Goal: Information Seeking & Learning: Understand process/instructions

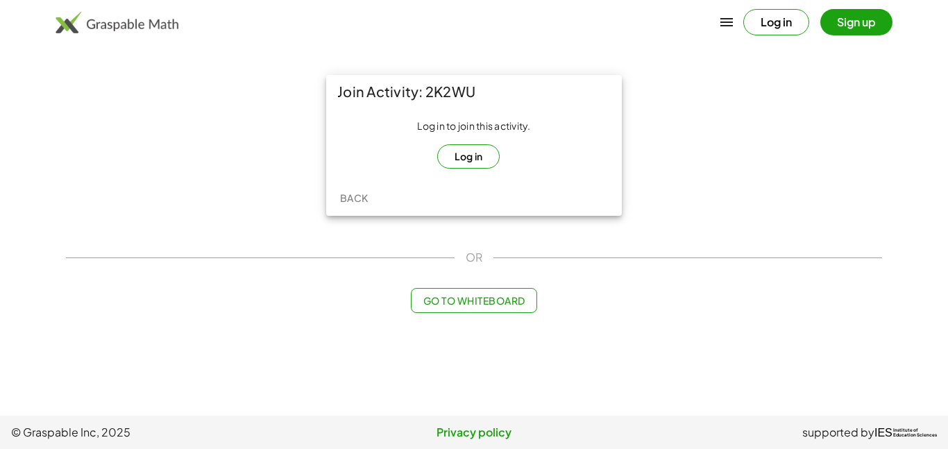
click at [475, 159] on button "Log in" at bounding box center [468, 156] width 63 height 24
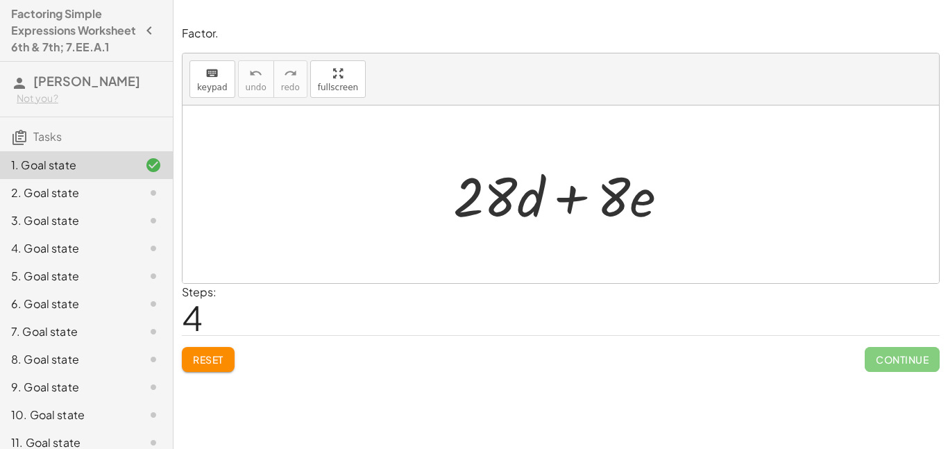
click at [212, 301] on div "Steps: 4" at bounding box center [199, 309] width 35 height 51
click at [200, 364] on span "Reset" at bounding box center [208, 359] width 31 height 12
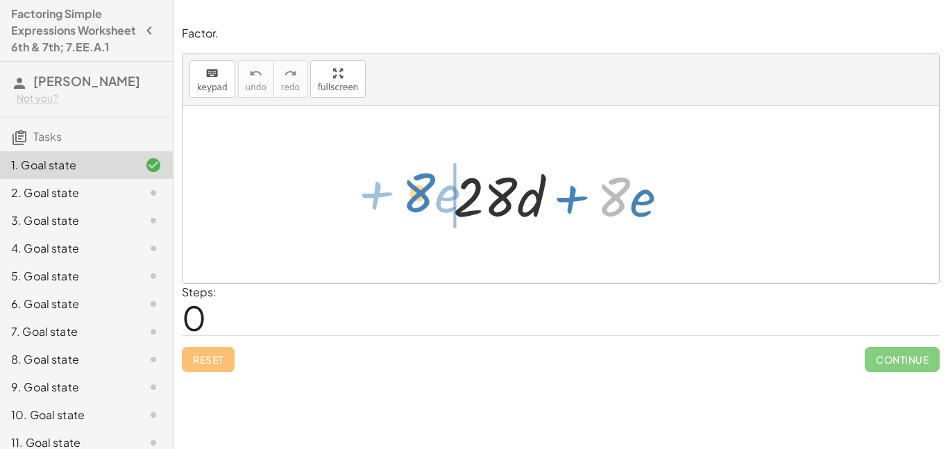
drag, startPoint x: 616, startPoint y: 195, endPoint x: 421, endPoint y: 191, distance: 195.1
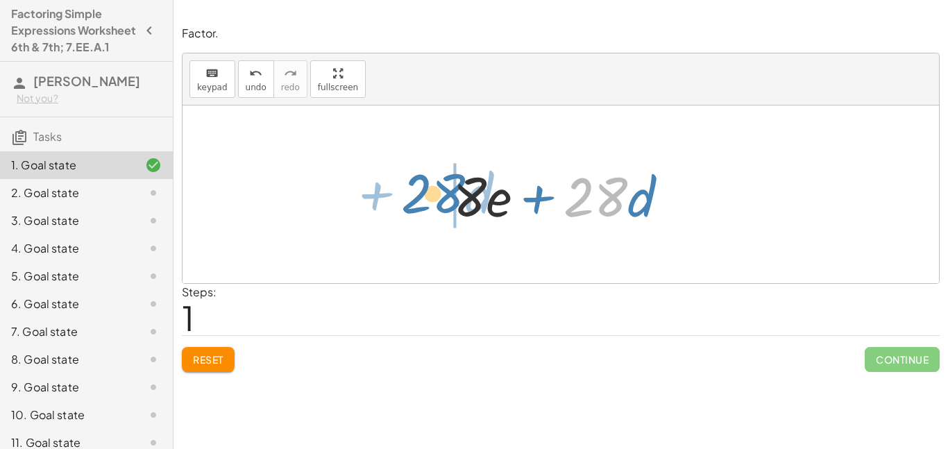
drag, startPoint x: 614, startPoint y: 199, endPoint x: 451, endPoint y: 196, distance: 162.5
click at [451, 196] on div at bounding box center [566, 194] width 240 height 71
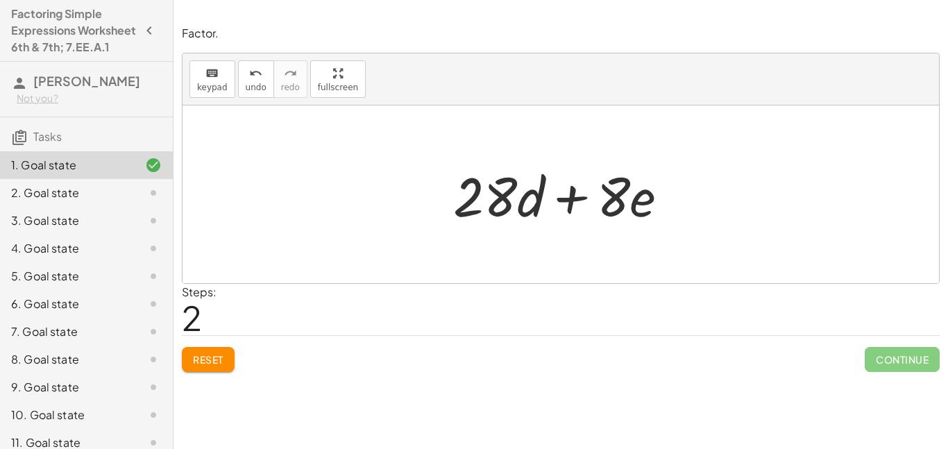
click at [54, 174] on div "1. Goal state" at bounding box center [67, 165] width 112 height 17
click at [50, 235] on div "2. Goal state" at bounding box center [86, 249] width 173 height 28
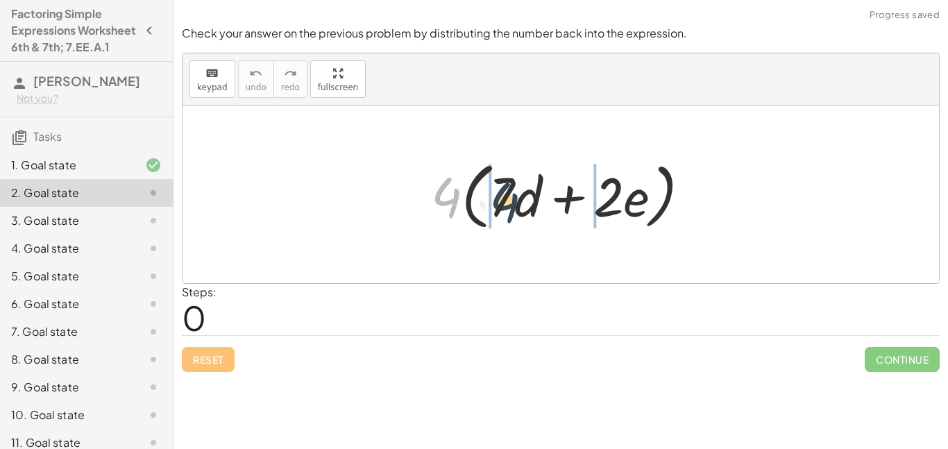
drag, startPoint x: 441, startPoint y: 194, endPoint x: 507, endPoint y: 197, distance: 66.0
click at [507, 197] on div at bounding box center [566, 195] width 285 height 80
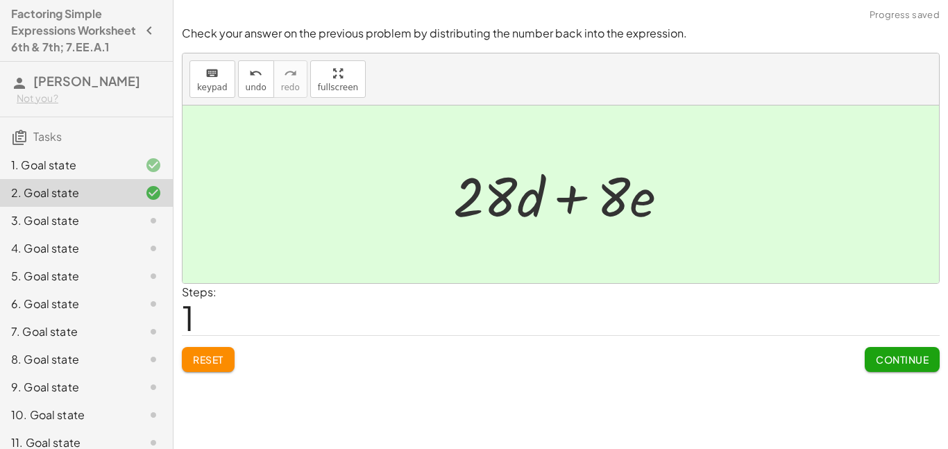
click at [54, 174] on div "1. Goal state" at bounding box center [67, 165] width 112 height 17
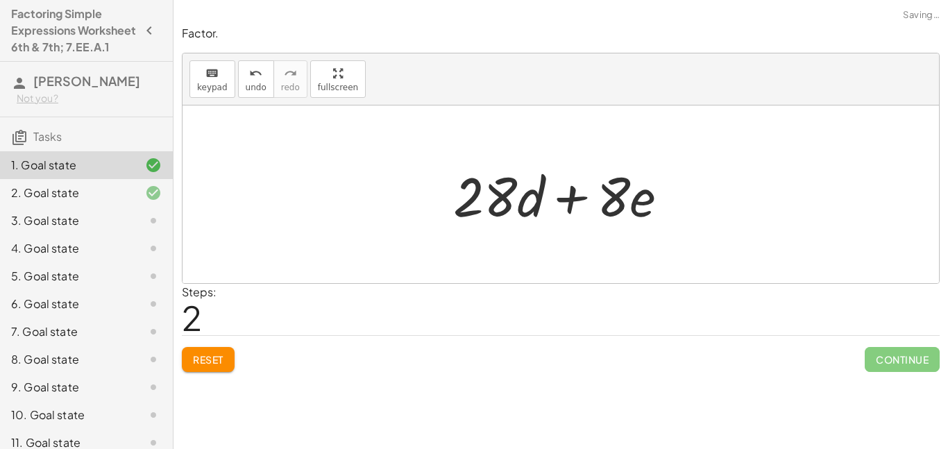
click at [604, 208] on div at bounding box center [566, 194] width 240 height 71
click at [609, 208] on div at bounding box center [566, 194] width 240 height 71
drag, startPoint x: 609, startPoint y: 208, endPoint x: 578, endPoint y: 209, distance: 31.3
click at [578, 209] on div at bounding box center [566, 194] width 240 height 71
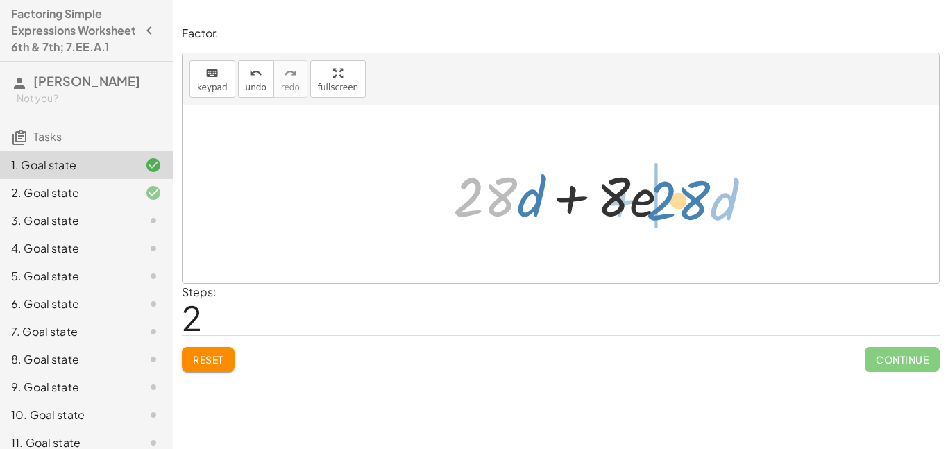
drag, startPoint x: 504, startPoint y: 201, endPoint x: 705, endPoint y: 204, distance: 201.3
click at [705, 204] on div "+ · 28 · d + · 8 · e + · 8 · e + · 28 · d · 28 + · d + · 28 · d + · 8 · e" at bounding box center [561, 195] width 757 height 178
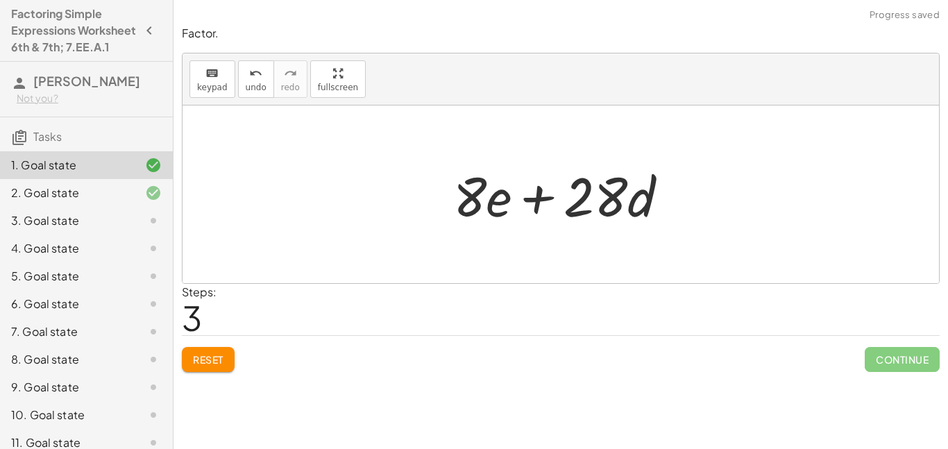
click at [113, 235] on div "2. Goal state" at bounding box center [86, 249] width 173 height 28
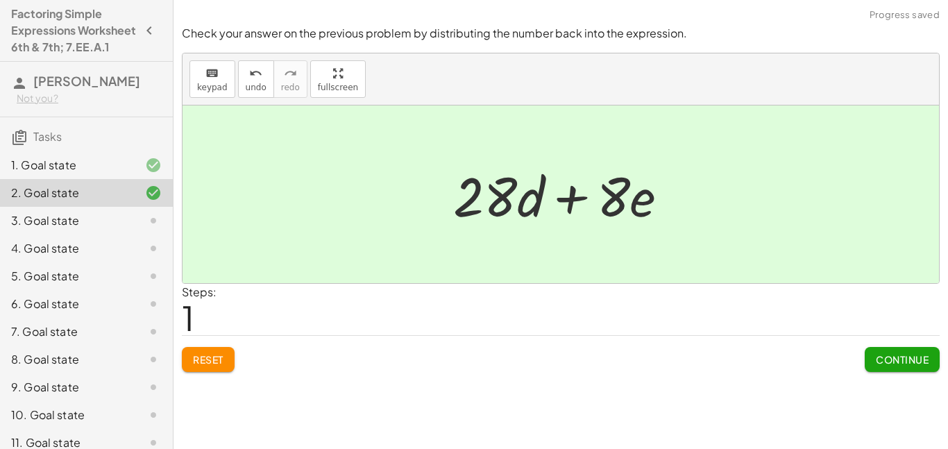
click at [115, 229] on div "3. Goal state" at bounding box center [67, 220] width 112 height 17
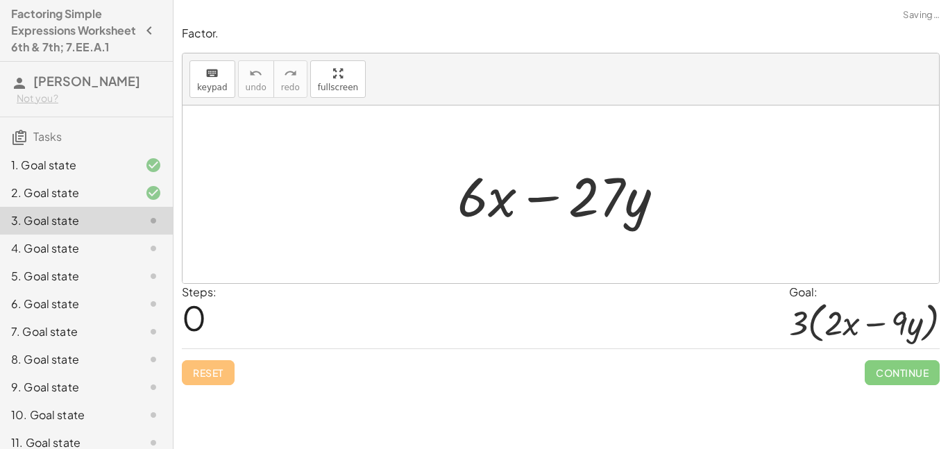
click at [113, 174] on div "1. Goal state" at bounding box center [67, 165] width 112 height 17
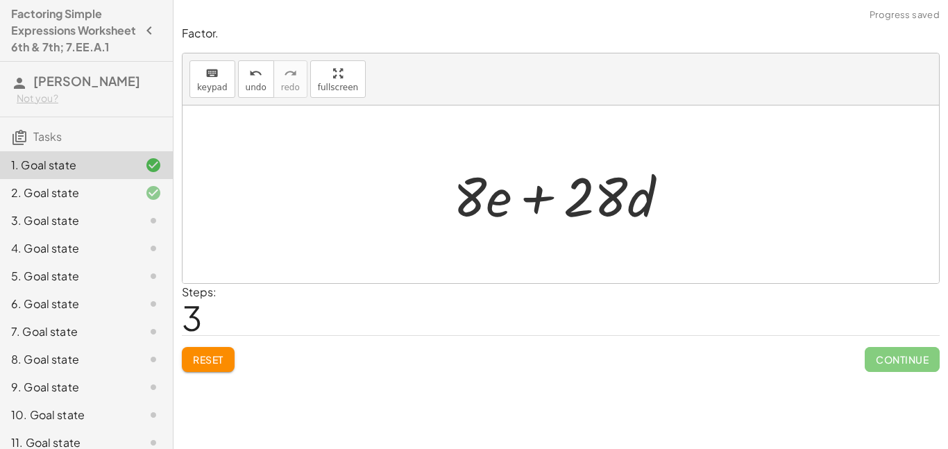
click at [96, 201] on div "2. Goal state" at bounding box center [67, 193] width 112 height 17
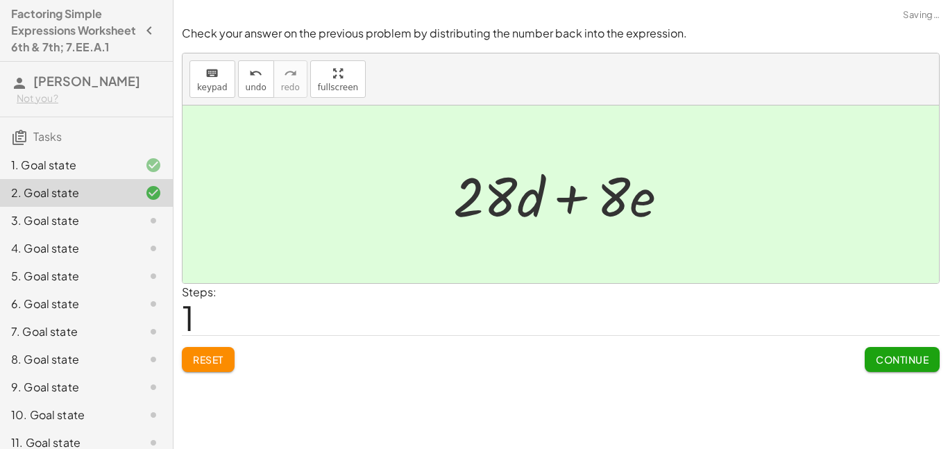
click at [76, 229] on div "3. Goal state" at bounding box center [67, 220] width 112 height 17
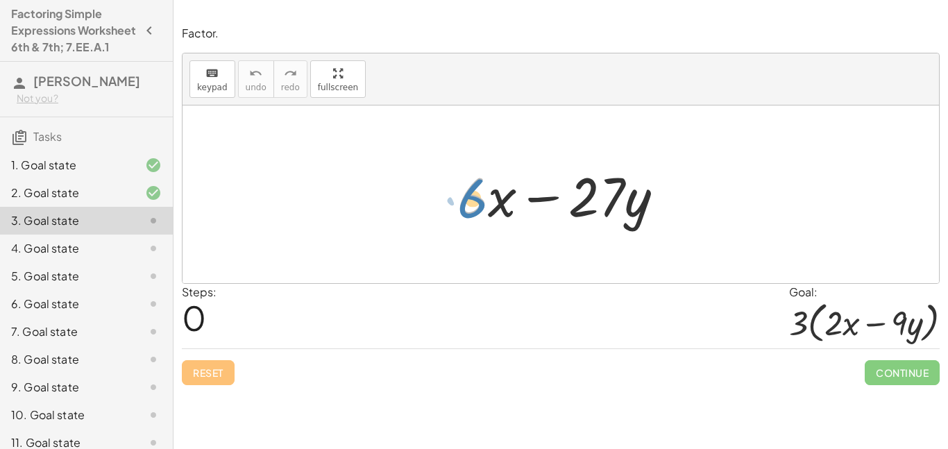
click at [473, 200] on div at bounding box center [566, 194] width 232 height 71
drag, startPoint x: 605, startPoint y: 203, endPoint x: 495, endPoint y: 212, distance: 110.0
click at [495, 212] on div at bounding box center [566, 194] width 232 height 71
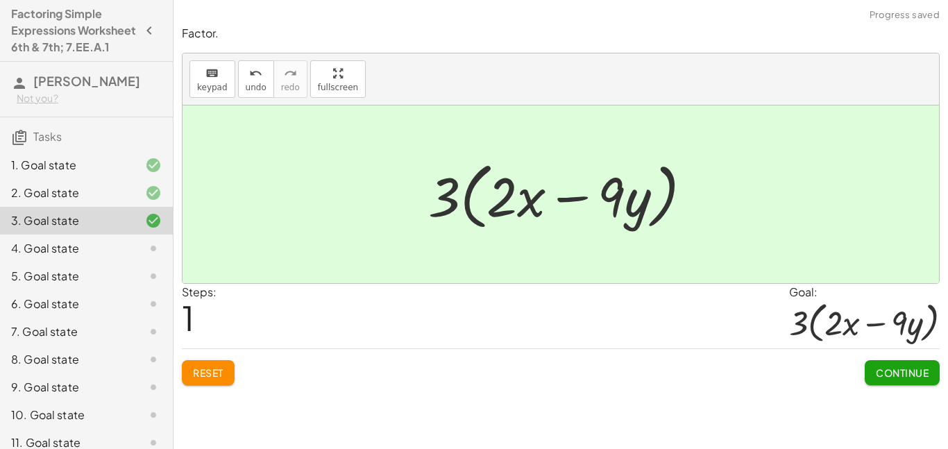
click at [68, 257] on div "4. Goal state" at bounding box center [67, 248] width 112 height 17
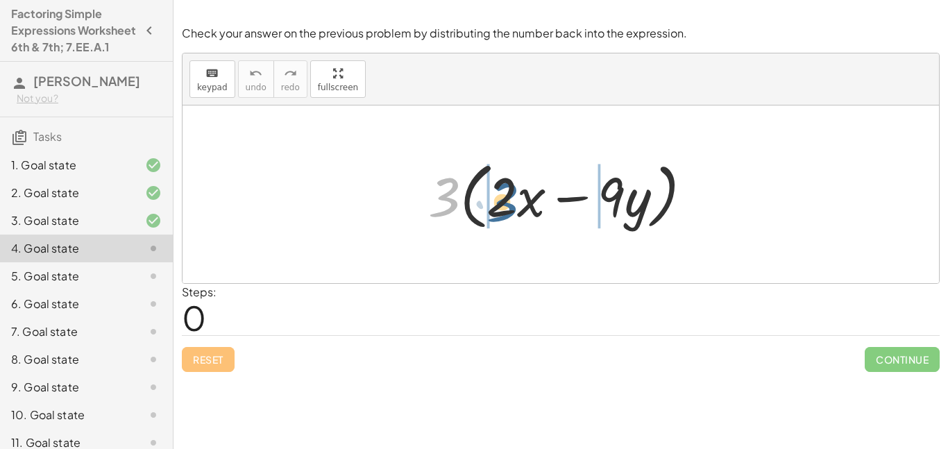
drag, startPoint x: 435, startPoint y: 190, endPoint x: 503, endPoint y: 194, distance: 68.8
click at [503, 194] on div at bounding box center [565, 195] width 289 height 80
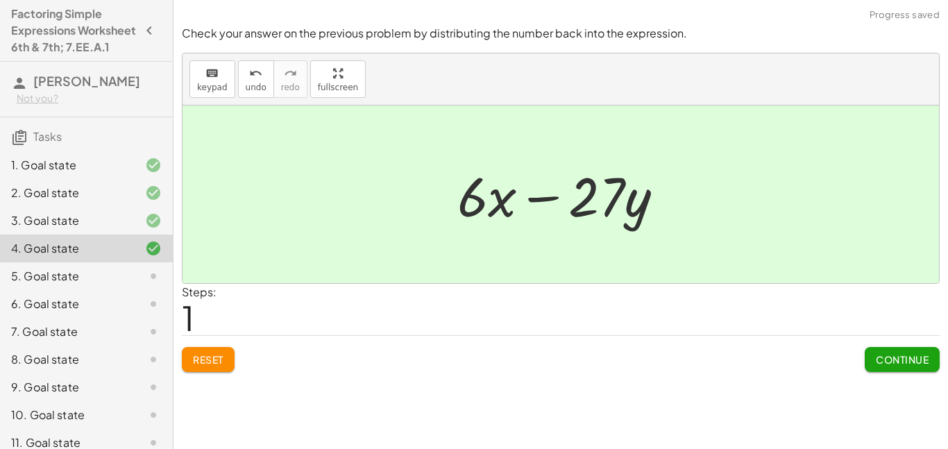
click at [82, 207] on div "1. Goal state" at bounding box center [86, 221] width 173 height 28
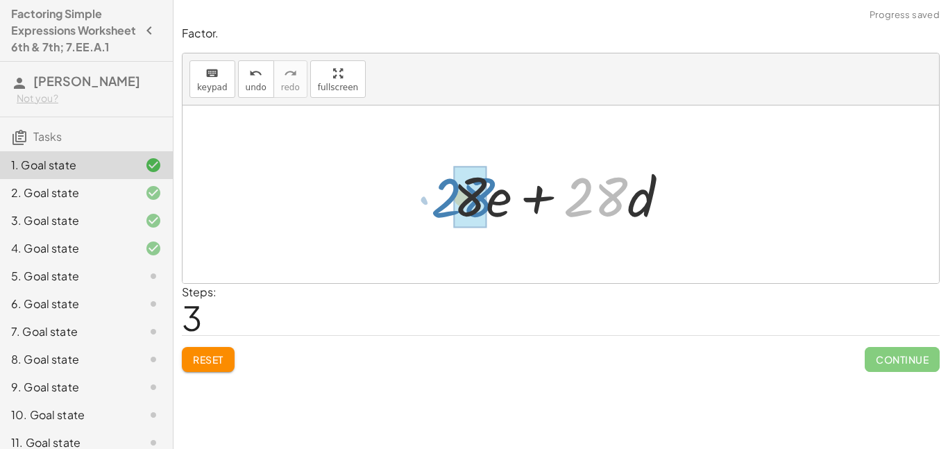
drag, startPoint x: 591, startPoint y: 192, endPoint x: 464, endPoint y: 193, distance: 127.0
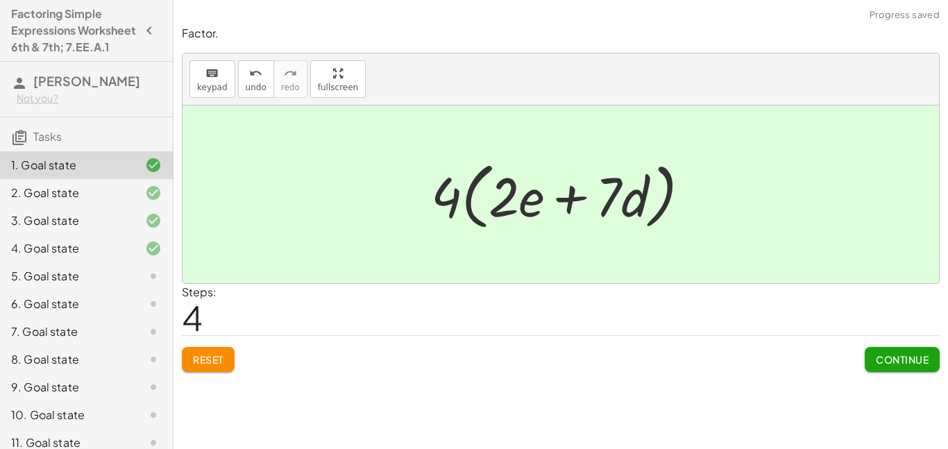
click at [108, 285] on div "5. Goal state" at bounding box center [67, 276] width 112 height 17
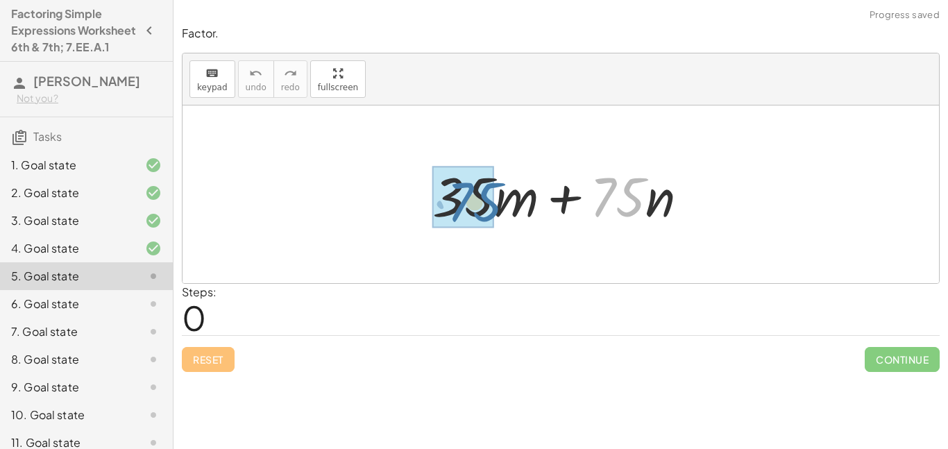
drag, startPoint x: 619, startPoint y: 205, endPoint x: 475, endPoint y: 210, distance: 143.8
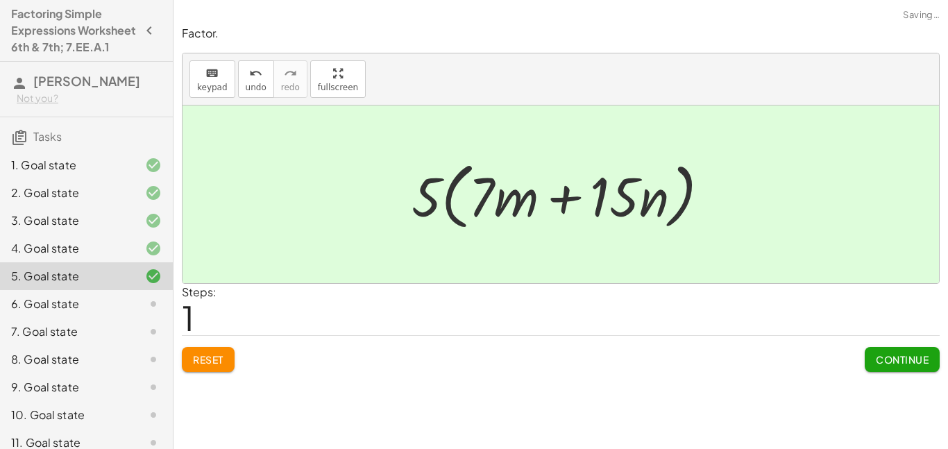
click at [62, 312] on div "6. Goal state" at bounding box center [67, 304] width 112 height 17
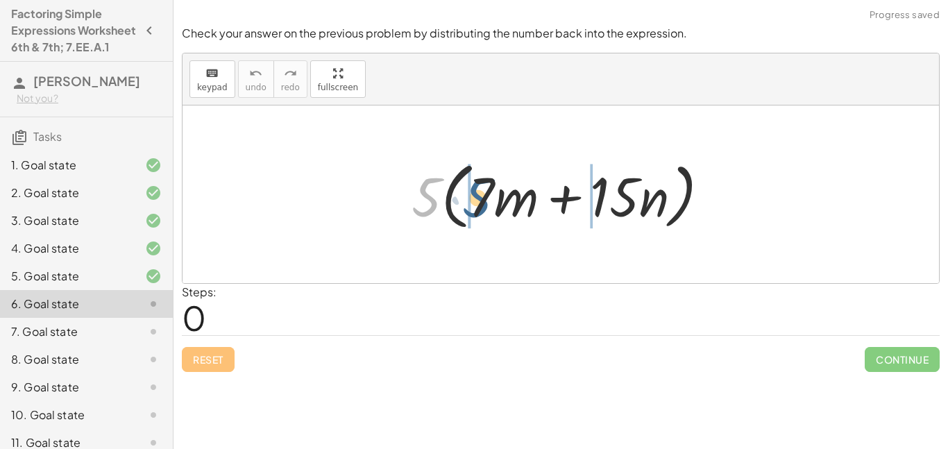
drag, startPoint x: 409, startPoint y: 210, endPoint x: 490, endPoint y: 210, distance: 81.2
click at [490, 210] on div at bounding box center [566, 195] width 323 height 80
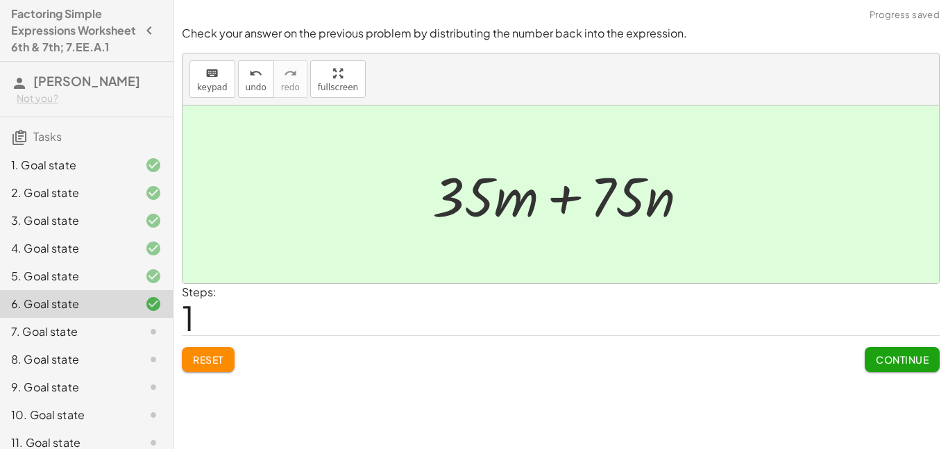
click at [57, 340] on div "7. Goal state" at bounding box center [67, 331] width 112 height 17
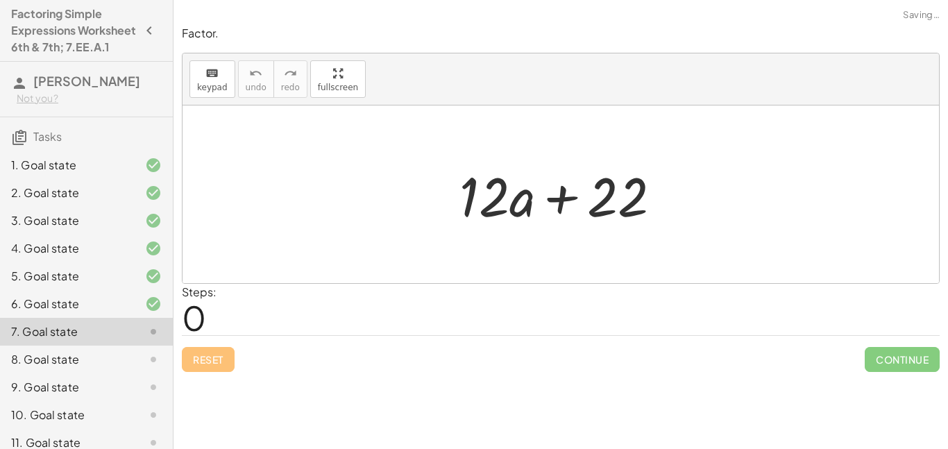
click at [628, 211] on div at bounding box center [566, 194] width 227 height 71
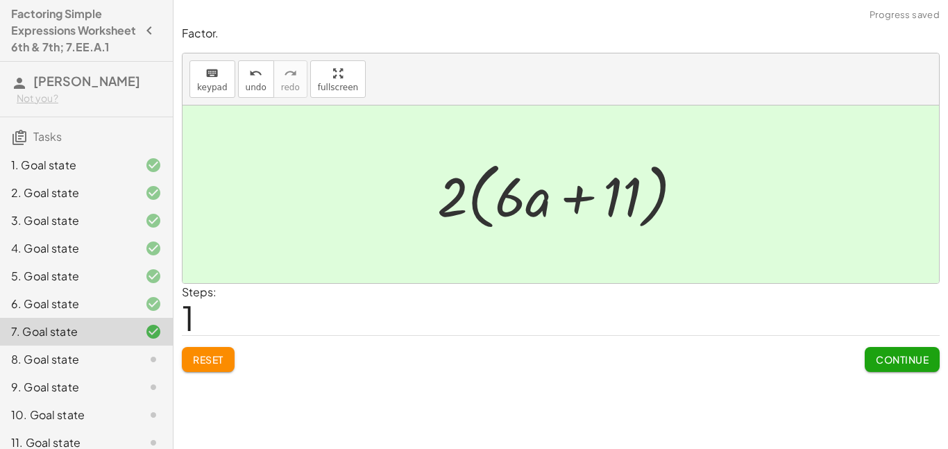
click at [142, 368] on div at bounding box center [142, 359] width 39 height 17
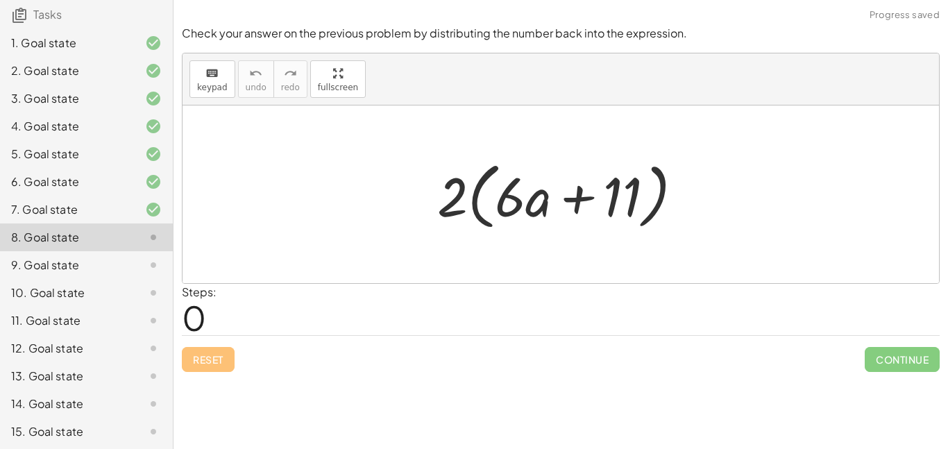
scroll to position [155, 0]
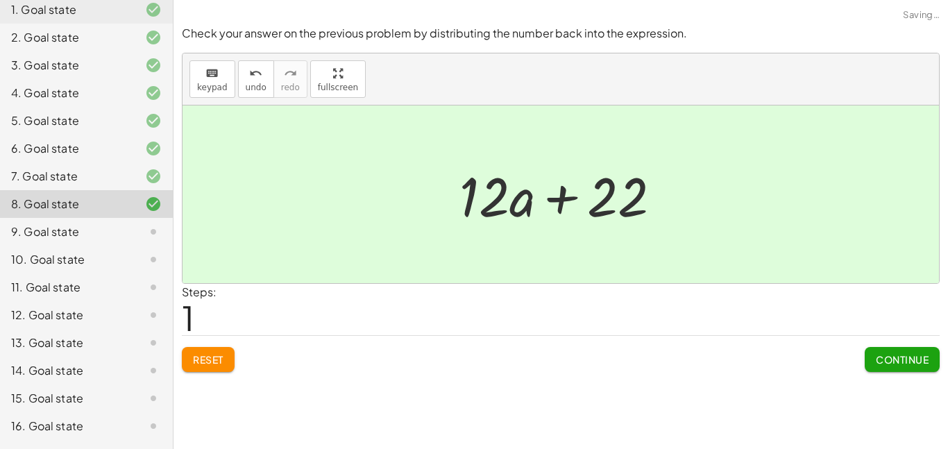
click at [132, 240] on div at bounding box center [142, 232] width 39 height 17
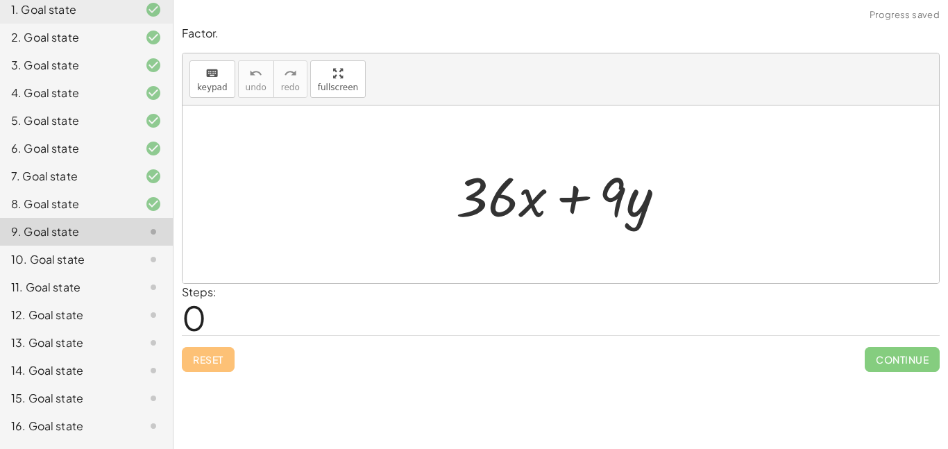
click at [155, 238] on div "9. Goal state" at bounding box center [86, 232] width 173 height 28
click at [150, 212] on icon at bounding box center [153, 204] width 17 height 17
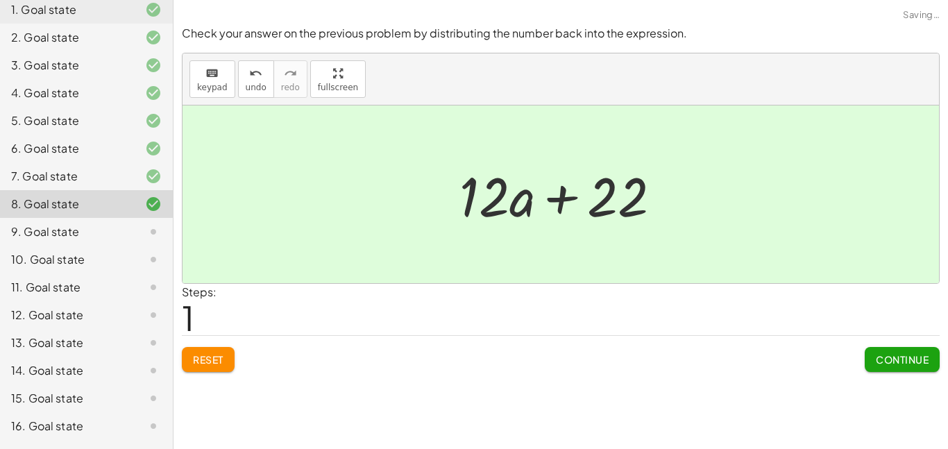
click at [902, 347] on button "Continue" at bounding box center [902, 359] width 75 height 25
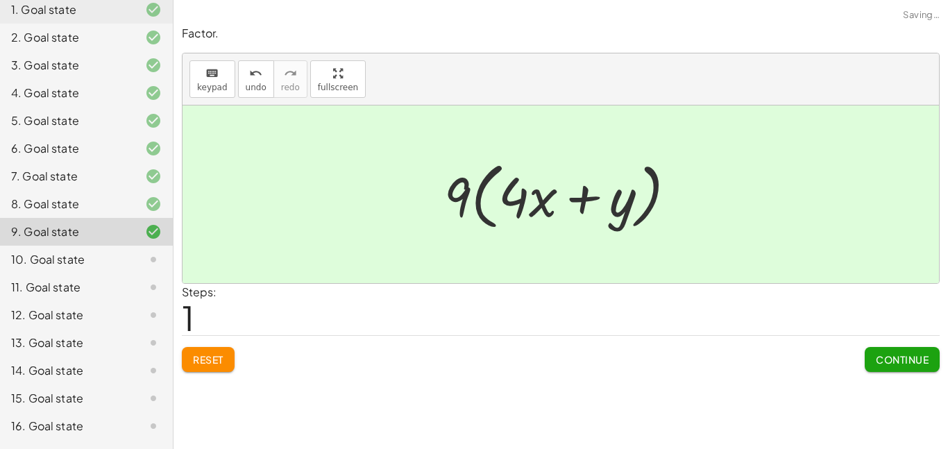
click at [909, 351] on button "Continue" at bounding box center [902, 359] width 75 height 25
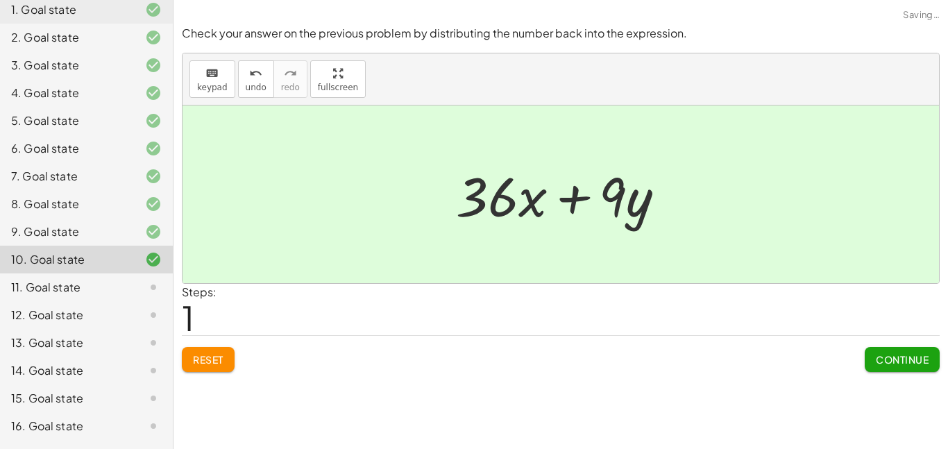
click at [889, 361] on span "Continue" at bounding box center [902, 359] width 53 height 12
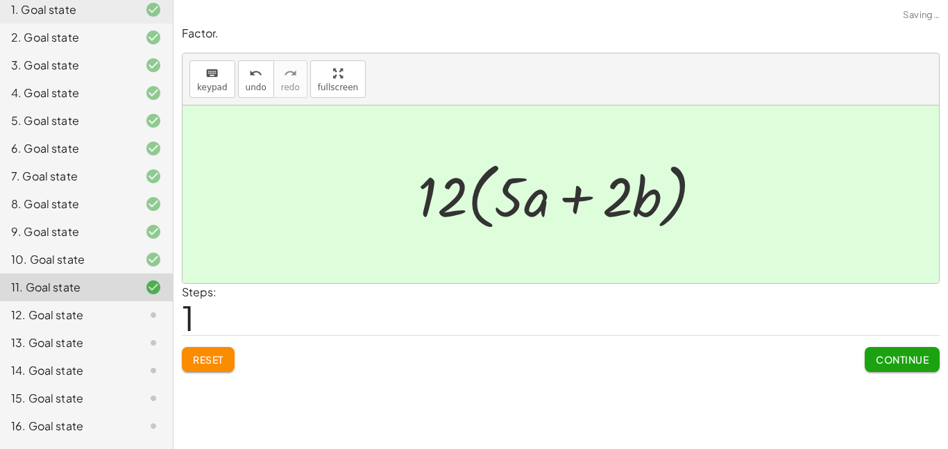
click at [918, 357] on span "Continue" at bounding box center [902, 359] width 53 height 12
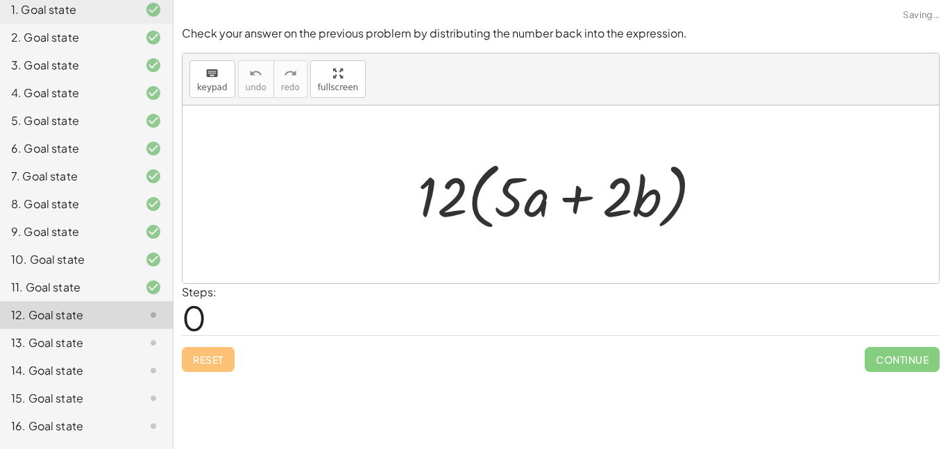
click at [128, 296] on div at bounding box center [142, 287] width 39 height 17
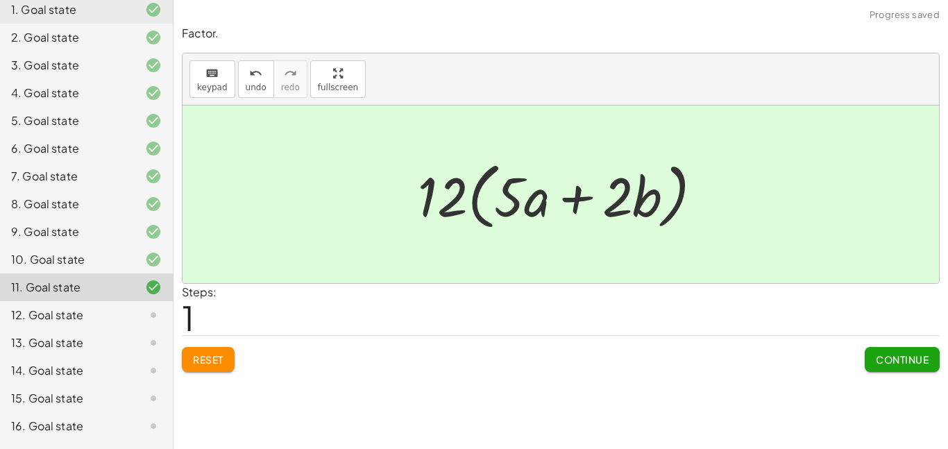
click at [155, 323] on icon at bounding box center [153, 315] width 17 height 17
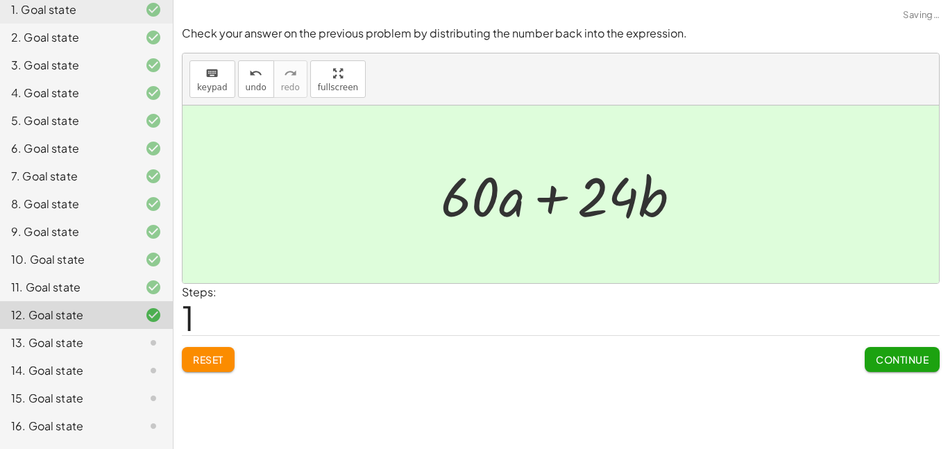
click at [904, 357] on span "Continue" at bounding box center [902, 359] width 53 height 12
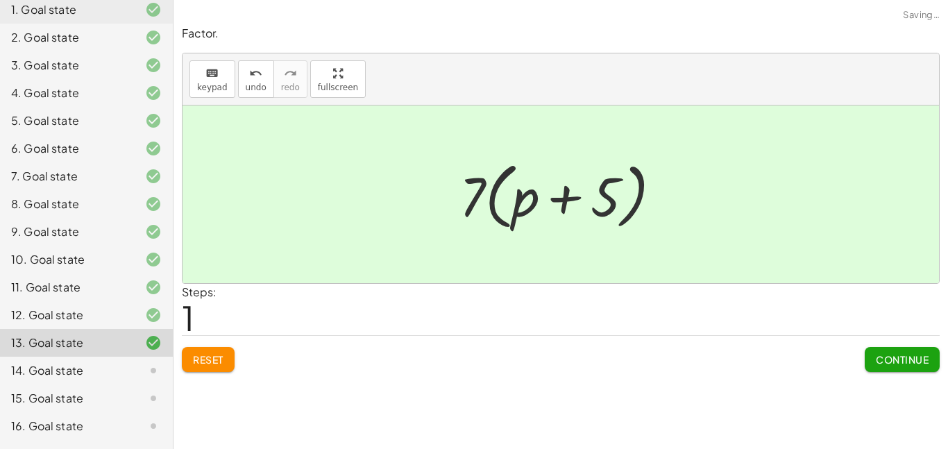
click at [897, 365] on span "Continue" at bounding box center [902, 359] width 53 height 12
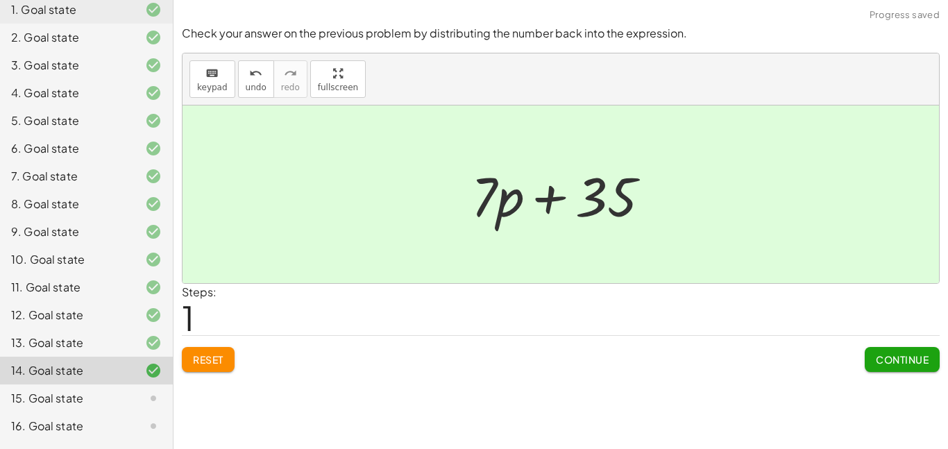
click at [903, 354] on span "Continue" at bounding box center [902, 359] width 53 height 12
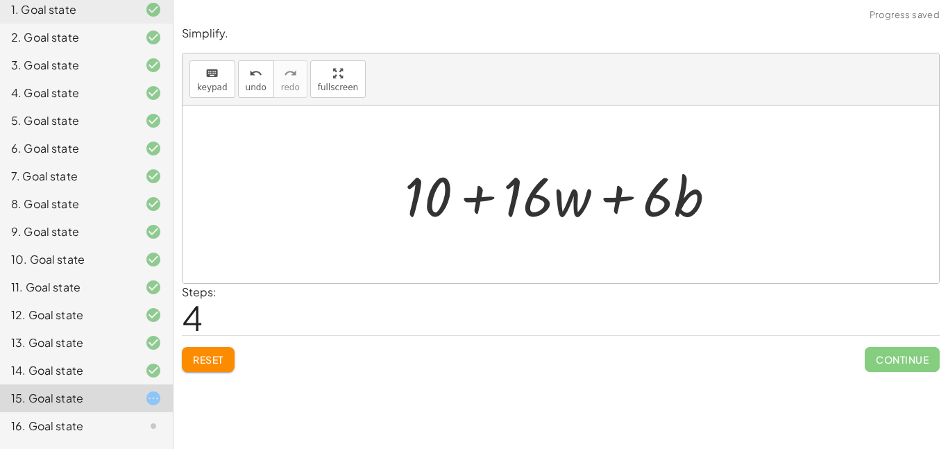
click at [222, 353] on button "Reset" at bounding box center [208, 359] width 53 height 25
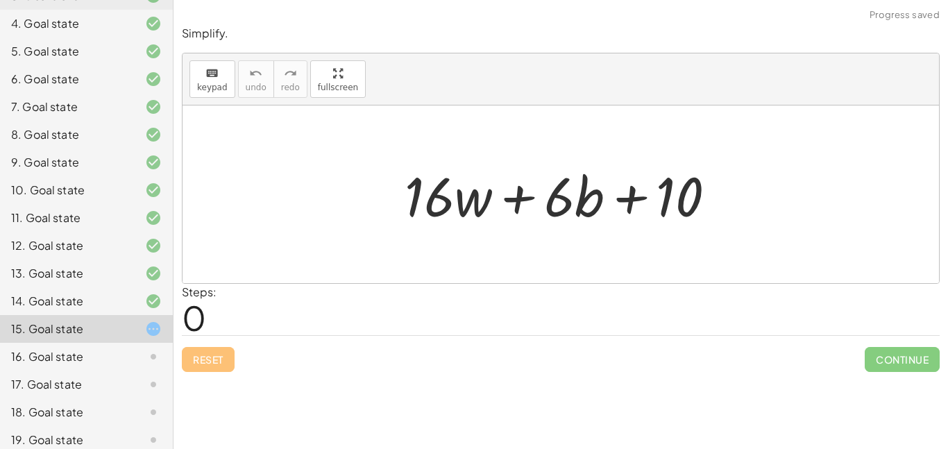
scroll to position [226, 0]
click at [111, 364] on div "16. Goal state" at bounding box center [67, 356] width 112 height 17
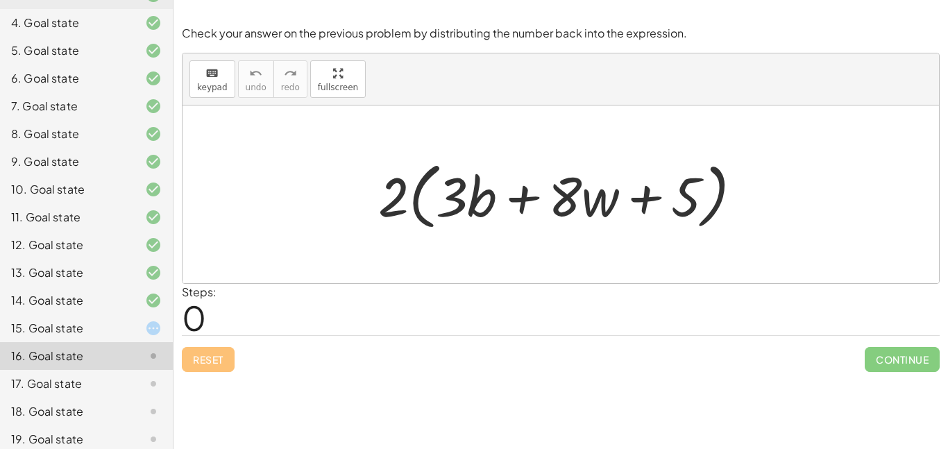
click at [141, 337] on div at bounding box center [142, 328] width 39 height 17
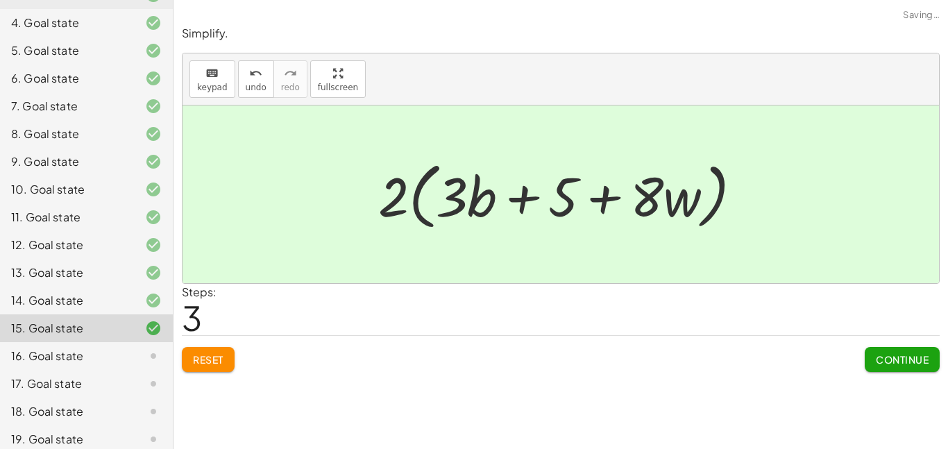
click at [148, 364] on icon at bounding box center [153, 356] width 17 height 17
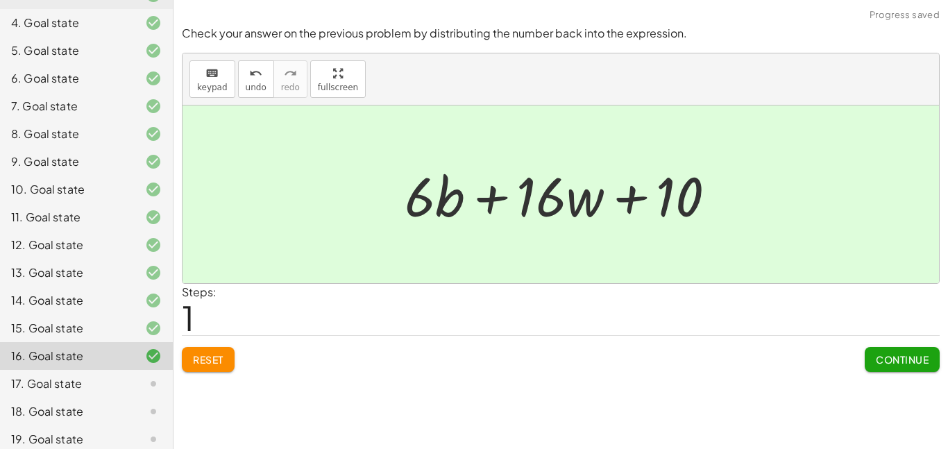
click at [129, 392] on div at bounding box center [142, 384] width 39 height 17
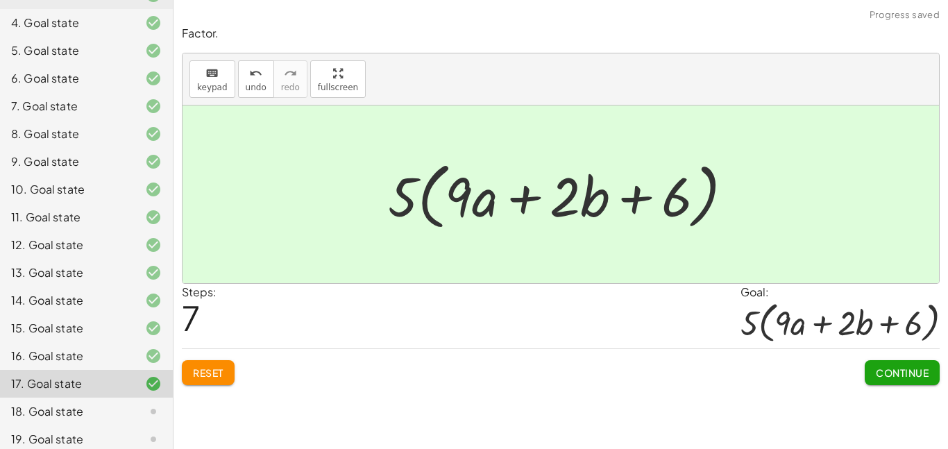
scroll to position [335, 0]
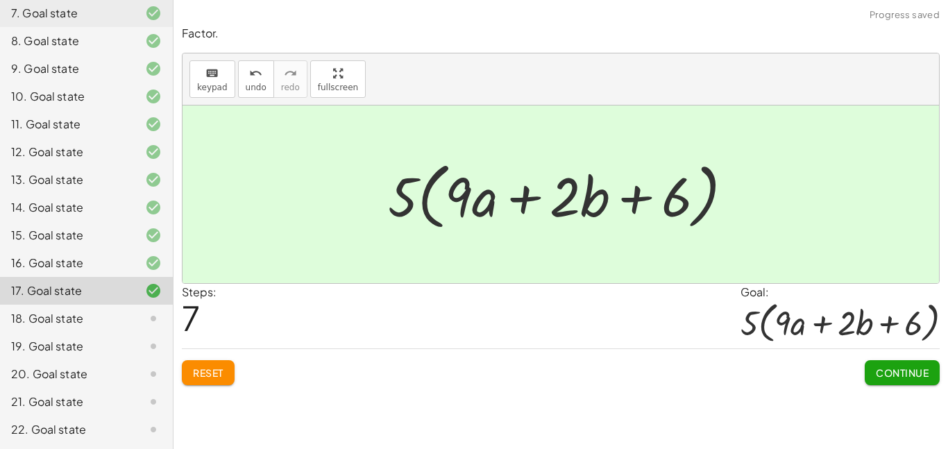
click at [85, 319] on div "18. Goal state" at bounding box center [67, 318] width 112 height 17
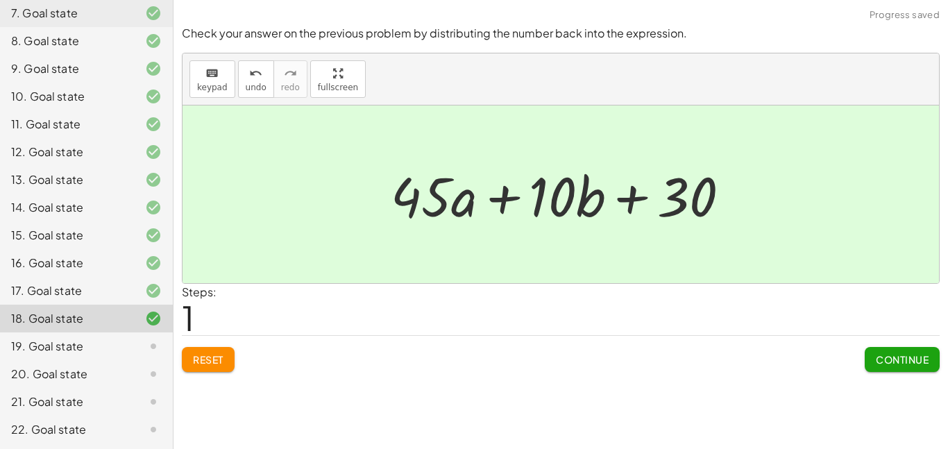
click at [120, 346] on div "19. Goal state" at bounding box center [67, 346] width 112 height 17
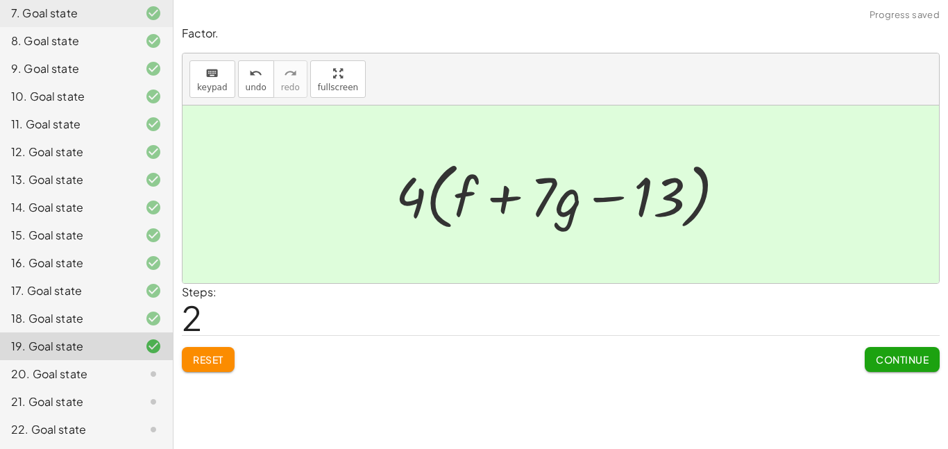
click at [136, 371] on div at bounding box center [142, 374] width 39 height 17
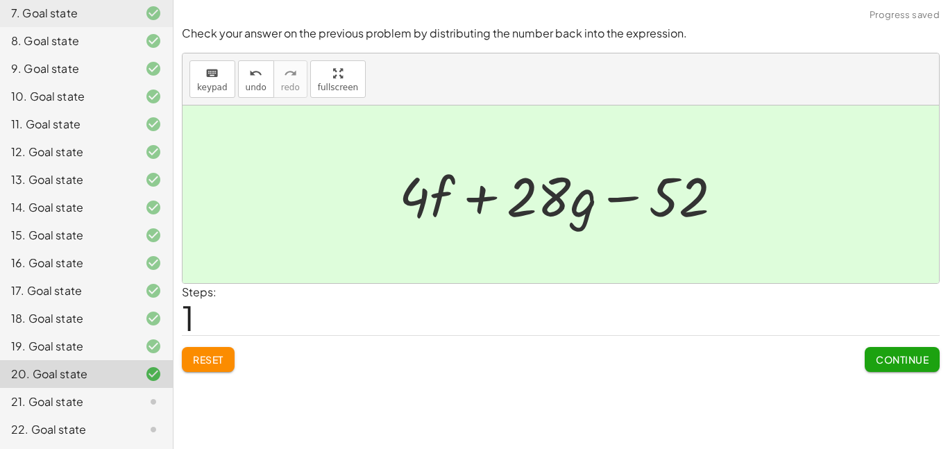
click at [94, 372] on div "20. Goal state" at bounding box center [67, 374] width 112 height 17
click at [85, 406] on div "21. Goal state" at bounding box center [67, 402] width 112 height 17
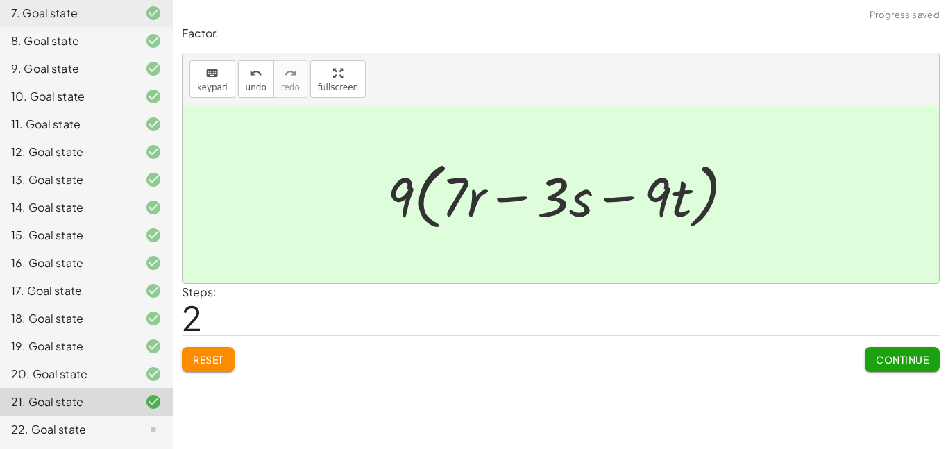
click at [127, 424] on div at bounding box center [142, 429] width 39 height 17
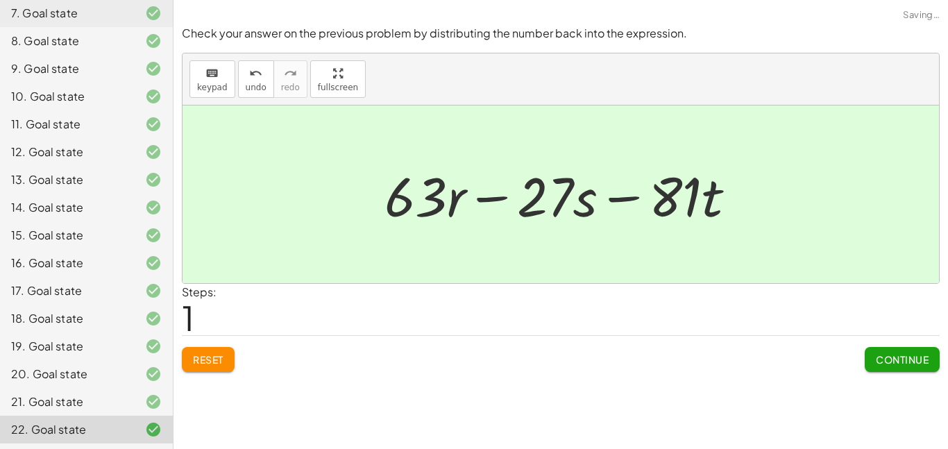
click at [888, 369] on button "Continue" at bounding box center [902, 359] width 75 height 25
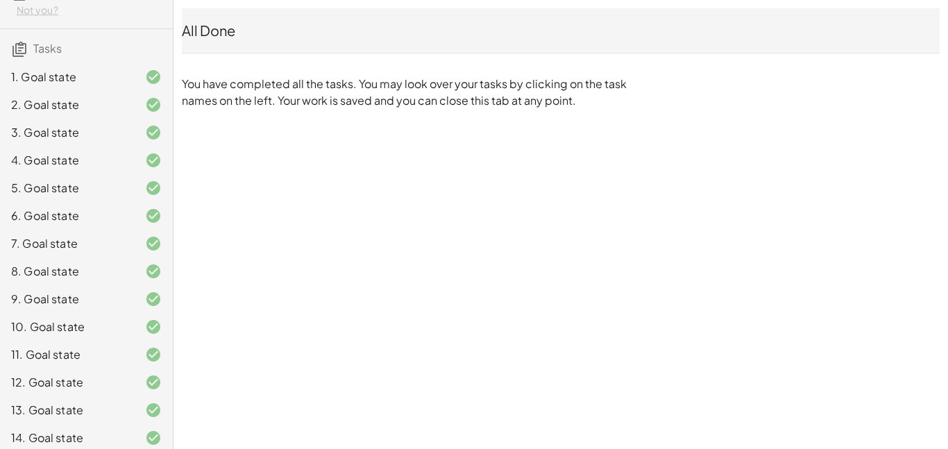
scroll to position [0, 0]
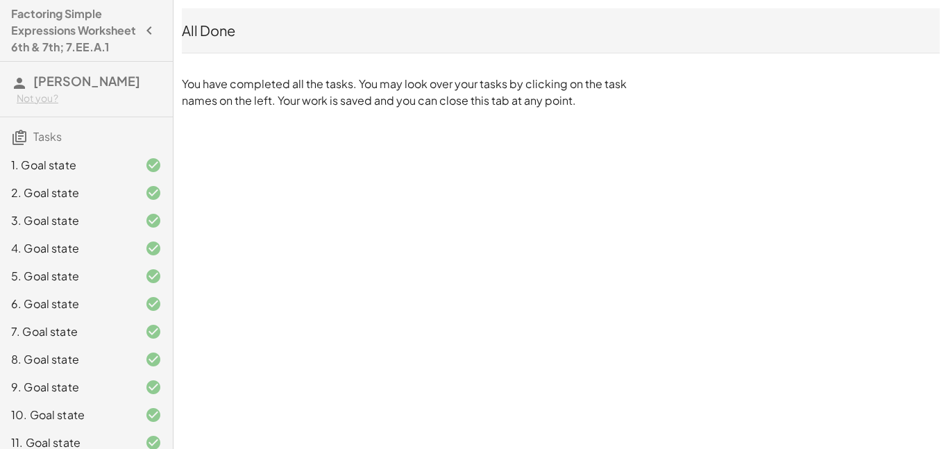
click at [147, 36] on icon "button" at bounding box center [149, 30] width 17 height 17
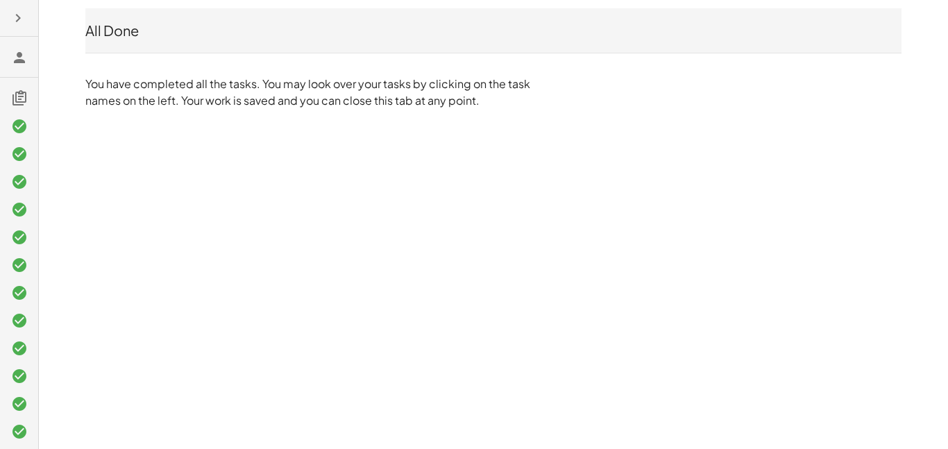
click at [17, 56] on icon at bounding box center [19, 57] width 17 height 17
click at [19, 92] on icon at bounding box center [19, 98] width 17 height 17
click at [19, 96] on icon at bounding box center [19, 98] width 17 height 17
click at [17, 16] on icon "button" at bounding box center [18, 18] width 17 height 17
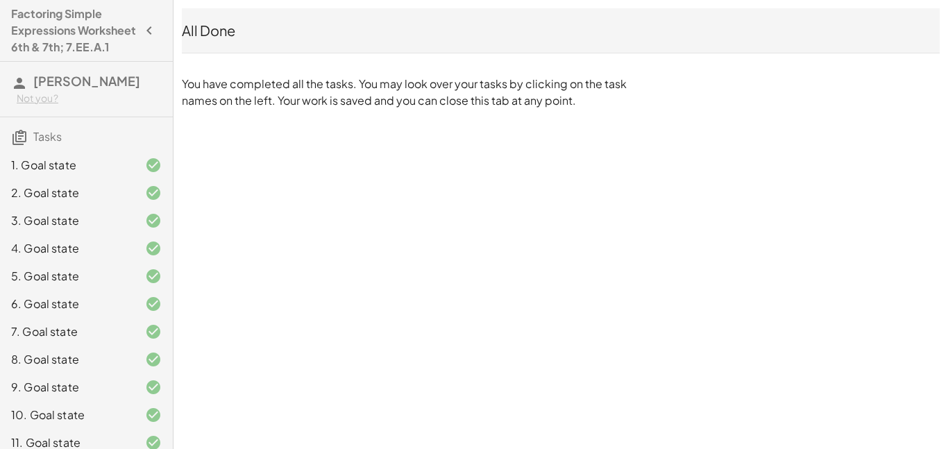
scroll to position [335, 0]
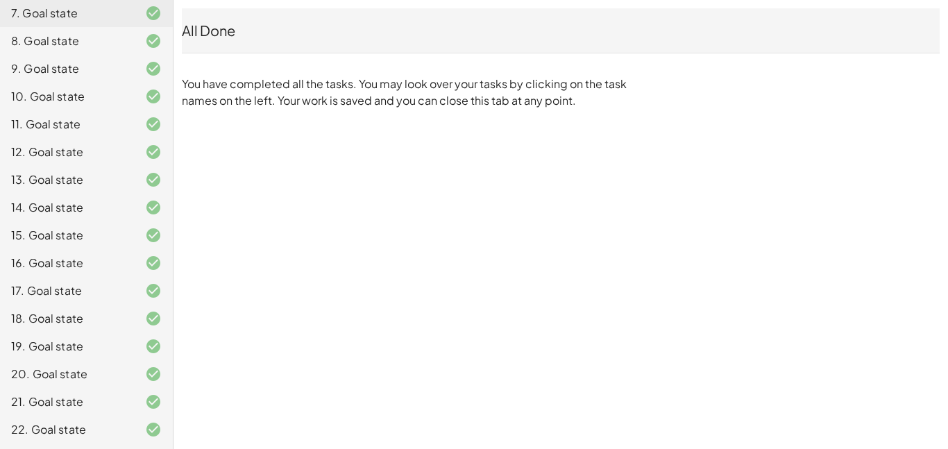
click at [59, 110] on div "9. Goal state" at bounding box center [86, 124] width 173 height 28
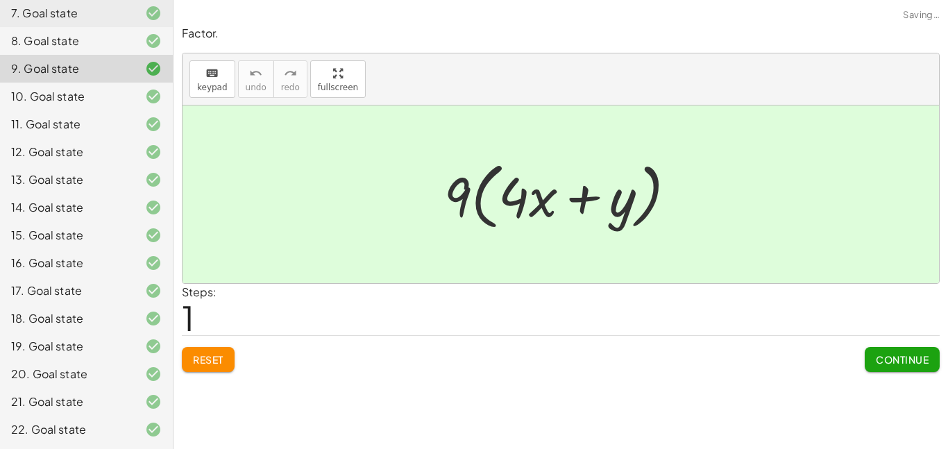
click at [67, 56] on div "9. Goal state" at bounding box center [86, 69] width 173 height 28
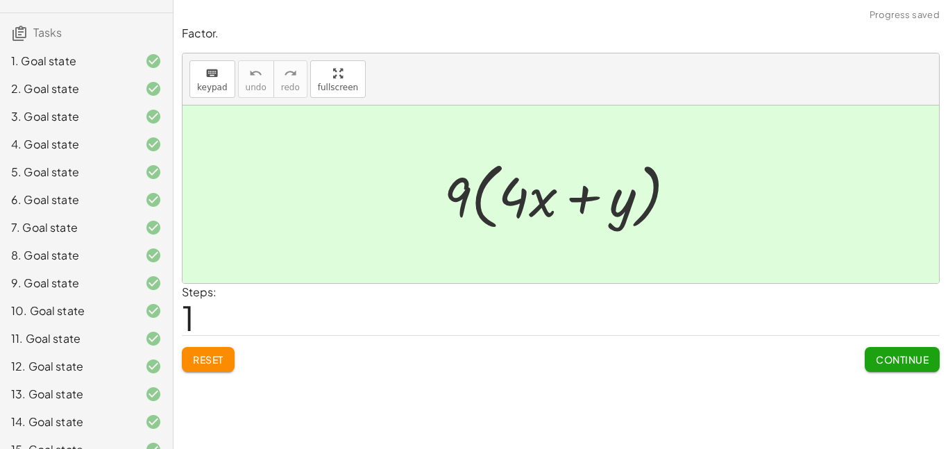
scroll to position [45, 0]
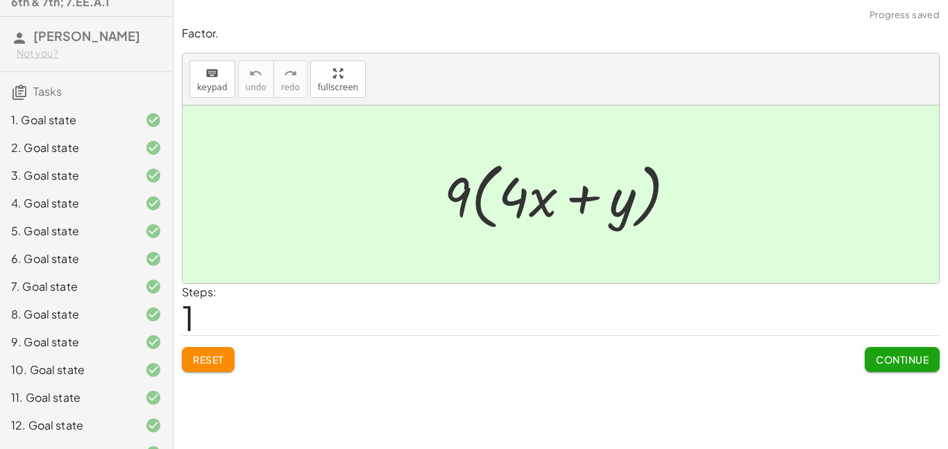
click at [35, 162] on div "1. Goal state" at bounding box center [86, 176] width 173 height 28
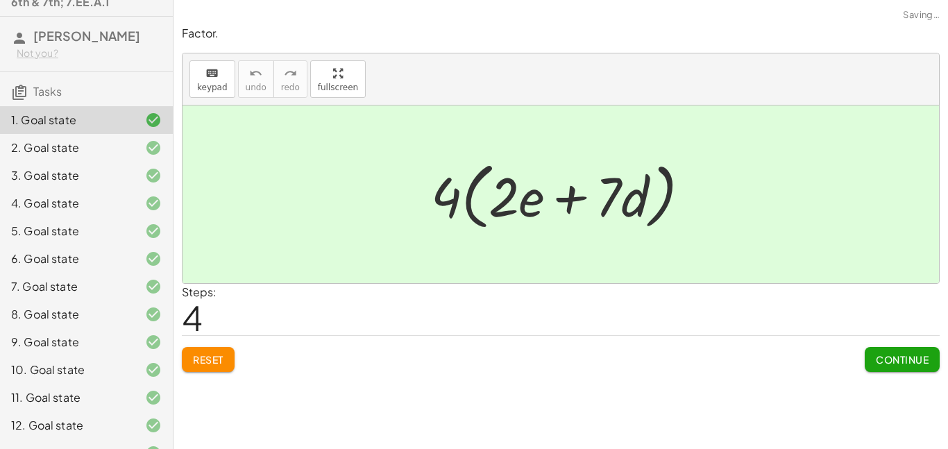
click at [53, 189] on div "2. Goal state" at bounding box center [86, 203] width 173 height 28
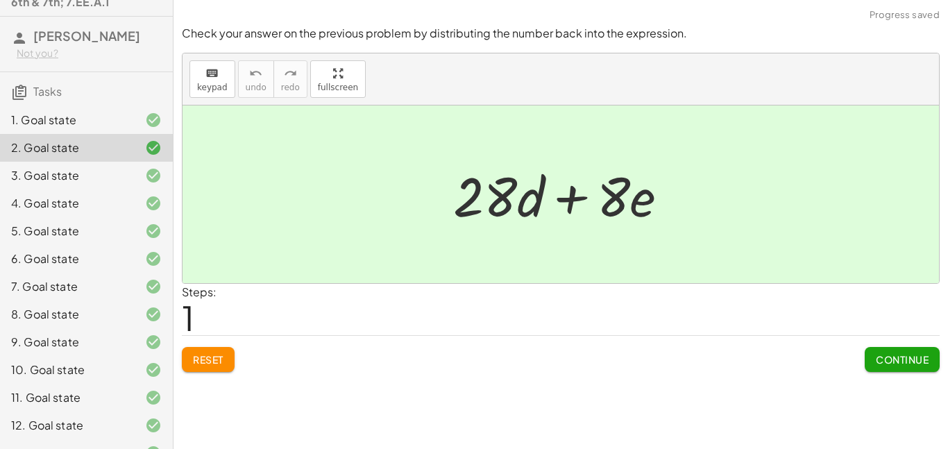
click at [44, 212] on div "4. Goal state" at bounding box center [67, 203] width 112 height 17
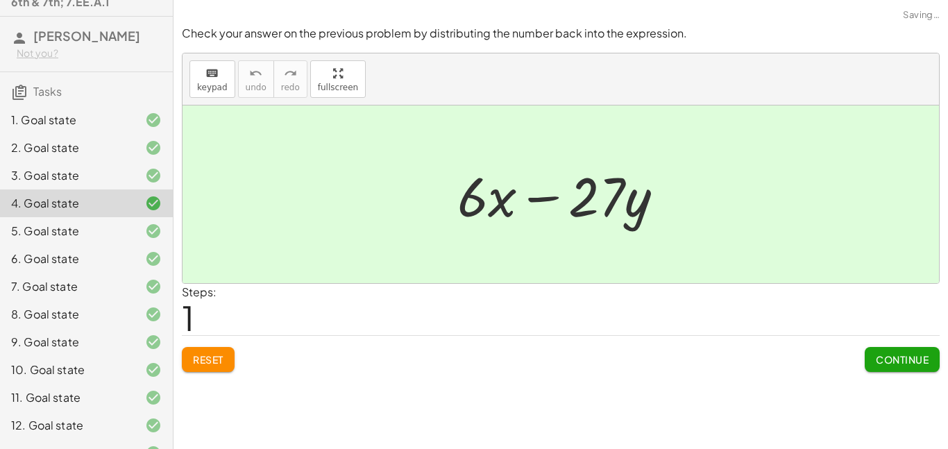
click at [31, 295] on div "7. Goal state" at bounding box center [67, 286] width 112 height 17
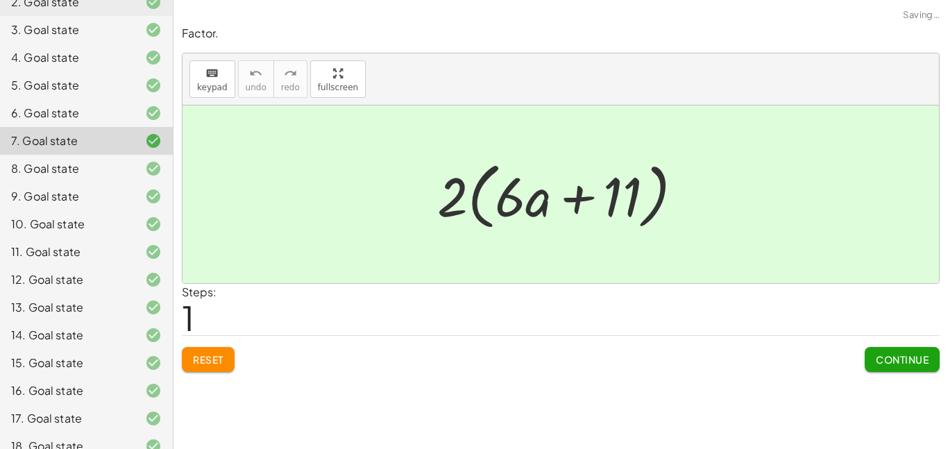
scroll to position [217, 0]
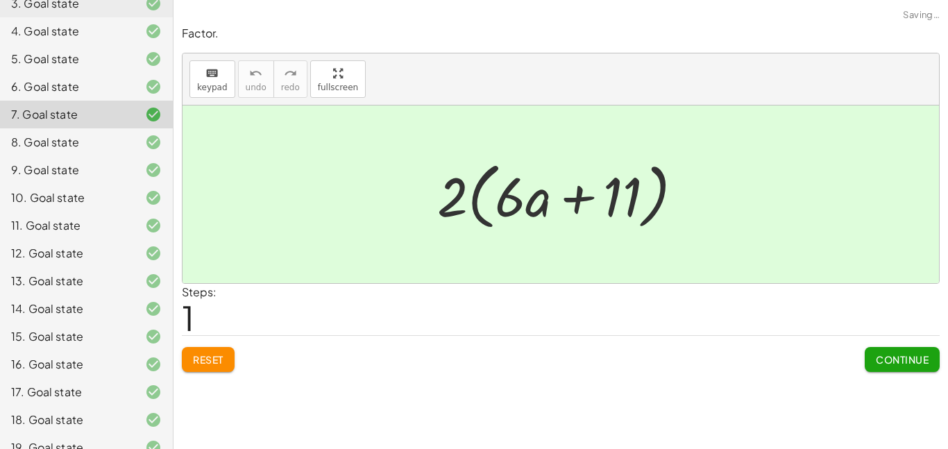
click at [31, 289] on div "13. Goal state" at bounding box center [67, 281] width 112 height 17
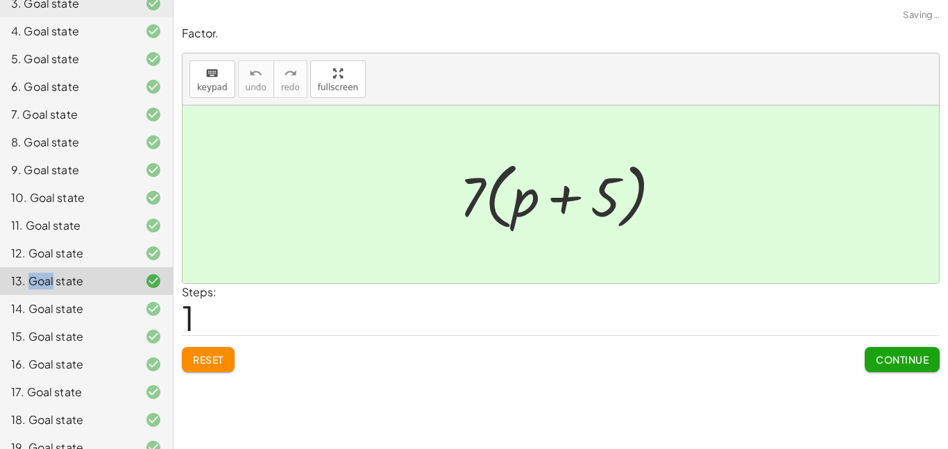
click at [48, 317] on div "14. Goal state" at bounding box center [67, 309] width 112 height 17
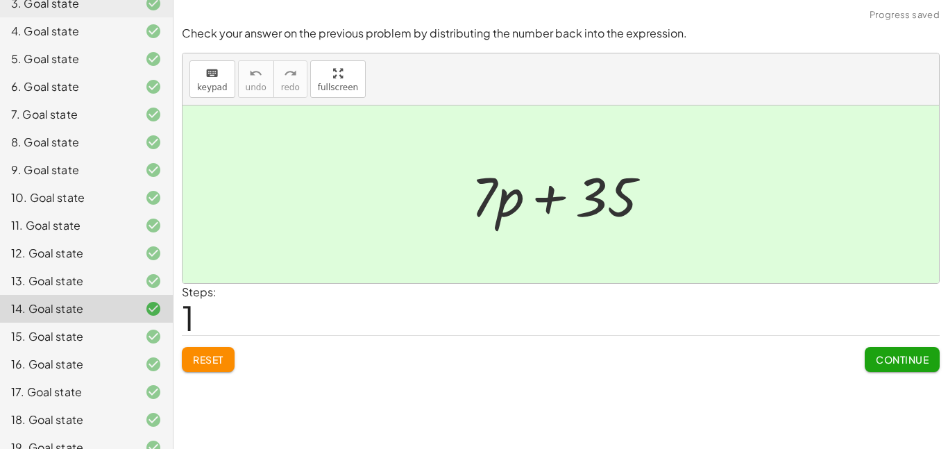
click at [45, 373] on div "16. Goal state" at bounding box center [67, 364] width 112 height 17
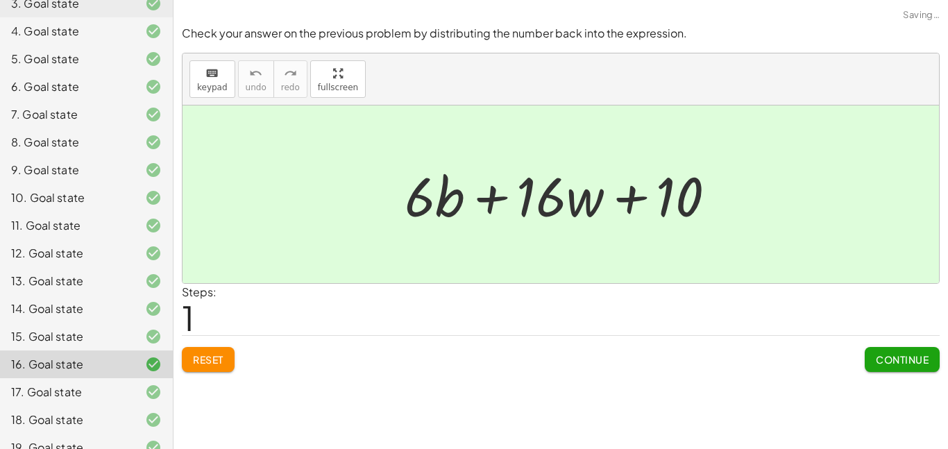
scroll to position [335, 0]
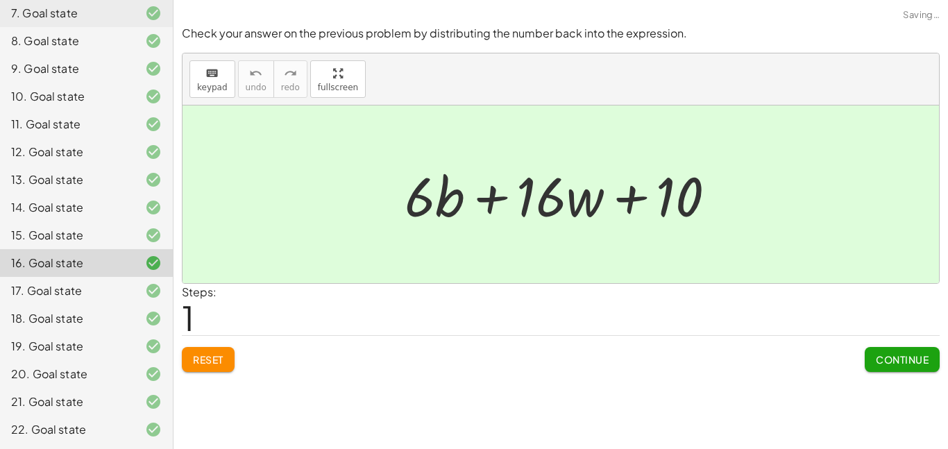
click at [53, 297] on div "17. Goal state" at bounding box center [67, 291] width 112 height 17
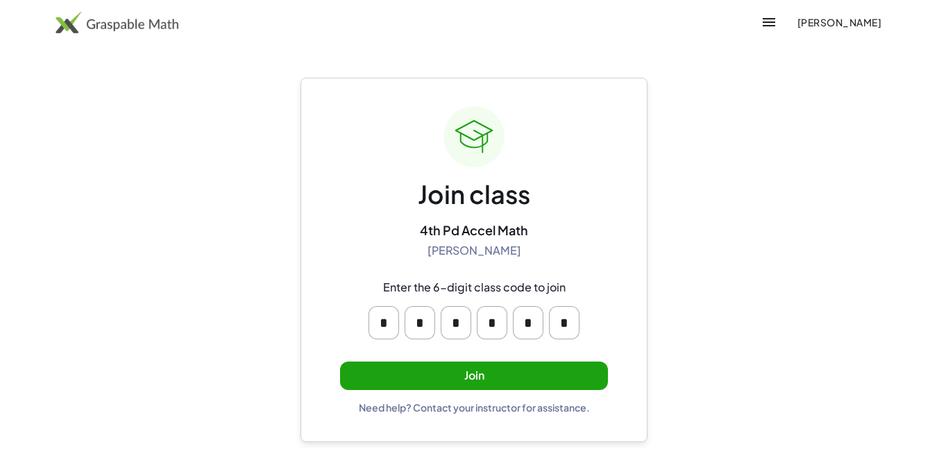
click at [546, 371] on button "Join" at bounding box center [474, 376] width 268 height 28
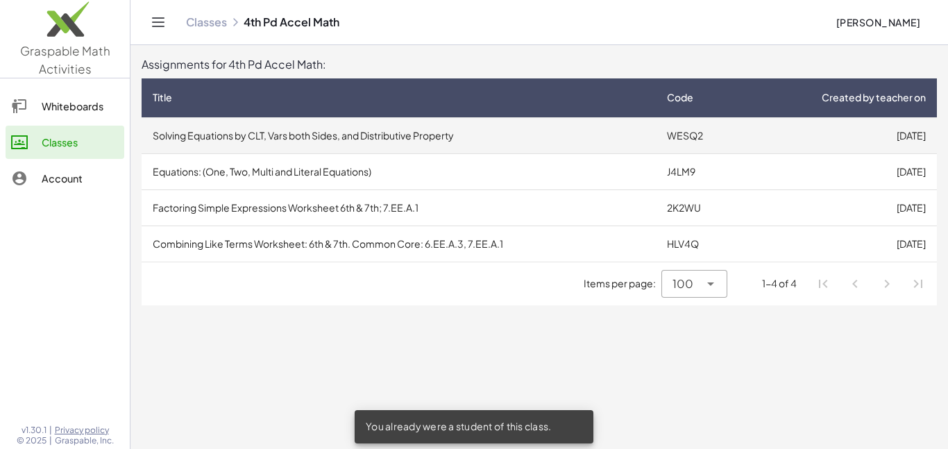
click at [659, 136] on td "WESQ2" at bounding box center [699, 135] width 87 height 36
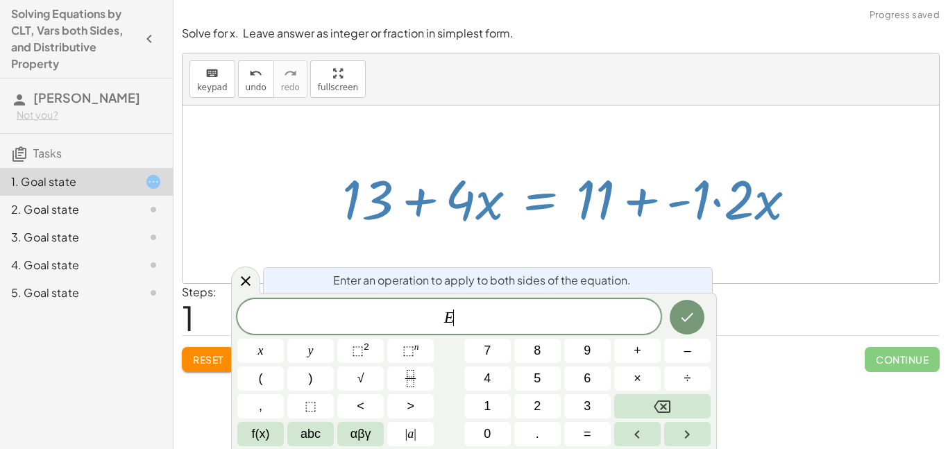
scroll to position [1, 0]
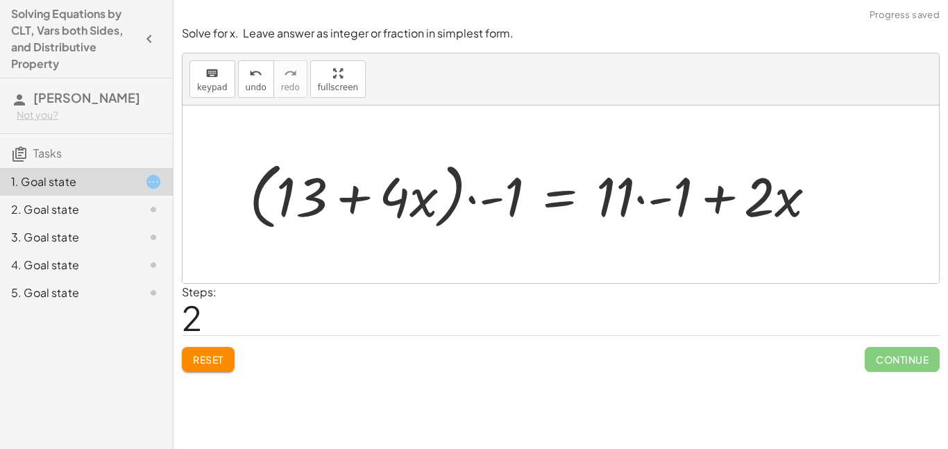
click at [215, 351] on button "Reset" at bounding box center [208, 359] width 53 height 25
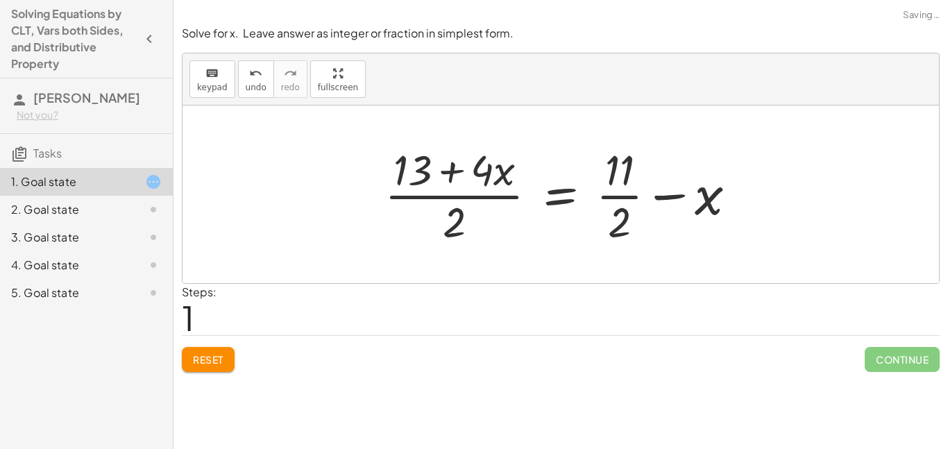
click at [230, 354] on button "Reset" at bounding box center [208, 359] width 53 height 25
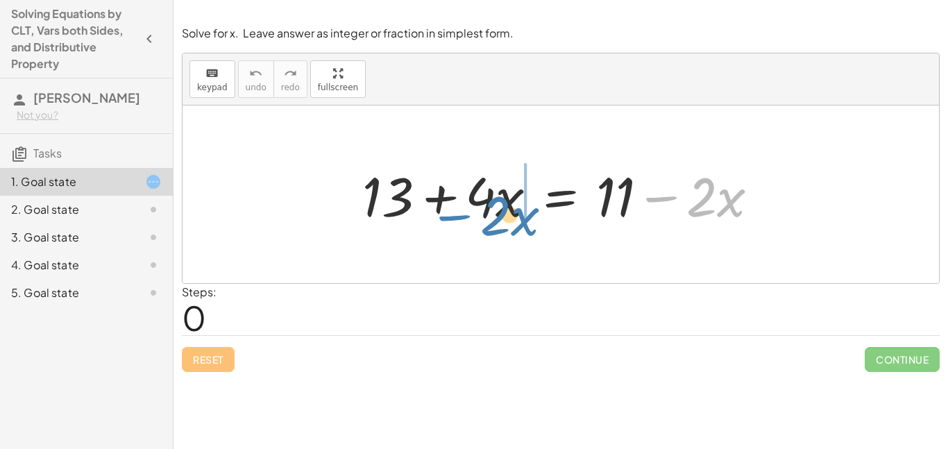
drag, startPoint x: 665, startPoint y: 192, endPoint x: 457, endPoint y: 210, distance: 208.3
click at [457, 210] on div at bounding box center [565, 194] width 421 height 71
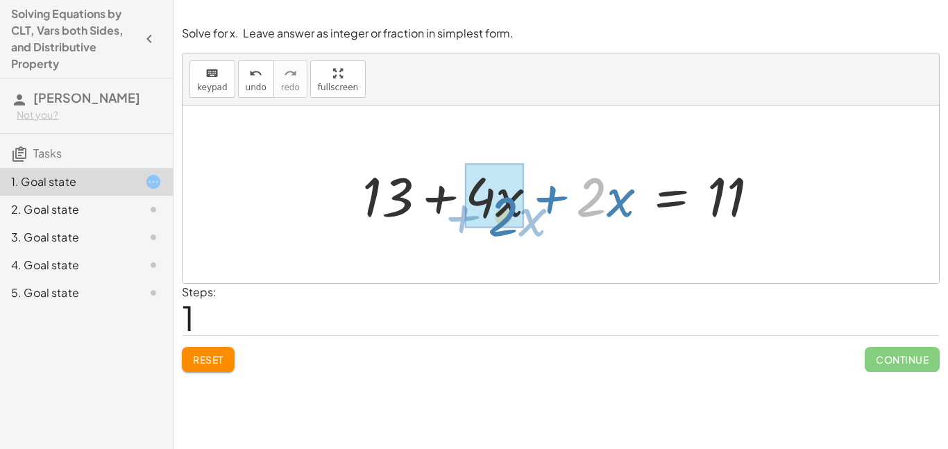
drag, startPoint x: 597, startPoint y: 201, endPoint x: 509, endPoint y: 220, distance: 90.3
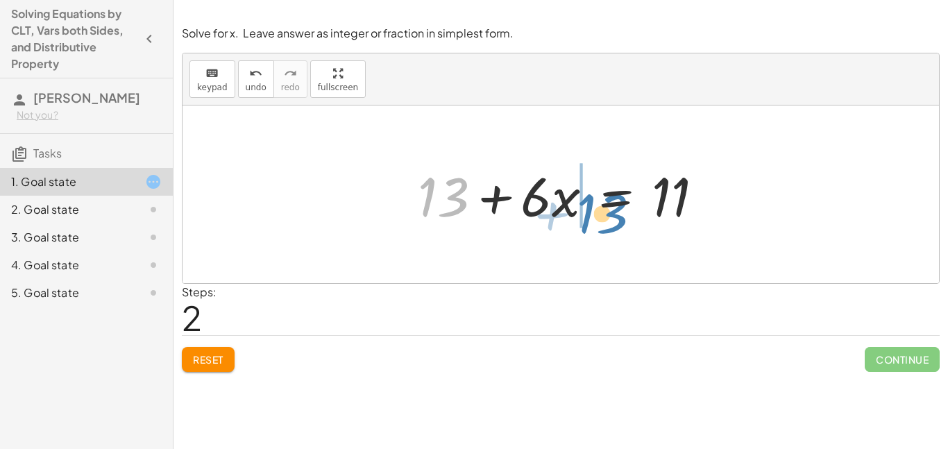
drag, startPoint x: 453, startPoint y: 200, endPoint x: 603, endPoint y: 214, distance: 151.3
click at [603, 214] on div at bounding box center [566, 194] width 311 height 71
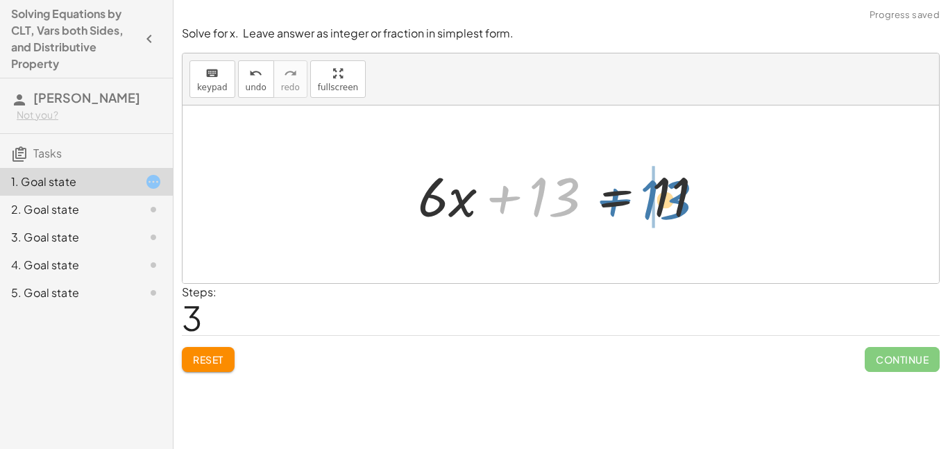
drag, startPoint x: 532, startPoint y: 205, endPoint x: 643, endPoint y: 208, distance: 111.1
click at [643, 208] on div at bounding box center [566, 194] width 311 height 71
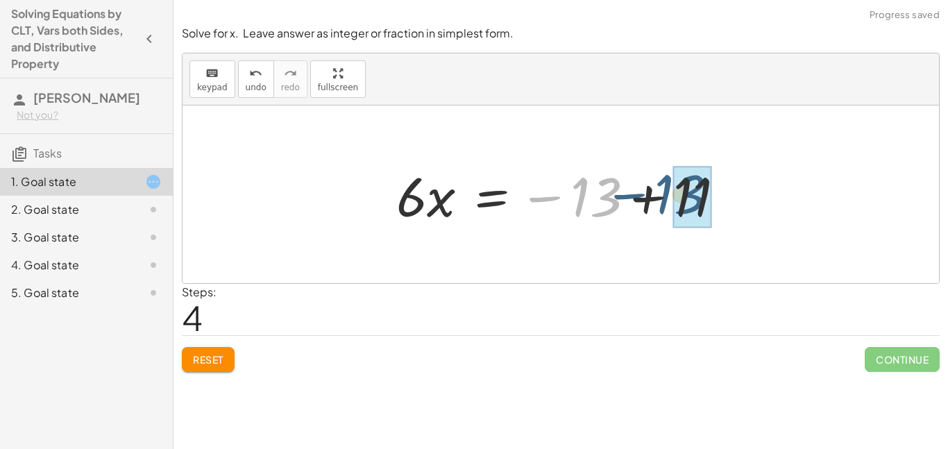
drag, startPoint x: 610, startPoint y: 203, endPoint x: 701, endPoint y: 200, distance: 91.0
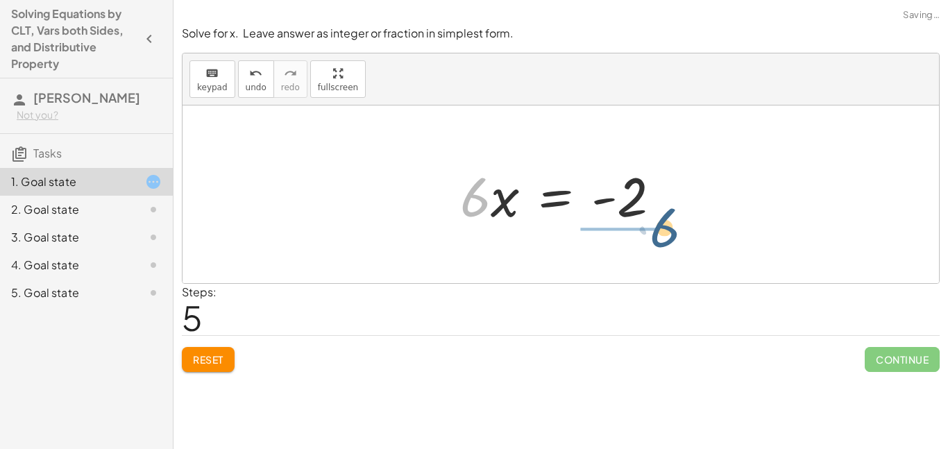
drag, startPoint x: 478, startPoint y: 207, endPoint x: 650, endPoint y: 228, distance: 173.5
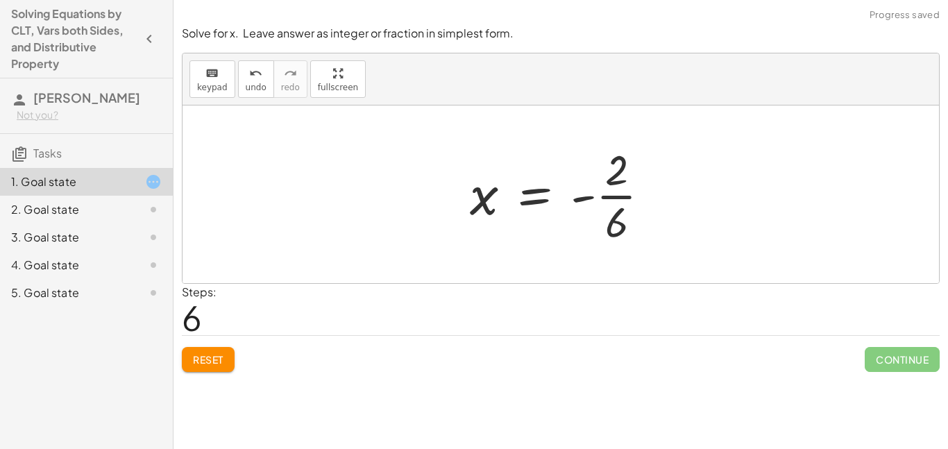
click at [214, 347] on button "Reset" at bounding box center [208, 359] width 53 height 25
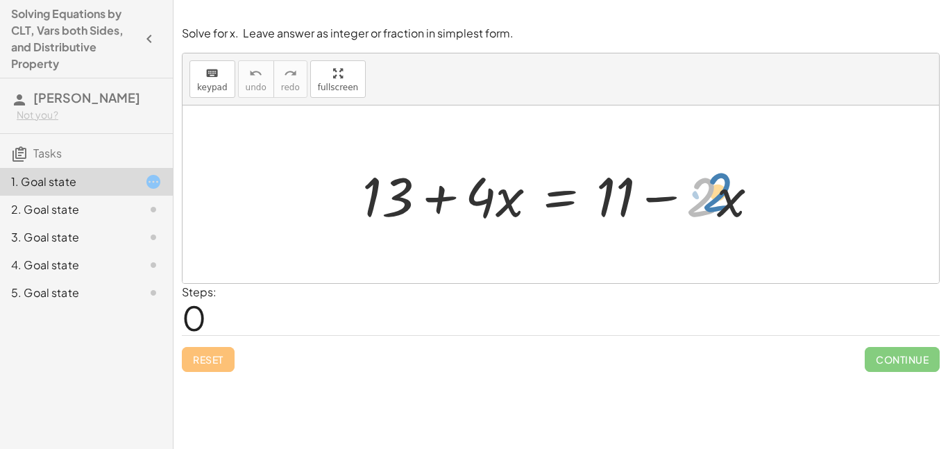
drag, startPoint x: 698, startPoint y: 206, endPoint x: 705, endPoint y: 203, distance: 8.4
click at [705, 203] on div at bounding box center [565, 194] width 421 height 71
click at [668, 200] on div at bounding box center [565, 194] width 421 height 71
drag, startPoint x: 666, startPoint y: 199, endPoint x: 485, endPoint y: 218, distance: 182.1
click at [485, 218] on div at bounding box center [565, 194] width 421 height 71
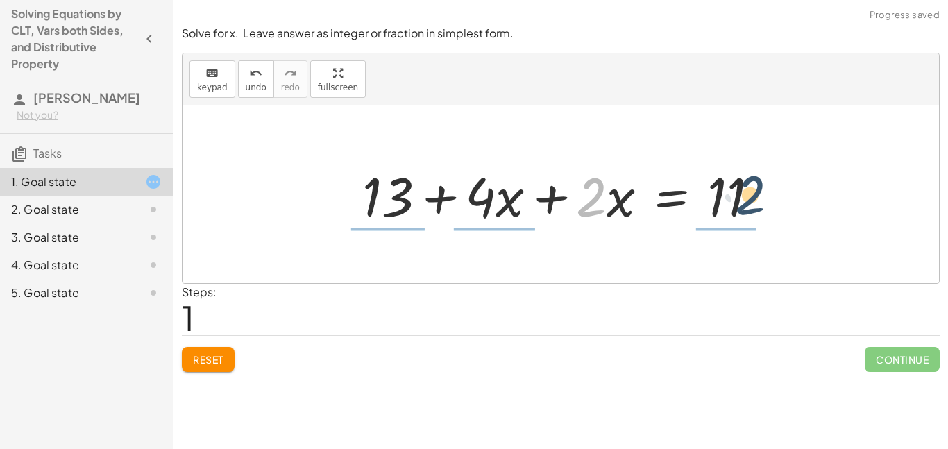
drag, startPoint x: 600, startPoint y: 196, endPoint x: 767, endPoint y: 192, distance: 167.3
click at [767, 192] on div at bounding box center [565, 194] width 421 height 71
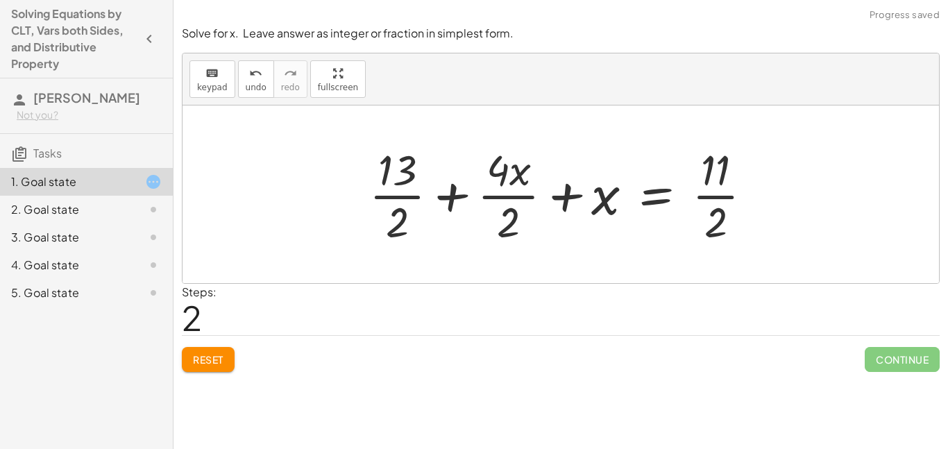
click at [212, 350] on button "Reset" at bounding box center [208, 359] width 53 height 25
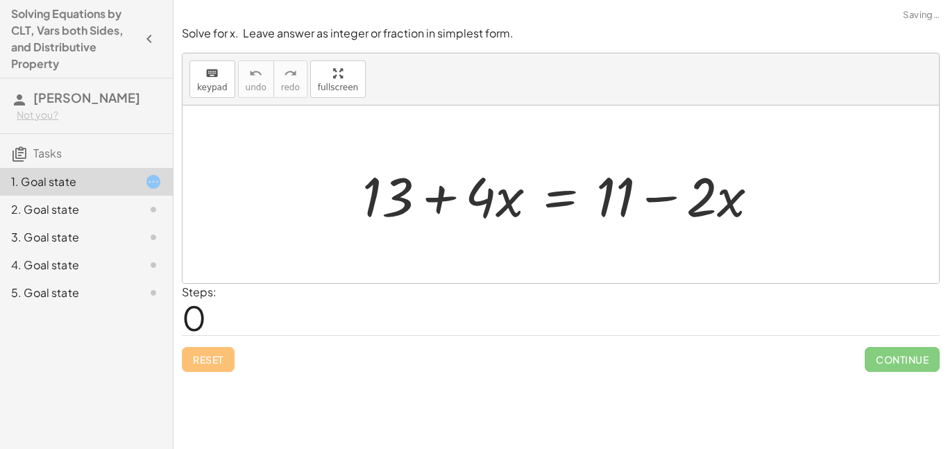
click at [88, 184] on div "1. Goal state" at bounding box center [67, 182] width 112 height 17
click at [88, 158] on h3 "Tasks" at bounding box center [86, 148] width 173 height 29
drag, startPoint x: 498, startPoint y: 197, endPoint x: 502, endPoint y: 209, distance: 12.5
click at [502, 209] on div at bounding box center [565, 194] width 421 height 71
drag, startPoint x: 484, startPoint y: 196, endPoint x: 441, endPoint y: 250, distance: 68.6
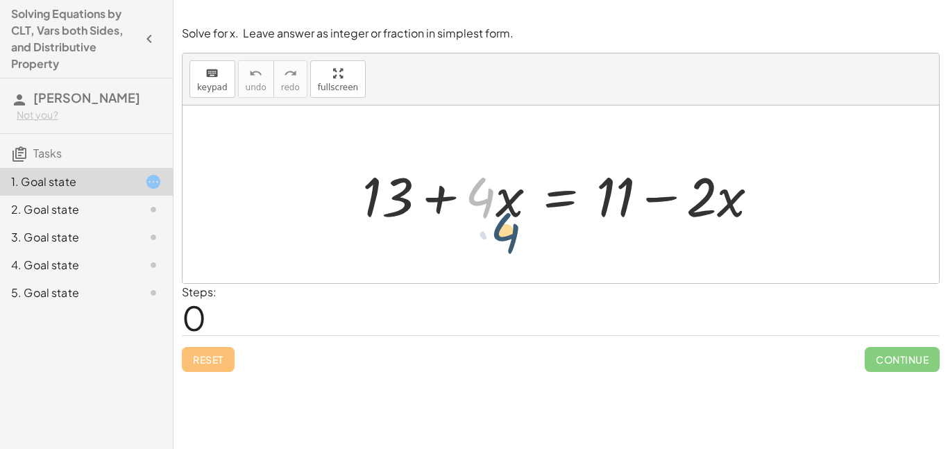
drag, startPoint x: 494, startPoint y: 202, endPoint x: 519, endPoint y: 237, distance: 42.4
click at [519, 237] on div "· 4 + 13 + · 4 · x = + 11 − · 2 · x" at bounding box center [561, 195] width 757 height 178
drag, startPoint x: 515, startPoint y: 201, endPoint x: 487, endPoint y: 198, distance: 28.7
click at [487, 198] on div at bounding box center [565, 194] width 421 height 71
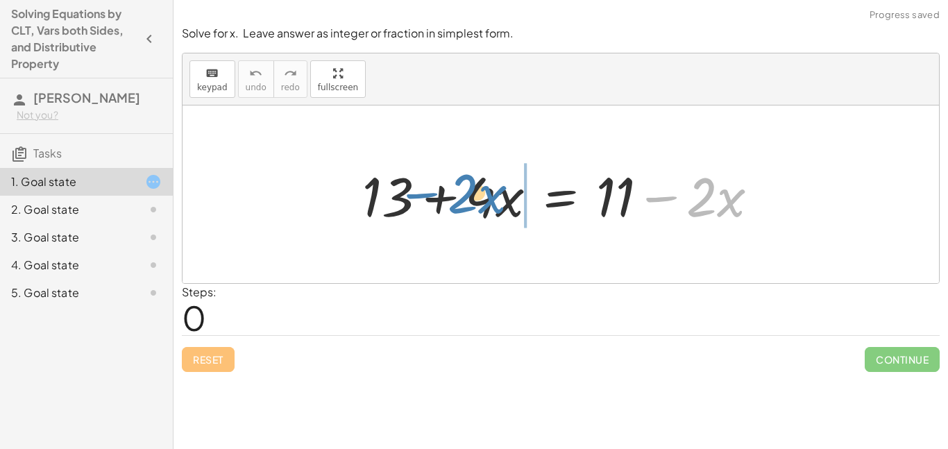
drag, startPoint x: 667, startPoint y: 200, endPoint x: 422, endPoint y: 196, distance: 245.0
click at [422, 196] on div at bounding box center [565, 194] width 421 height 71
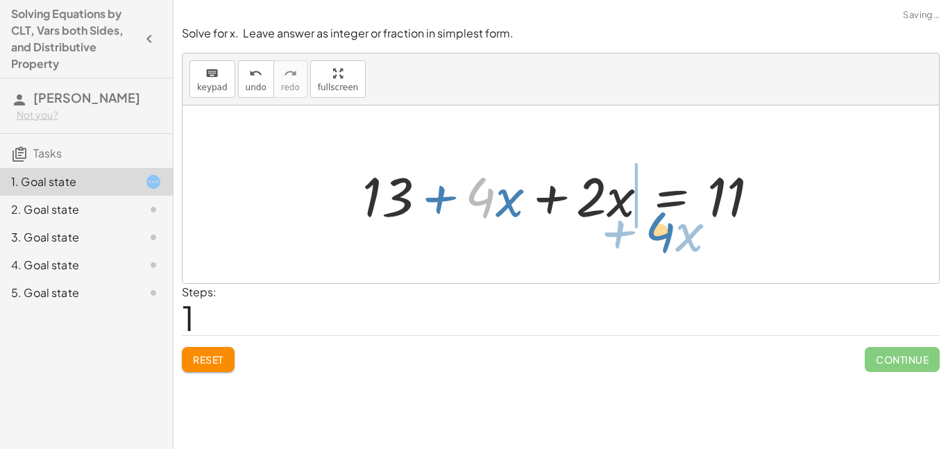
drag, startPoint x: 487, startPoint y: 197, endPoint x: 660, endPoint y: 208, distance: 173.8
click at [660, 208] on div at bounding box center [565, 194] width 421 height 71
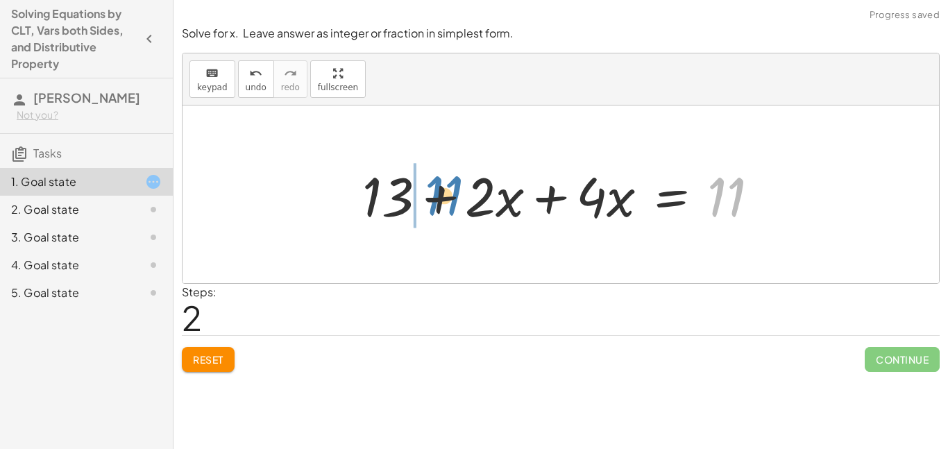
drag, startPoint x: 710, startPoint y: 208, endPoint x: 388, endPoint y: 214, distance: 322.1
click at [388, 214] on div at bounding box center [565, 194] width 421 height 71
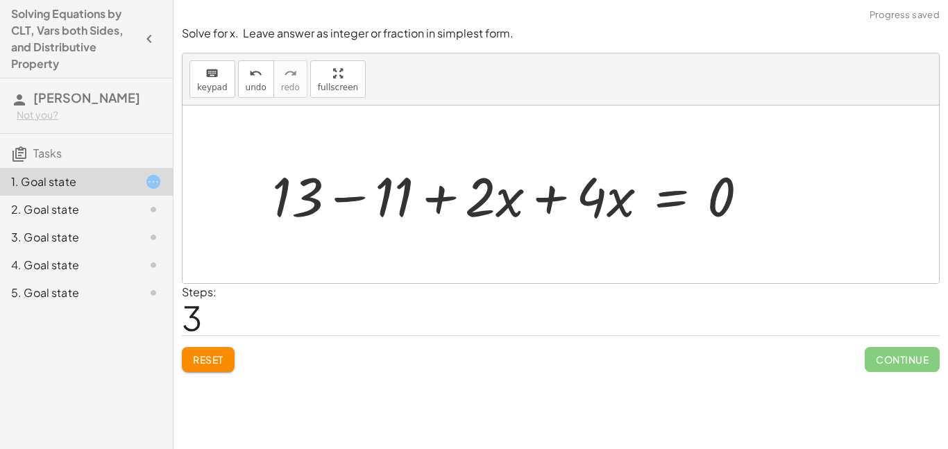
click at [201, 365] on span "Reset" at bounding box center [208, 359] width 31 height 12
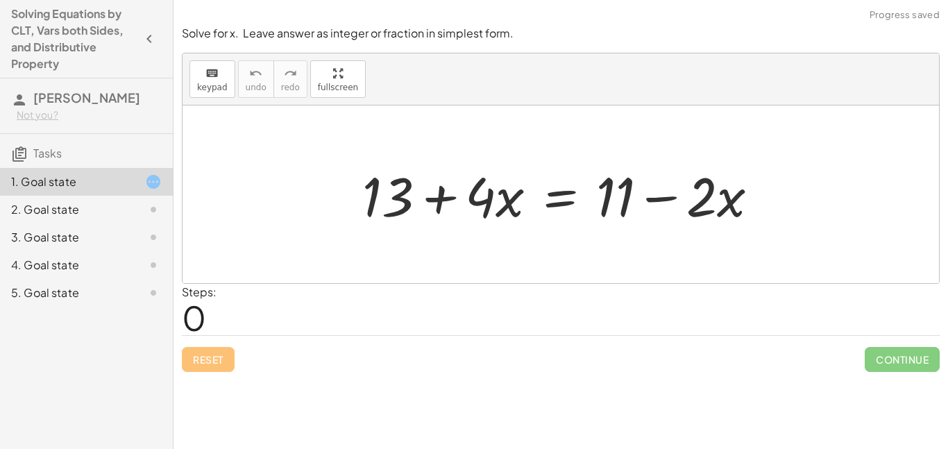
click at [65, 207] on div "2. Goal state" at bounding box center [67, 209] width 112 height 17
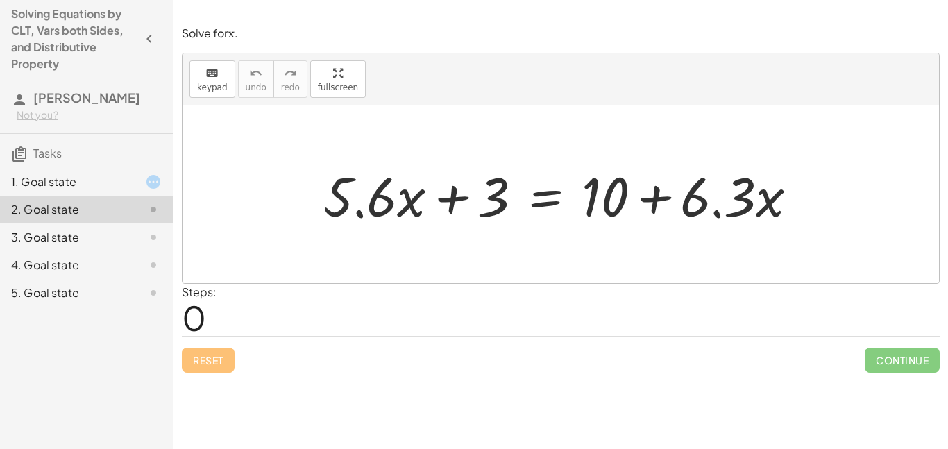
click at [74, 177] on div "1. Goal state" at bounding box center [67, 182] width 112 height 17
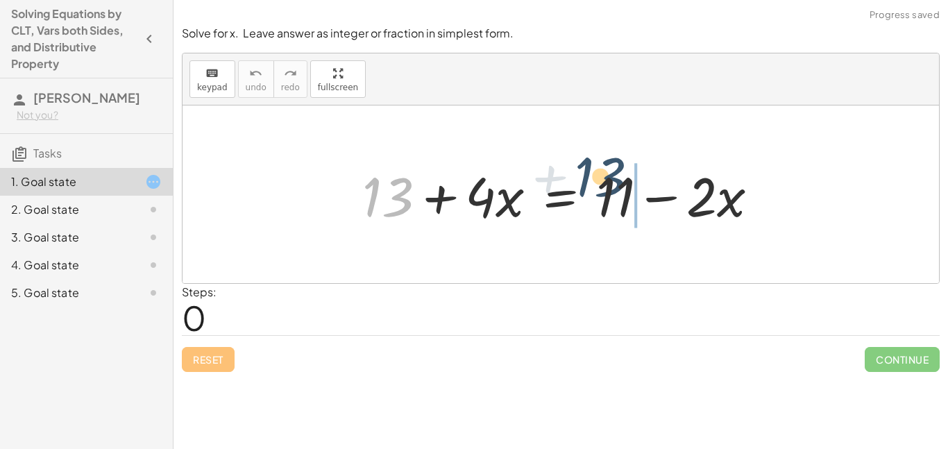
drag, startPoint x: 397, startPoint y: 194, endPoint x: 653, endPoint y: 203, distance: 256.3
click at [653, 203] on div at bounding box center [565, 194] width 421 height 71
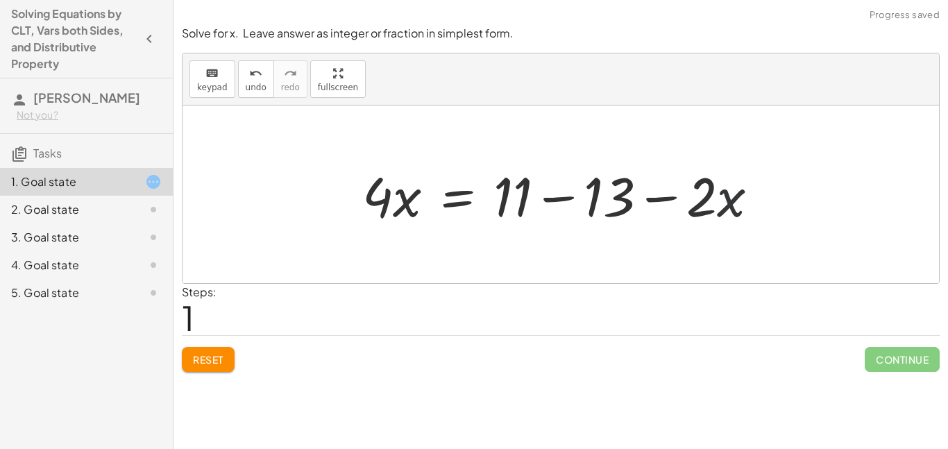
click at [723, 189] on div at bounding box center [565, 194] width 421 height 71
drag, startPoint x: 631, startPoint y: 194, endPoint x: 366, endPoint y: 204, distance: 265.3
click at [366, 204] on div at bounding box center [565, 194] width 421 height 71
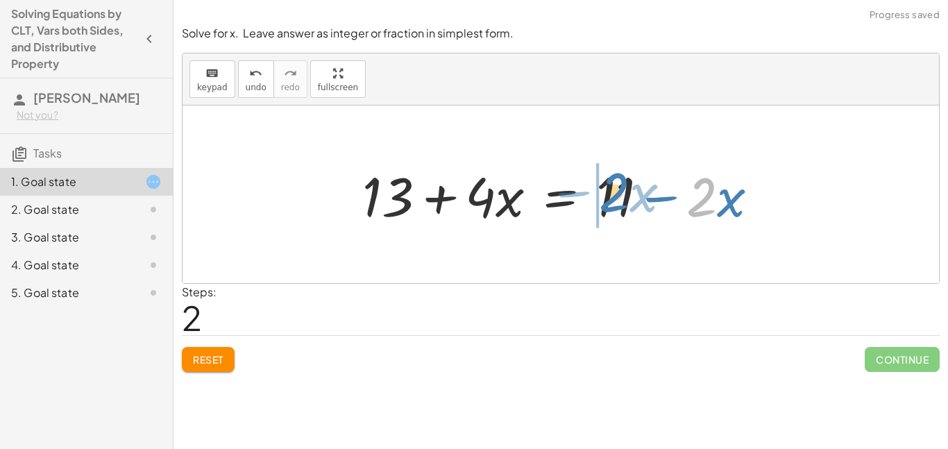
drag, startPoint x: 694, startPoint y: 200, endPoint x: 607, endPoint y: 195, distance: 87.6
click at [607, 195] on div at bounding box center [565, 194] width 421 height 71
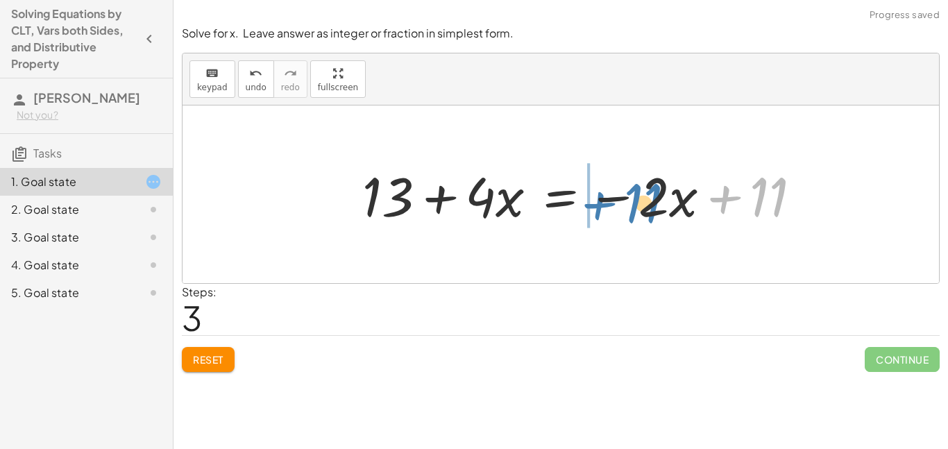
drag, startPoint x: 778, startPoint y: 197, endPoint x: 652, endPoint y: 203, distance: 126.5
click at [652, 203] on div at bounding box center [587, 194] width 464 height 71
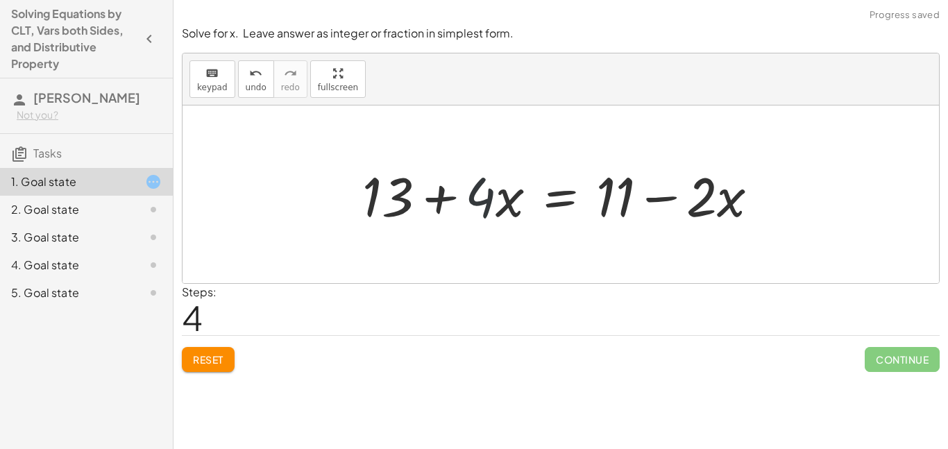
click at [483, 189] on div at bounding box center [565, 194] width 421 height 71
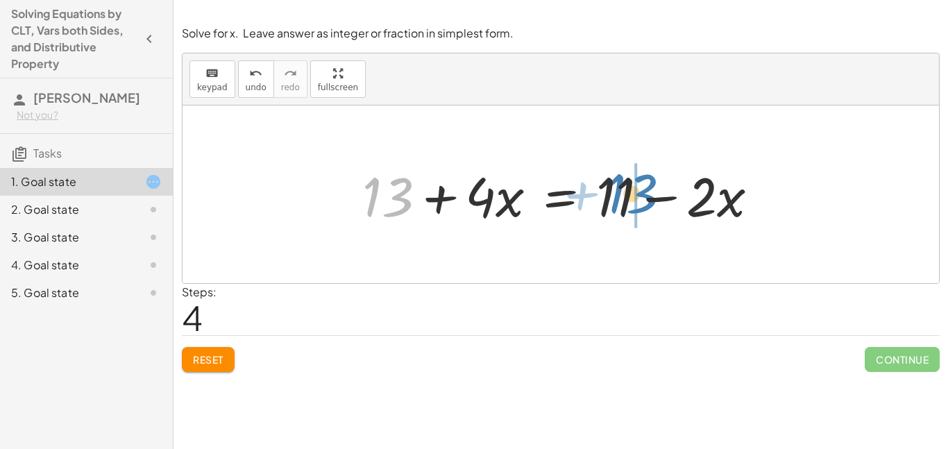
drag, startPoint x: 394, startPoint y: 179, endPoint x: 633, endPoint y: 176, distance: 239.5
click at [633, 176] on div at bounding box center [565, 194] width 421 height 71
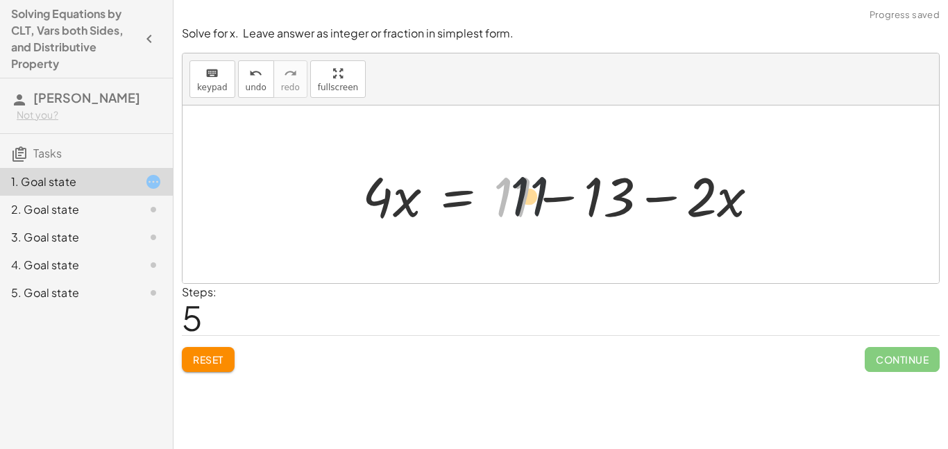
drag, startPoint x: 620, startPoint y: 190, endPoint x: 634, endPoint y: 187, distance: 15.0
click at [634, 187] on div at bounding box center [565, 194] width 421 height 71
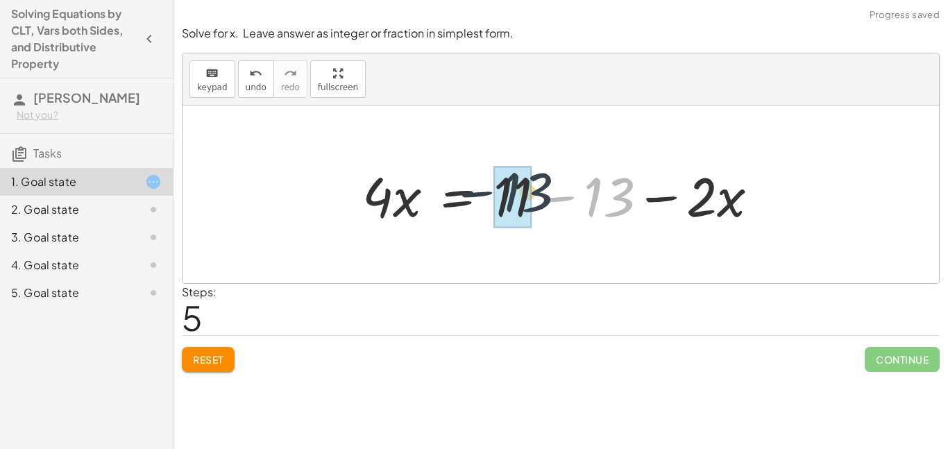
drag, startPoint x: 609, startPoint y: 193, endPoint x: 518, endPoint y: 187, distance: 91.1
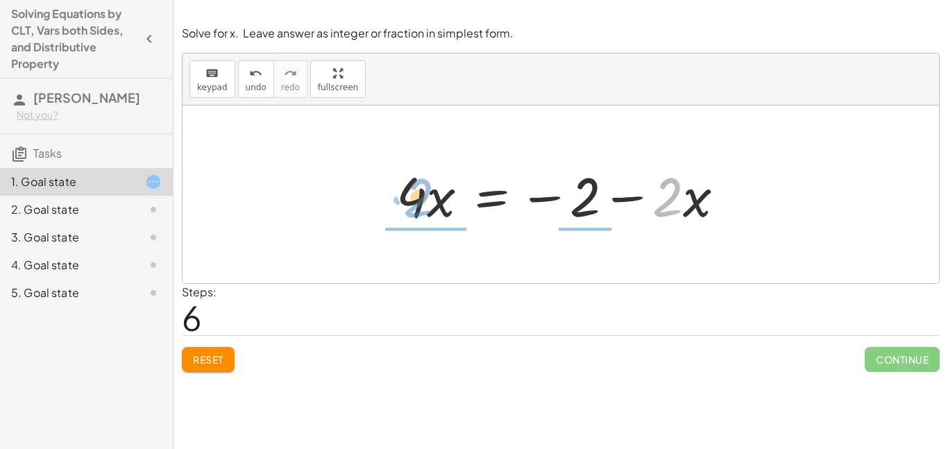
drag, startPoint x: 668, startPoint y: 188, endPoint x: 416, endPoint y: 189, distance: 251.3
click at [416, 189] on div at bounding box center [565, 194] width 353 height 71
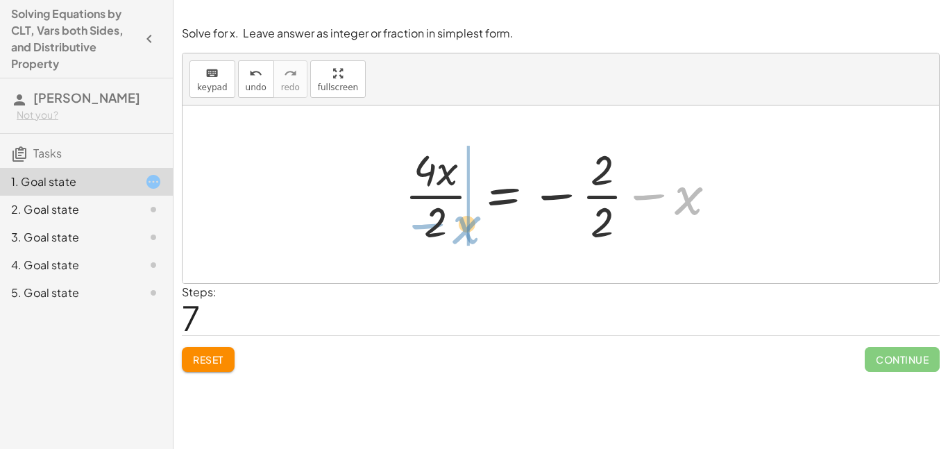
drag, startPoint x: 695, startPoint y: 198, endPoint x: 448, endPoint y: 232, distance: 248.7
click at [448, 232] on div at bounding box center [566, 194] width 337 height 107
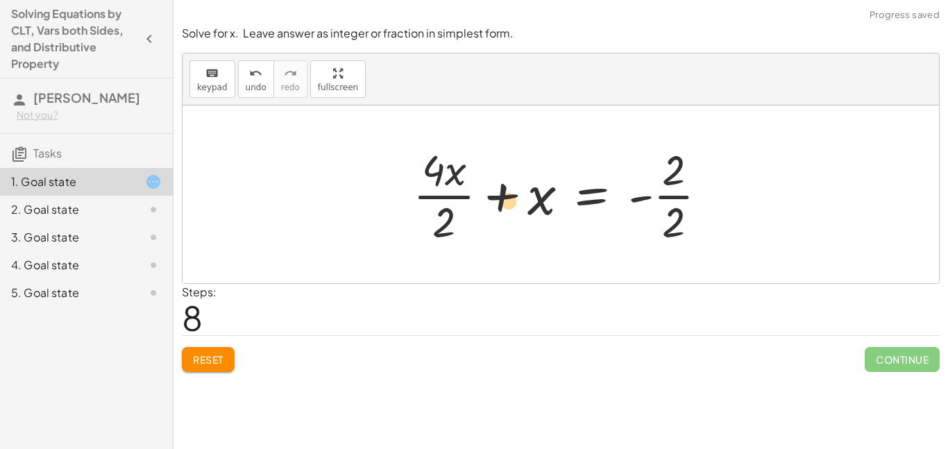
drag, startPoint x: 444, startPoint y: 230, endPoint x: 515, endPoint y: 207, distance: 74.6
click at [515, 207] on div at bounding box center [565, 194] width 319 height 107
drag, startPoint x: 455, startPoint y: 231, endPoint x: 521, endPoint y: 194, distance: 74.9
click at [521, 194] on div at bounding box center [565, 194] width 319 height 107
click at [202, 353] on span "Reset" at bounding box center [208, 359] width 31 height 12
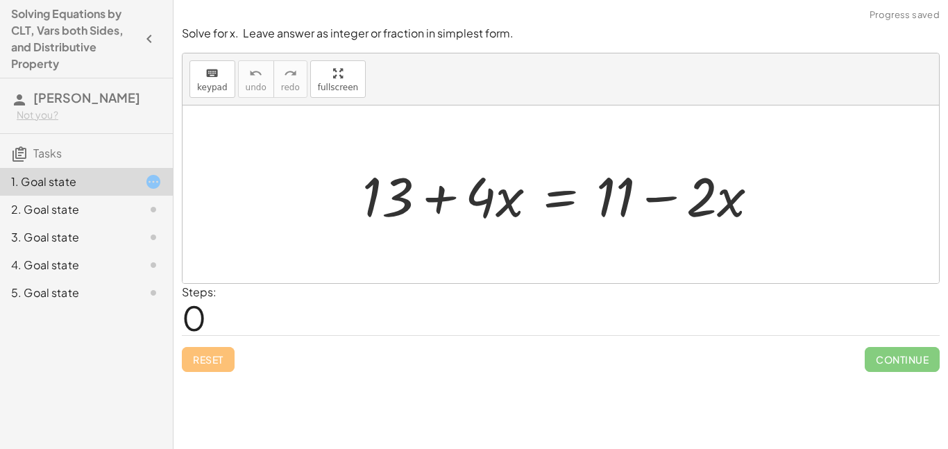
click at [83, 298] on div "5. Goal state" at bounding box center [67, 293] width 112 height 17
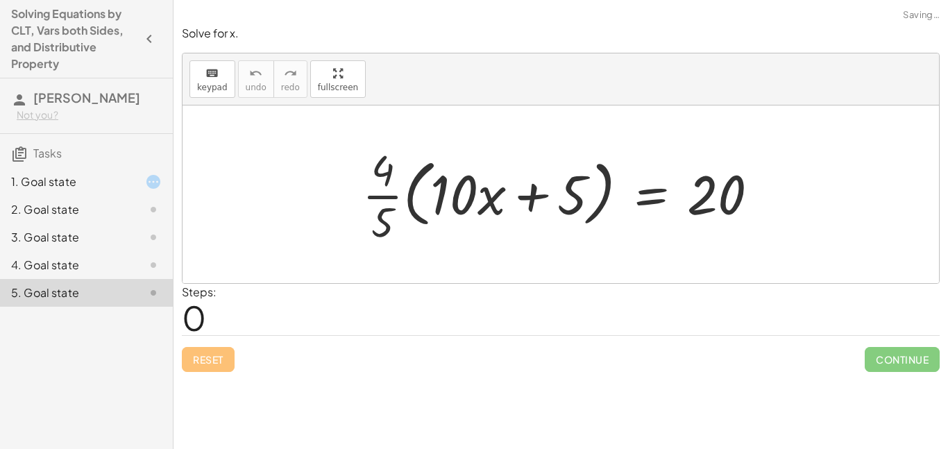
click at [90, 263] on div "4. Goal state" at bounding box center [67, 265] width 112 height 17
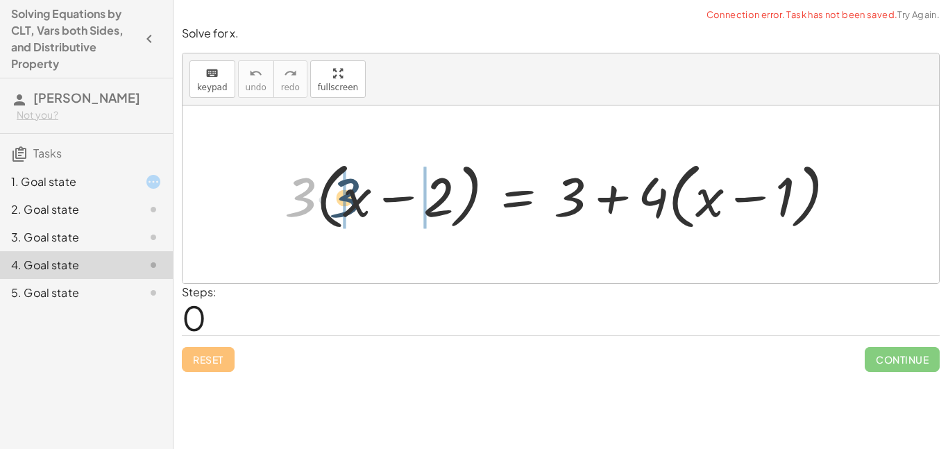
drag, startPoint x: 309, startPoint y: 203, endPoint x: 355, endPoint y: 204, distance: 45.8
click at [355, 204] on div at bounding box center [566, 195] width 576 height 80
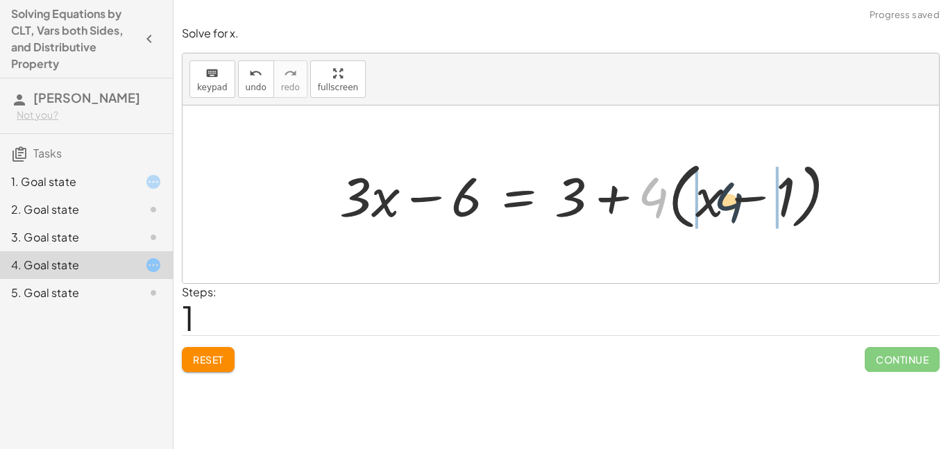
drag, startPoint x: 652, startPoint y: 181, endPoint x: 730, endPoint y: 186, distance: 77.9
click at [730, 186] on div at bounding box center [593, 195] width 522 height 80
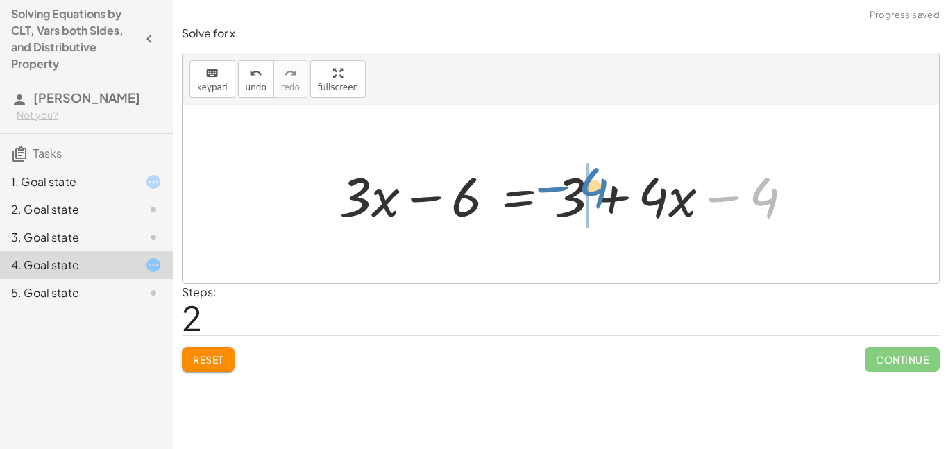
drag, startPoint x: 766, startPoint y: 199, endPoint x: 593, endPoint y: 189, distance: 173.1
click at [593, 189] on div at bounding box center [571, 194] width 478 height 71
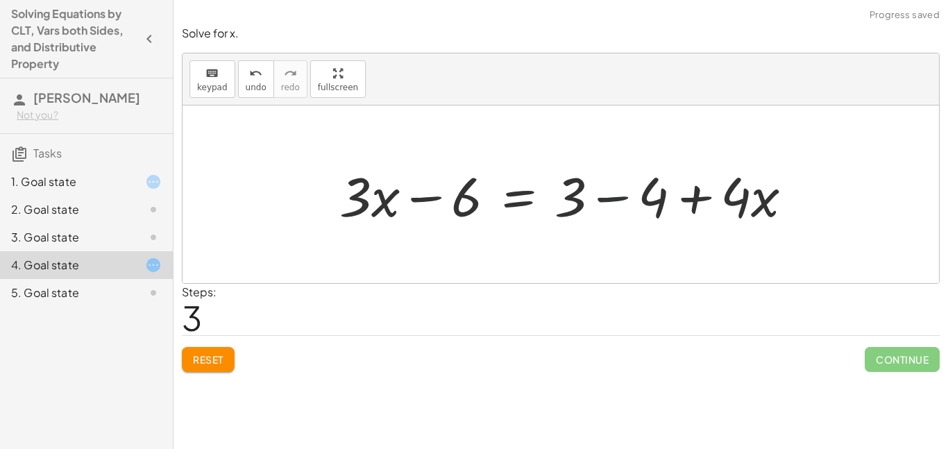
click at [585, 193] on div at bounding box center [571, 194] width 478 height 71
drag, startPoint x: 578, startPoint y: 194, endPoint x: 657, endPoint y: 193, distance: 78.4
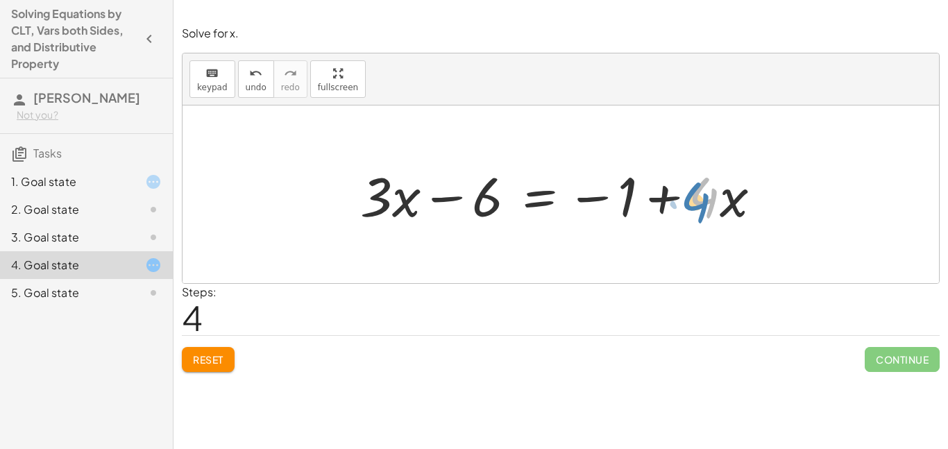
drag, startPoint x: 698, startPoint y: 199, endPoint x: 684, endPoint y: 205, distance: 15.2
click at [684, 205] on div at bounding box center [566, 194] width 426 height 71
drag, startPoint x: 374, startPoint y: 203, endPoint x: 383, endPoint y: 199, distance: 9.9
click at [383, 199] on div at bounding box center [566, 194] width 426 height 71
drag, startPoint x: 718, startPoint y: 194, endPoint x: 736, endPoint y: 199, distance: 17.8
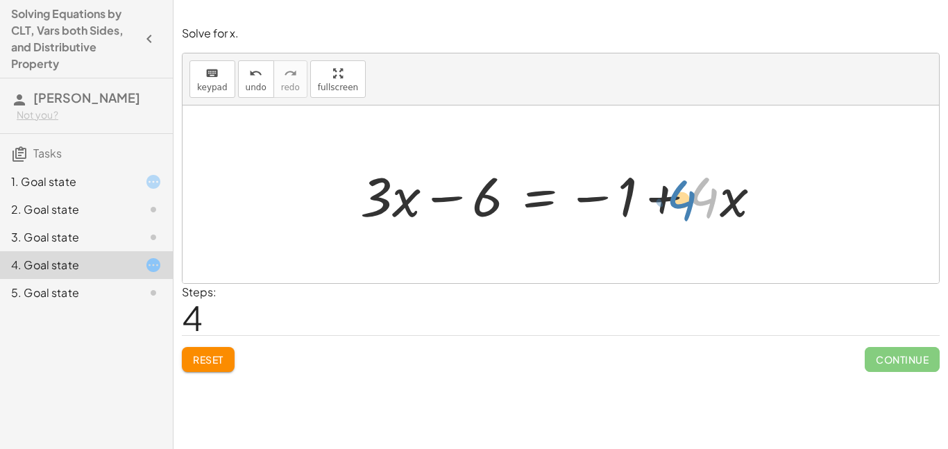
click at [736, 199] on div at bounding box center [566, 194] width 426 height 71
drag, startPoint x: 677, startPoint y: 194, endPoint x: 385, endPoint y: 179, distance: 293.3
click at [385, 179] on div at bounding box center [566, 194] width 426 height 71
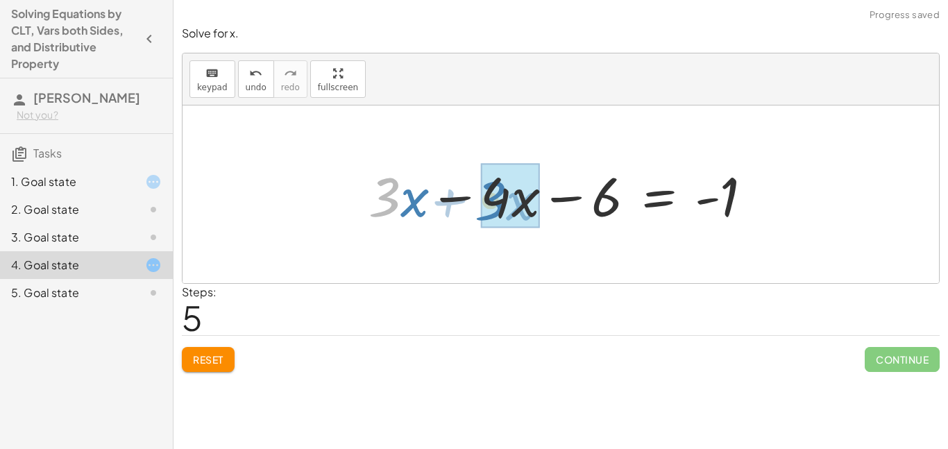
drag, startPoint x: 393, startPoint y: 197, endPoint x: 500, endPoint y: 201, distance: 107.6
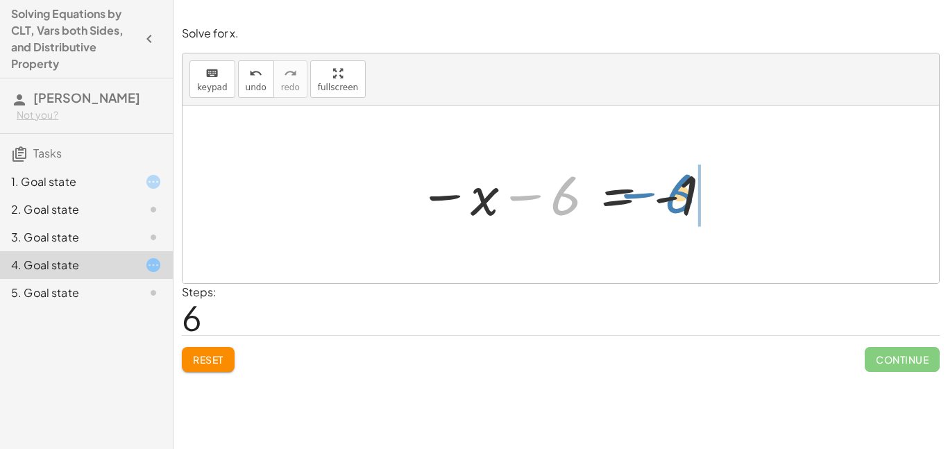
drag, startPoint x: 534, startPoint y: 198, endPoint x: 648, endPoint y: 195, distance: 113.9
click at [648, 195] on div at bounding box center [566, 194] width 309 height 69
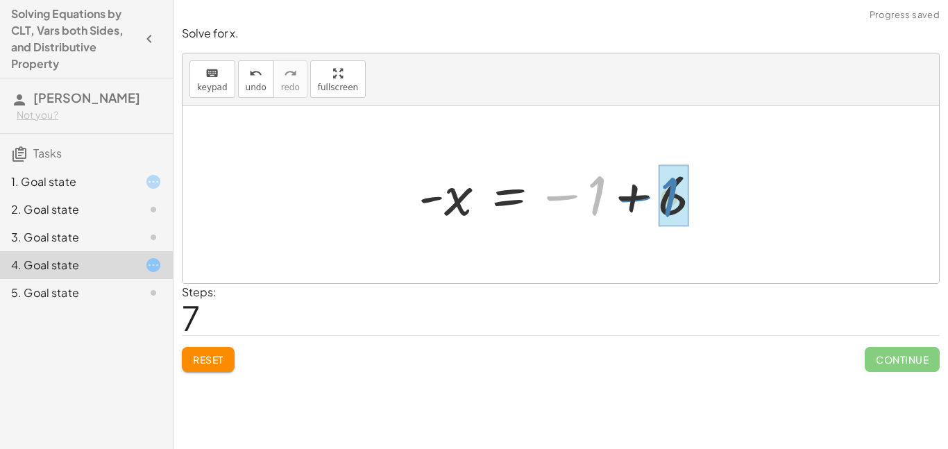
drag, startPoint x: 598, startPoint y: 196, endPoint x: 674, endPoint y: 196, distance: 75.7
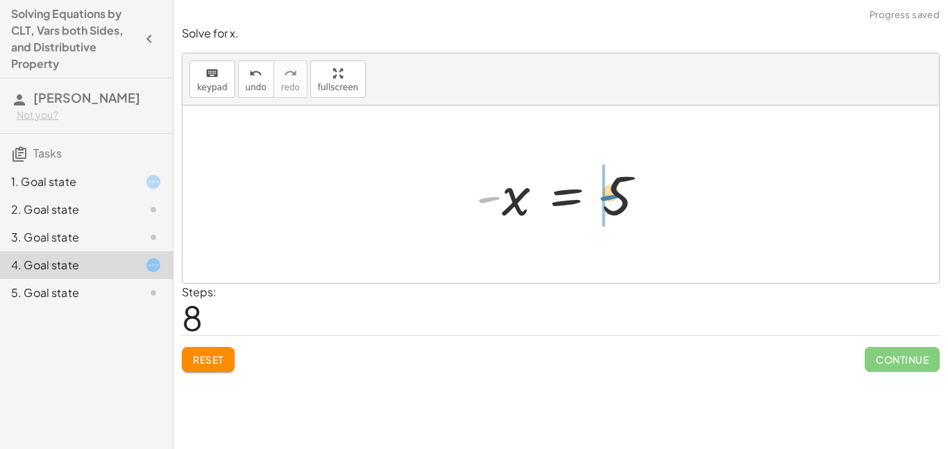
drag, startPoint x: 488, startPoint y: 201, endPoint x: 611, endPoint y: 197, distance: 122.9
click at [611, 197] on div at bounding box center [566, 194] width 194 height 69
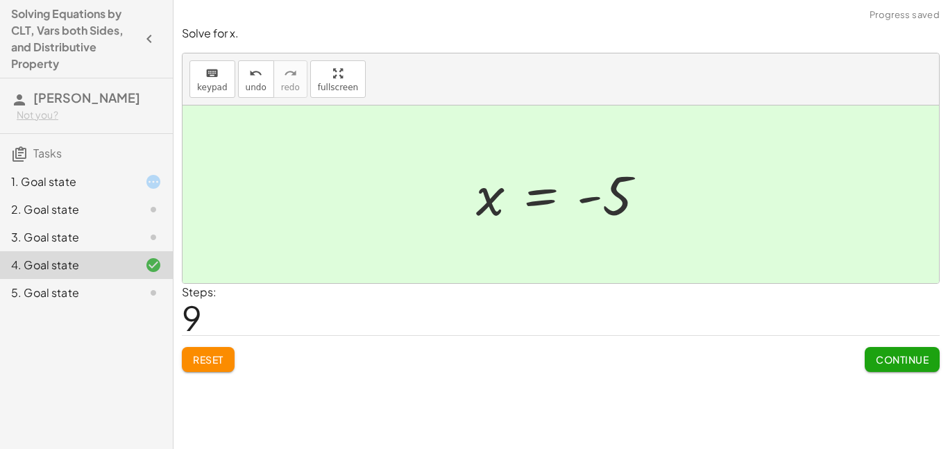
click at [88, 283] on div "5. Goal state" at bounding box center [86, 293] width 173 height 28
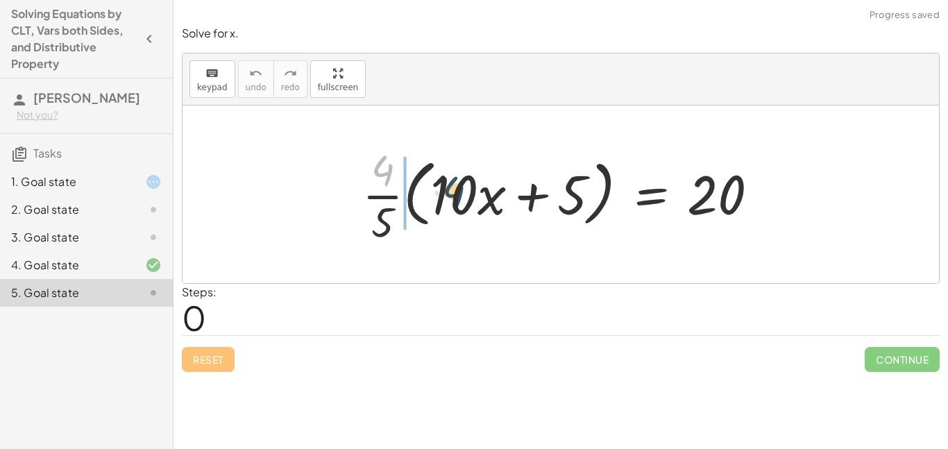
drag, startPoint x: 392, startPoint y: 174, endPoint x: 479, endPoint y: 195, distance: 89.2
click at [479, 195] on div at bounding box center [565, 194] width 421 height 107
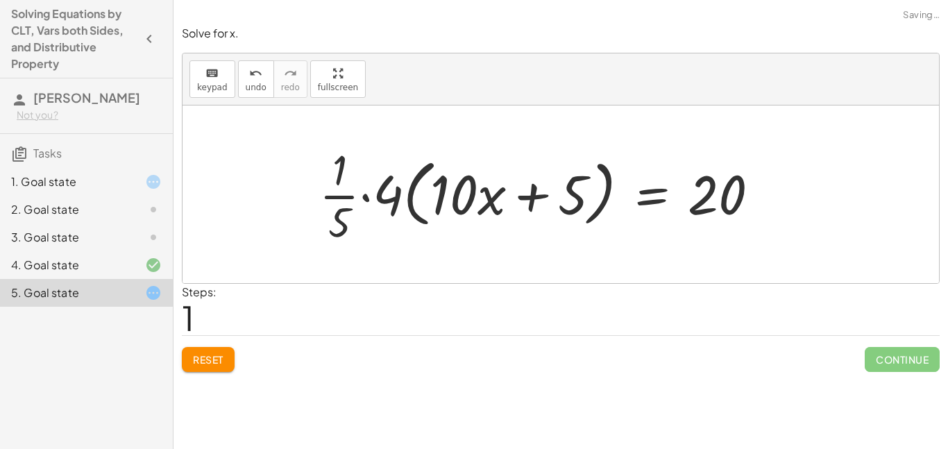
click at [206, 355] on span "Reset" at bounding box center [208, 359] width 31 height 12
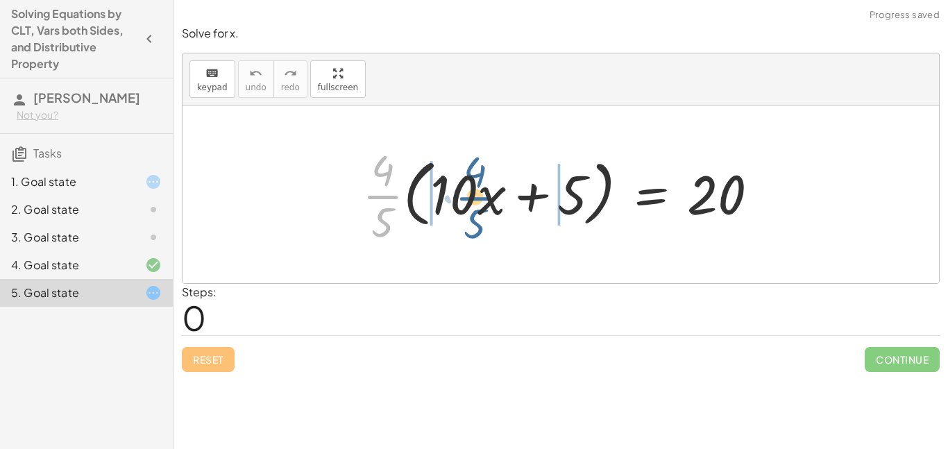
drag, startPoint x: 378, startPoint y: 196, endPoint x: 471, endPoint y: 198, distance: 92.3
click at [471, 198] on div at bounding box center [565, 194] width 421 height 107
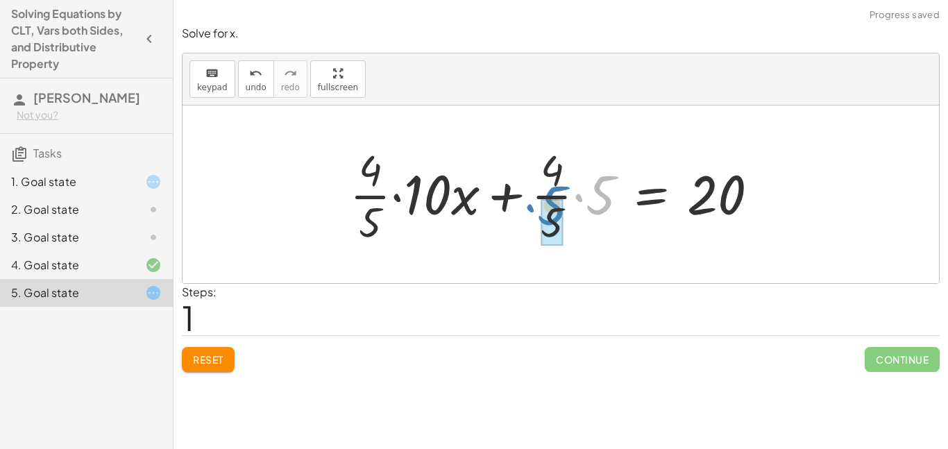
drag, startPoint x: 609, startPoint y: 199, endPoint x: 560, endPoint y: 210, distance: 49.8
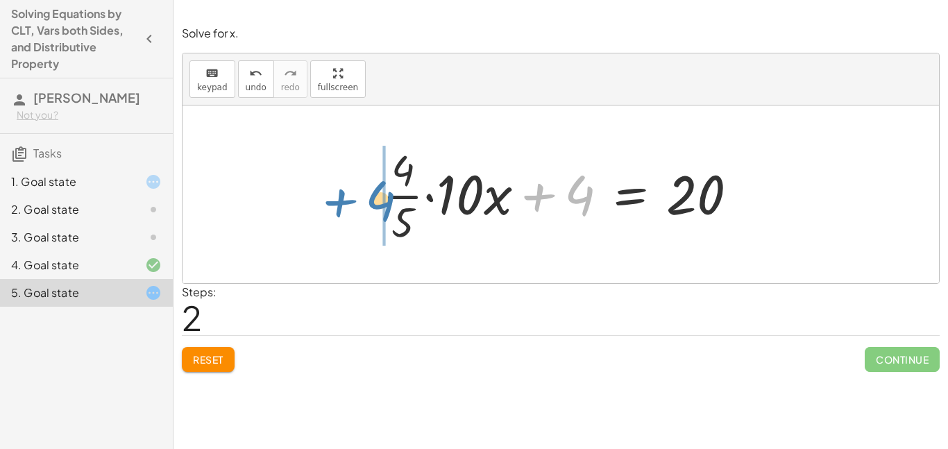
drag, startPoint x: 587, startPoint y: 202, endPoint x: 385, endPoint y: 209, distance: 202.1
click at [385, 209] on div at bounding box center [566, 194] width 380 height 107
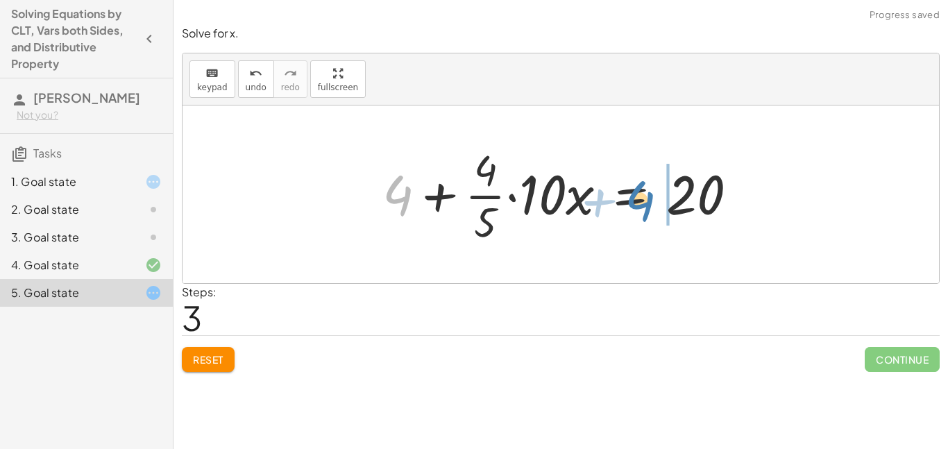
drag, startPoint x: 393, startPoint y: 196, endPoint x: 633, endPoint y: 203, distance: 240.2
click at [633, 203] on div at bounding box center [566, 194] width 380 height 107
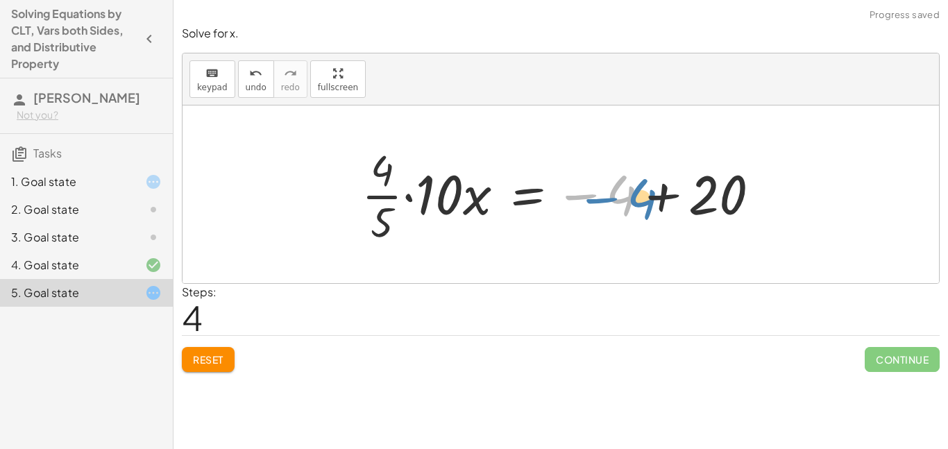
drag, startPoint x: 627, startPoint y: 196, endPoint x: 647, endPoint y: 200, distance: 19.9
click at [647, 200] on div at bounding box center [566, 194] width 423 height 107
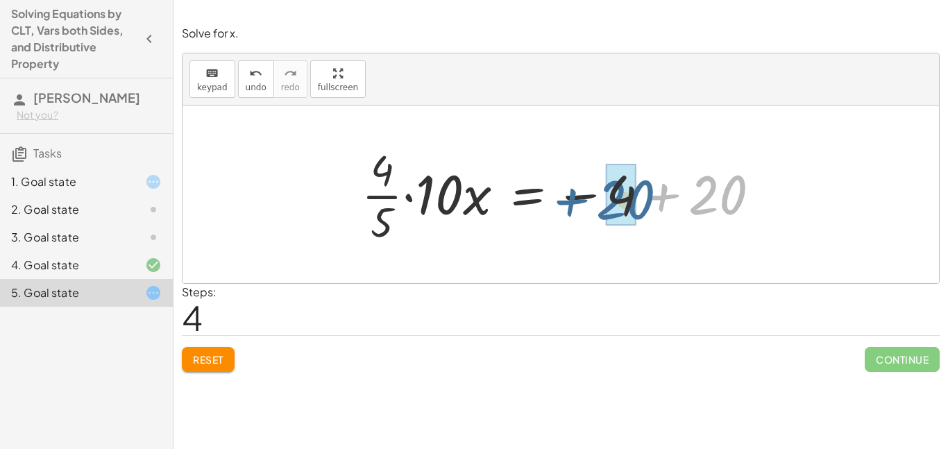
drag, startPoint x: 721, startPoint y: 189, endPoint x: 627, endPoint y: 195, distance: 94.6
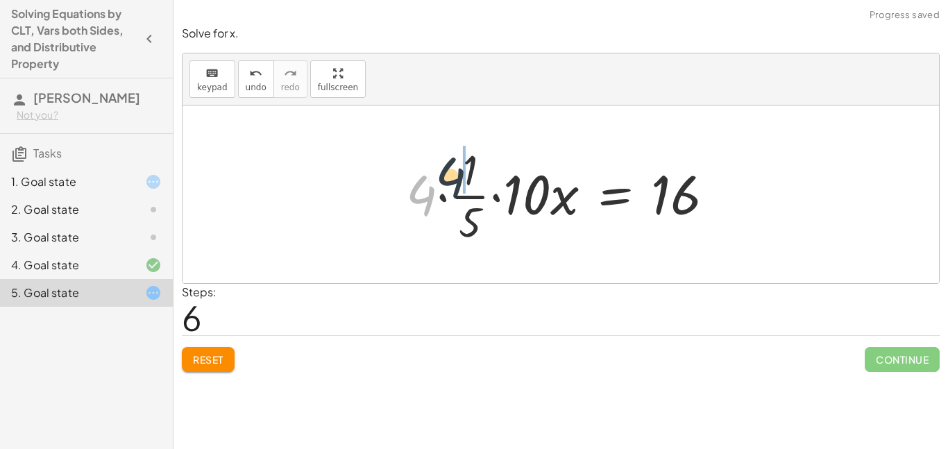
drag, startPoint x: 430, startPoint y: 201, endPoint x: 462, endPoint y: 183, distance: 36.7
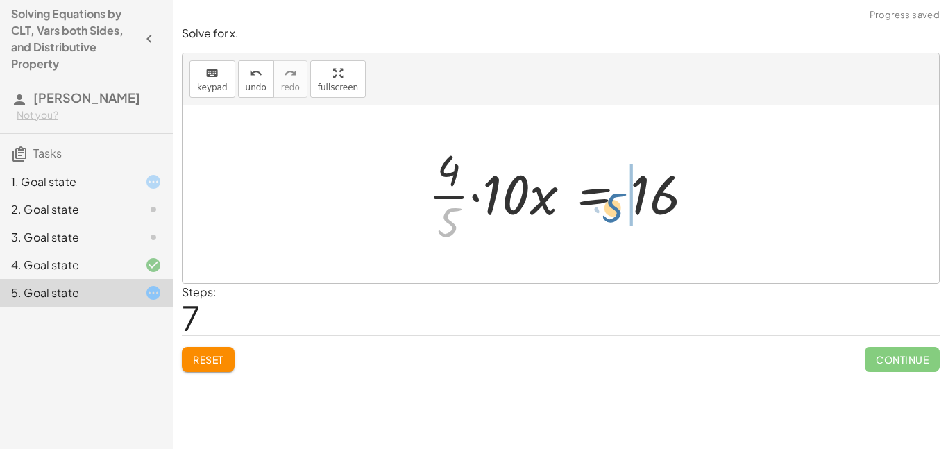
drag, startPoint x: 445, startPoint y: 215, endPoint x: 613, endPoint y: 196, distance: 169.0
click at [613, 196] on div at bounding box center [566, 194] width 290 height 107
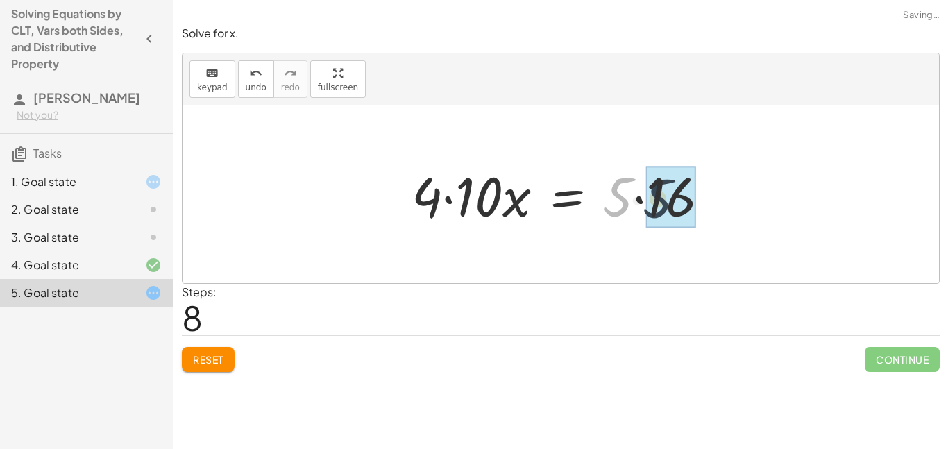
drag, startPoint x: 614, startPoint y: 187, endPoint x: 664, endPoint y: 186, distance: 49.3
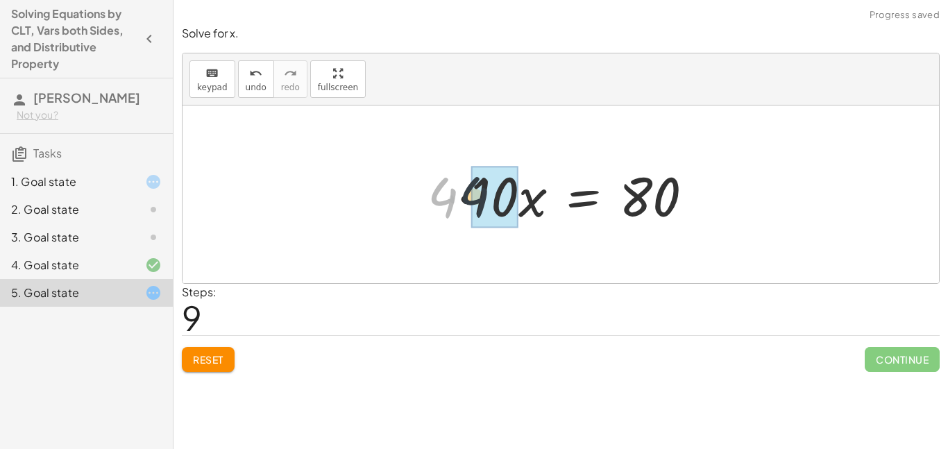
drag, startPoint x: 450, startPoint y: 196, endPoint x: 484, endPoint y: 195, distance: 34.0
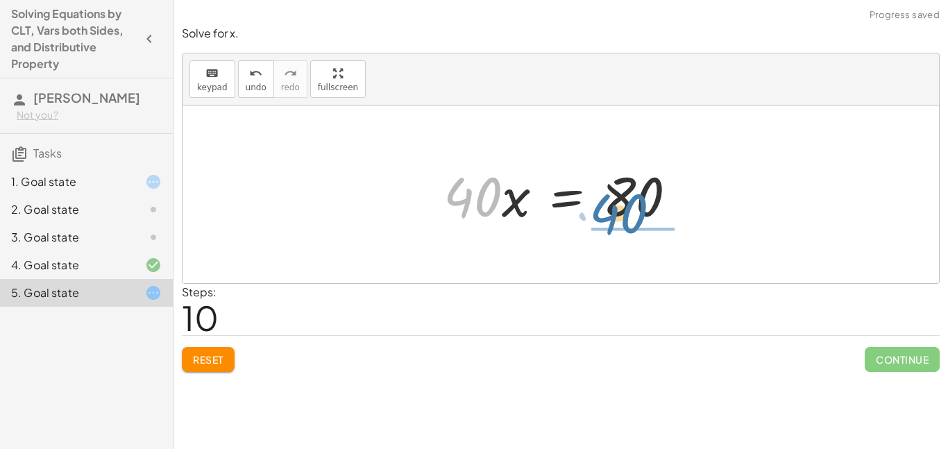
drag, startPoint x: 484, startPoint y: 195, endPoint x: 645, endPoint y: 205, distance: 160.6
click at [645, 205] on div at bounding box center [566, 194] width 258 height 71
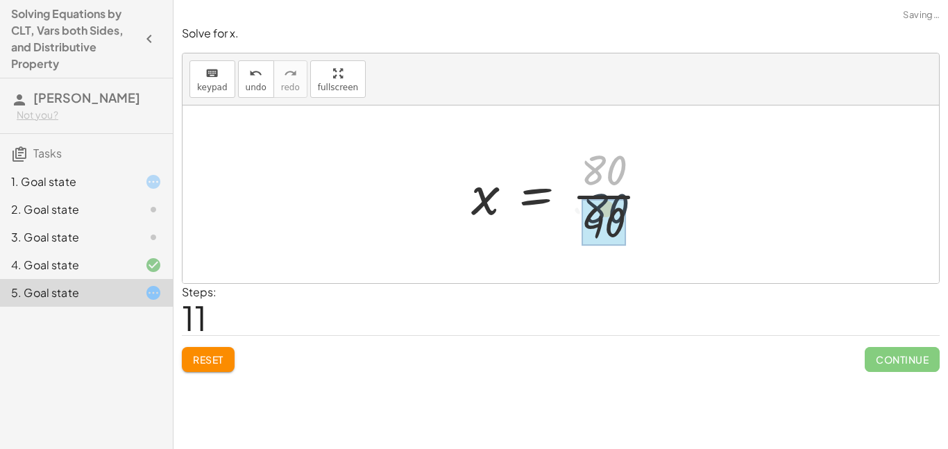
drag, startPoint x: 602, startPoint y: 182, endPoint x: 604, endPoint y: 223, distance: 41.0
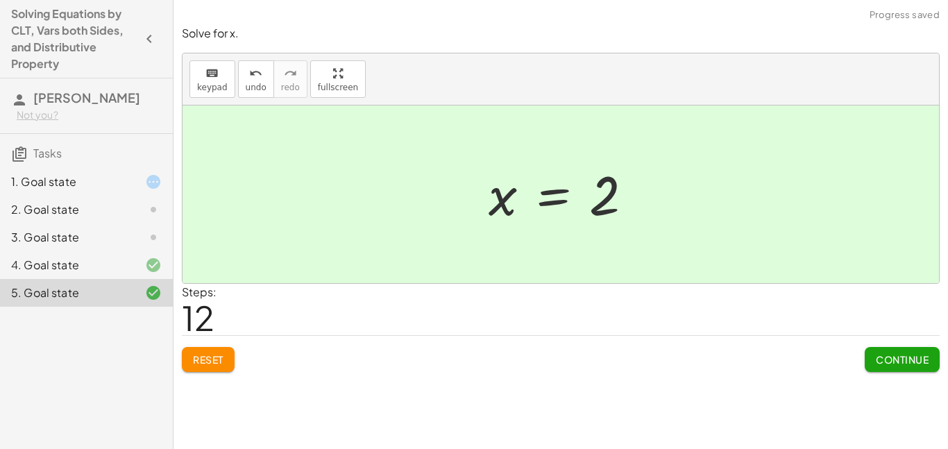
click at [143, 279] on div "3. Goal state" at bounding box center [86, 293] width 173 height 28
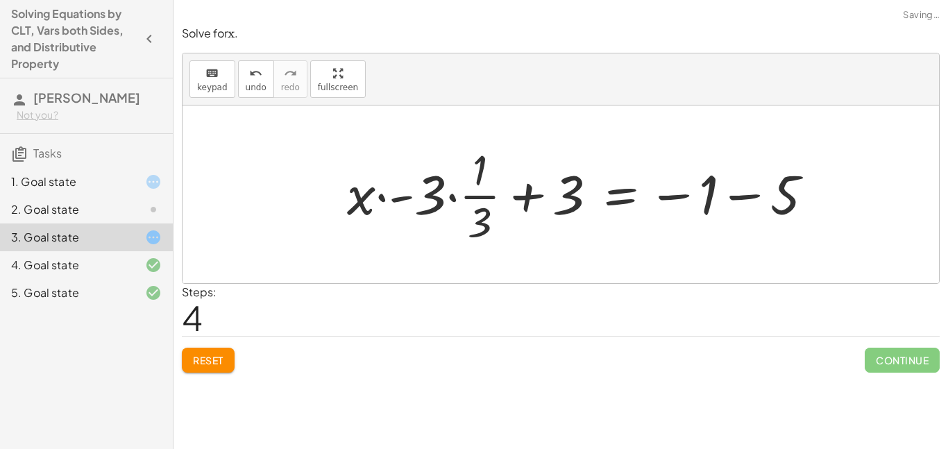
click at [226, 362] on button "Reset" at bounding box center [208, 360] width 53 height 25
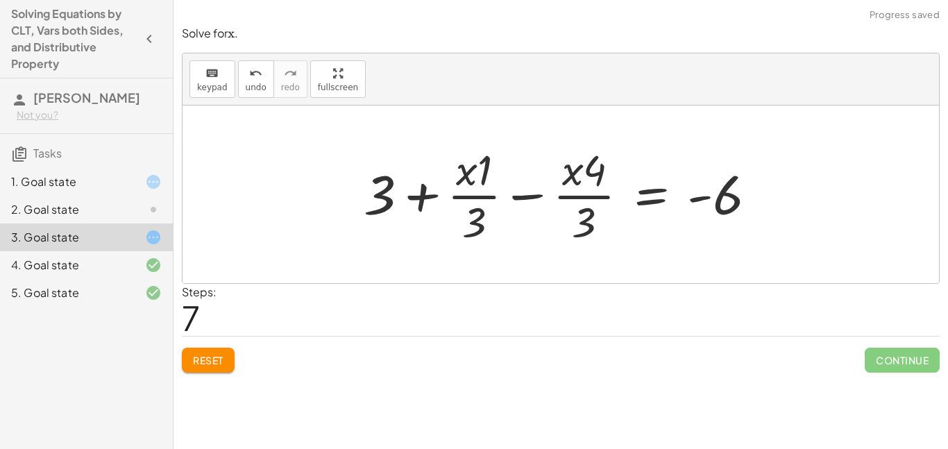
click at [220, 364] on span "Reset" at bounding box center [208, 360] width 31 height 12
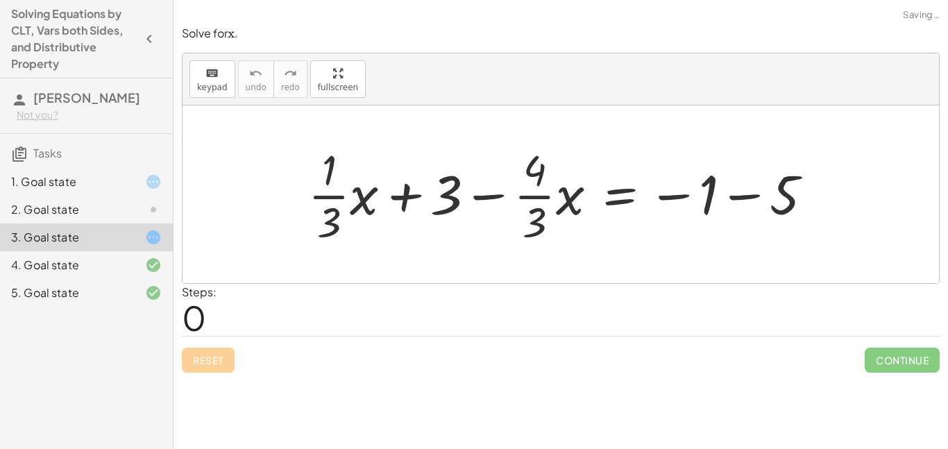
click at [214, 366] on div "Reset Continue" at bounding box center [561, 354] width 758 height 37
click at [217, 357] on div "Reset Continue" at bounding box center [561, 354] width 758 height 37
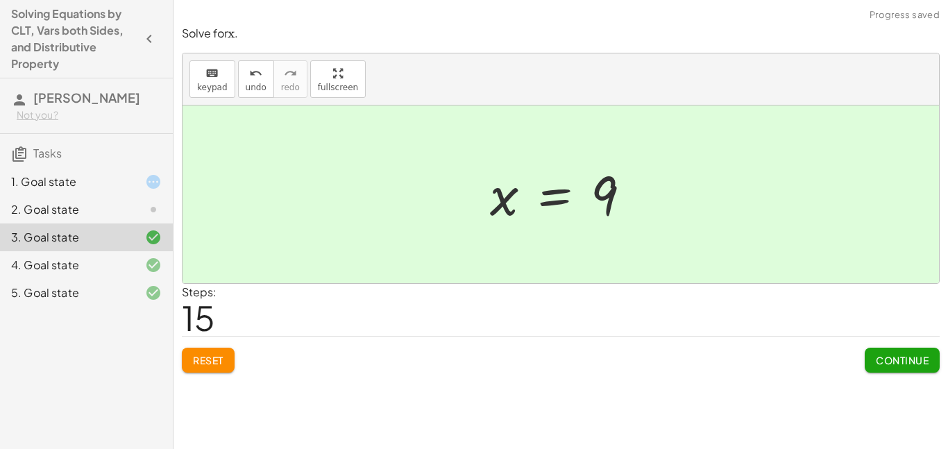
click at [126, 201] on div at bounding box center [142, 209] width 39 height 17
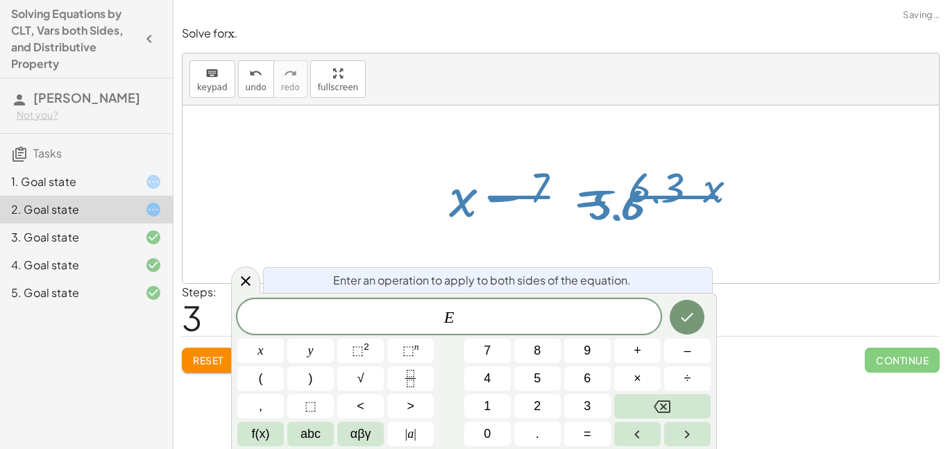
scroll to position [1, 0]
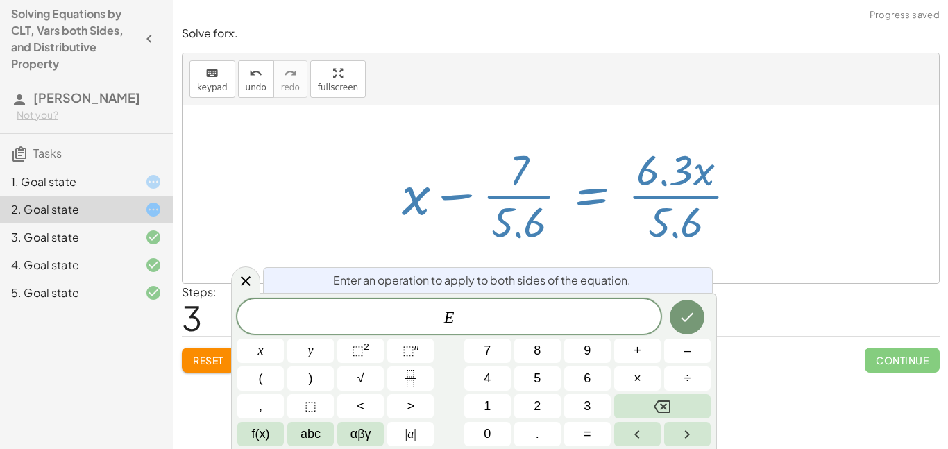
click at [221, 359] on span "Reset" at bounding box center [208, 360] width 31 height 12
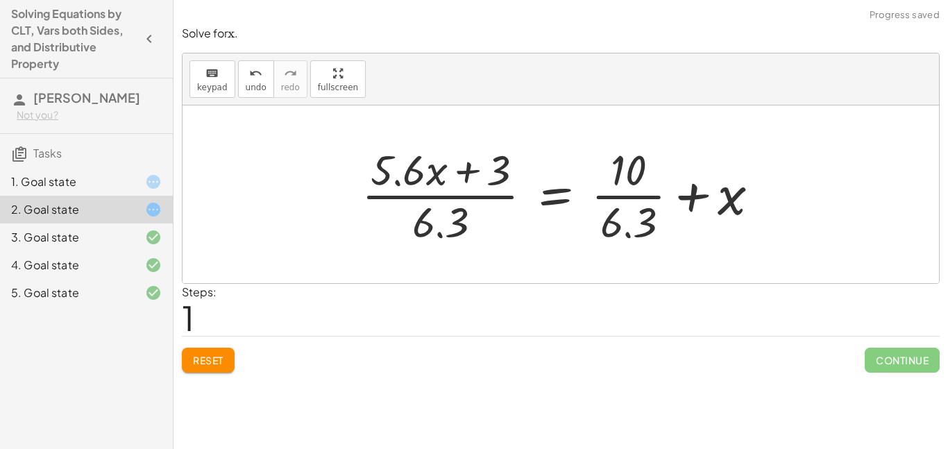
click at [210, 372] on button "Reset" at bounding box center [208, 360] width 53 height 25
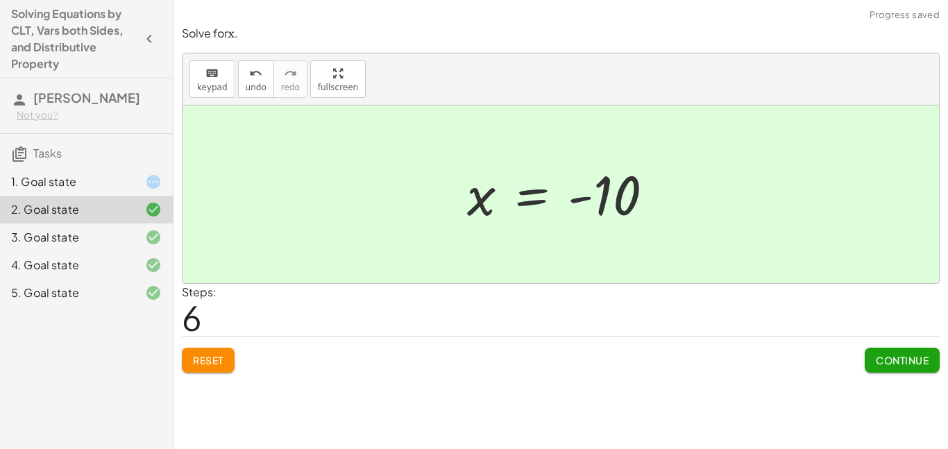
click at [140, 180] on div at bounding box center [142, 182] width 39 height 17
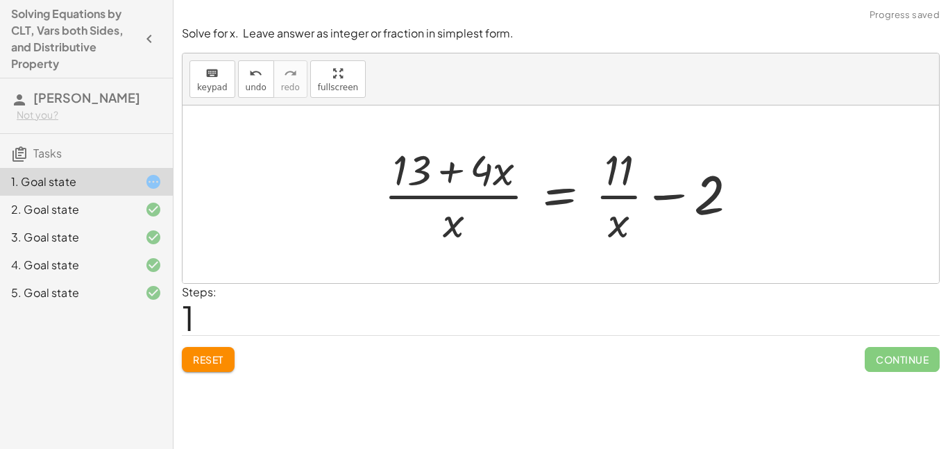
click at [214, 360] on span "Reset" at bounding box center [208, 359] width 31 height 12
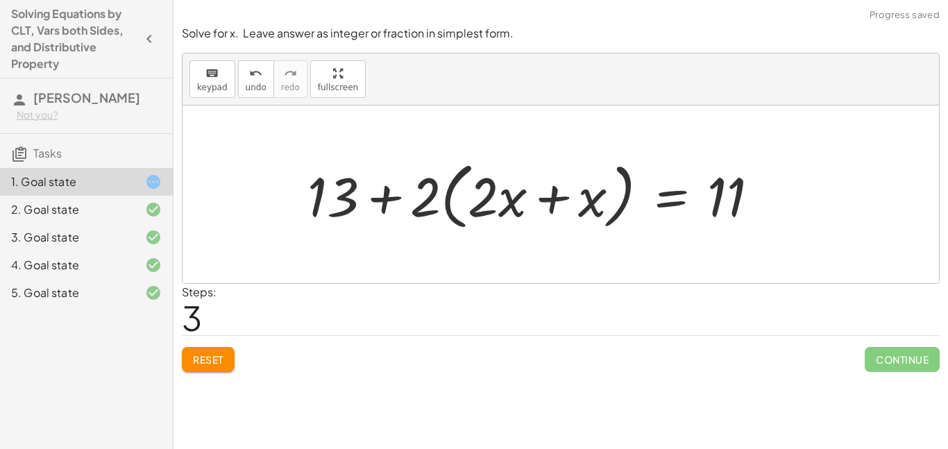
click at [226, 366] on button "Reset" at bounding box center [208, 359] width 53 height 25
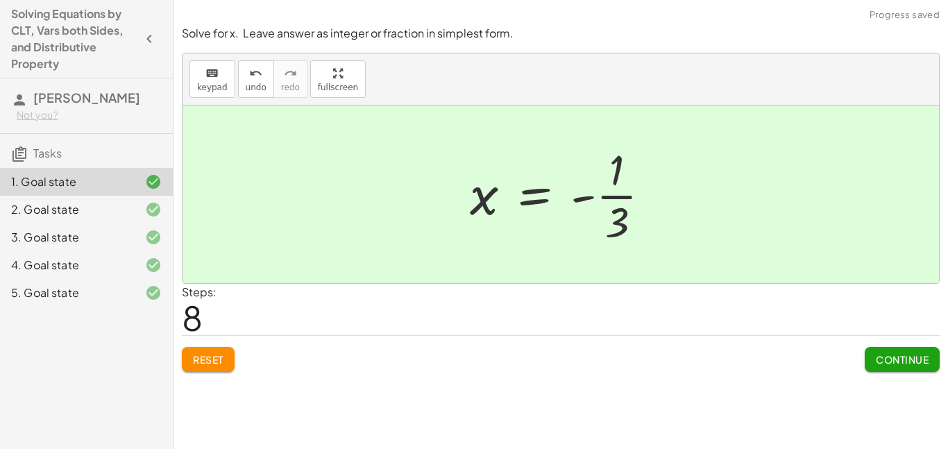
click at [904, 368] on button "Continue" at bounding box center [902, 359] width 75 height 25
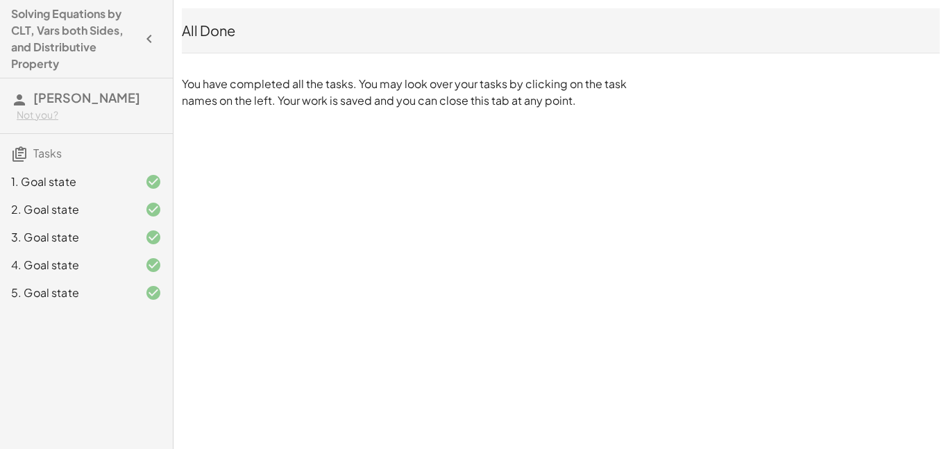
click at [146, 39] on icon "button" at bounding box center [149, 39] width 17 height 17
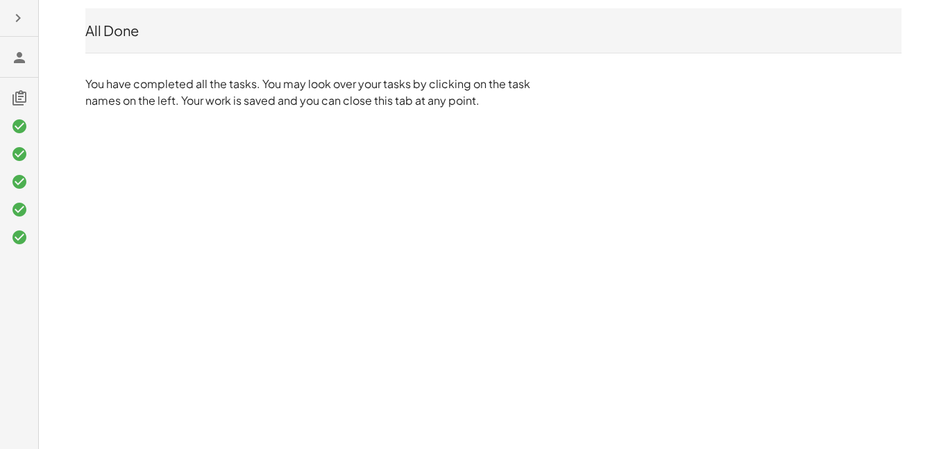
click at [17, 97] on icon at bounding box center [19, 98] width 17 height 17
click at [14, 65] on icon at bounding box center [19, 57] width 17 height 17
click at [22, 51] on icon at bounding box center [19, 57] width 17 height 17
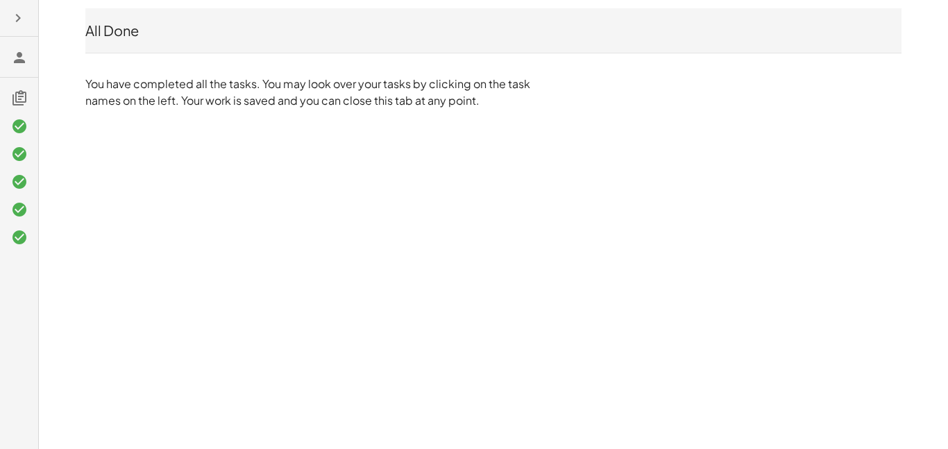
click at [17, 22] on icon "button" at bounding box center [18, 18] width 17 height 17
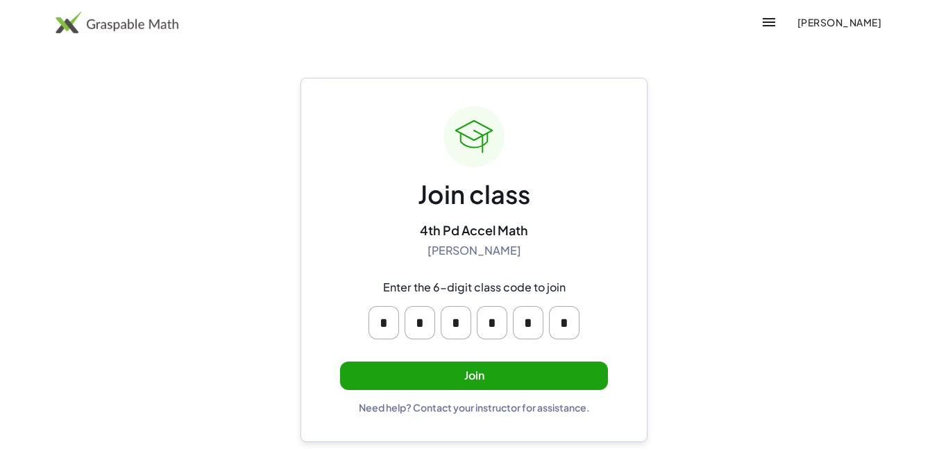
click at [545, 379] on button "Join" at bounding box center [474, 376] width 268 height 28
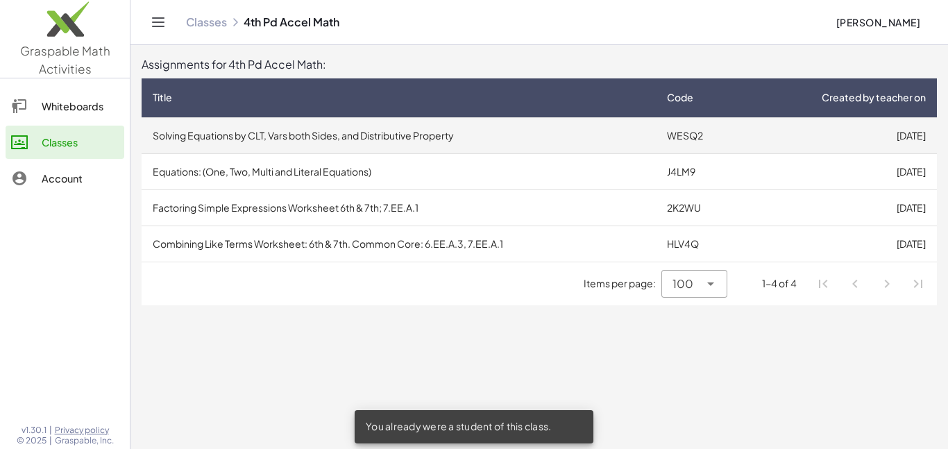
click at [593, 125] on td "Solving Equations by CLT, Vars both Sides, and Distributive Property" at bounding box center [399, 135] width 514 height 36
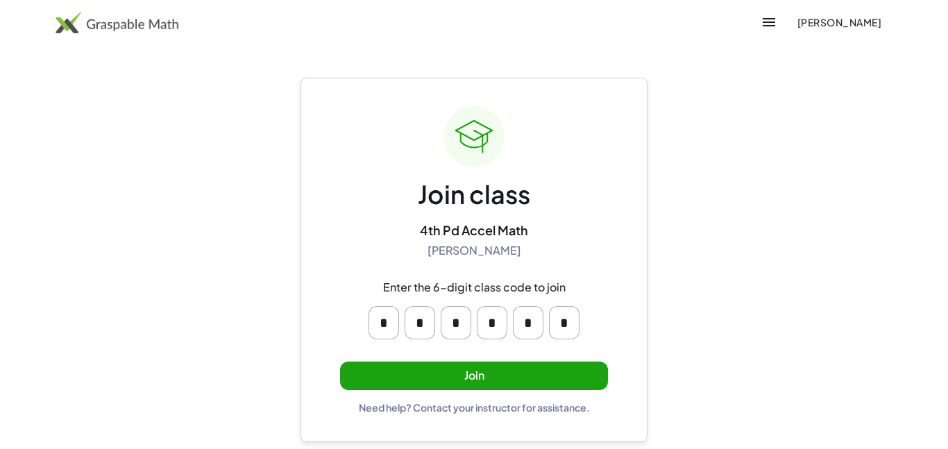
click at [468, 380] on button "Join" at bounding box center [474, 376] width 268 height 28
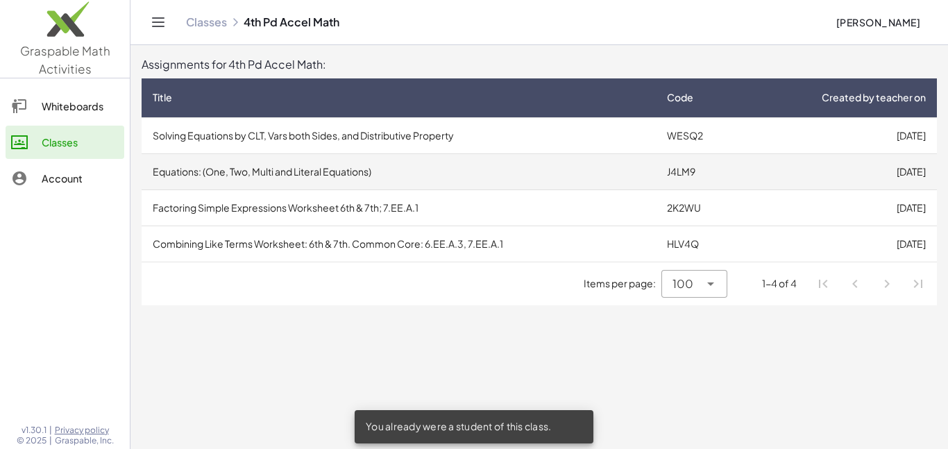
click at [463, 181] on td "Equations: (One, Two, Multi and Literal Equations)" at bounding box center [399, 171] width 514 height 36
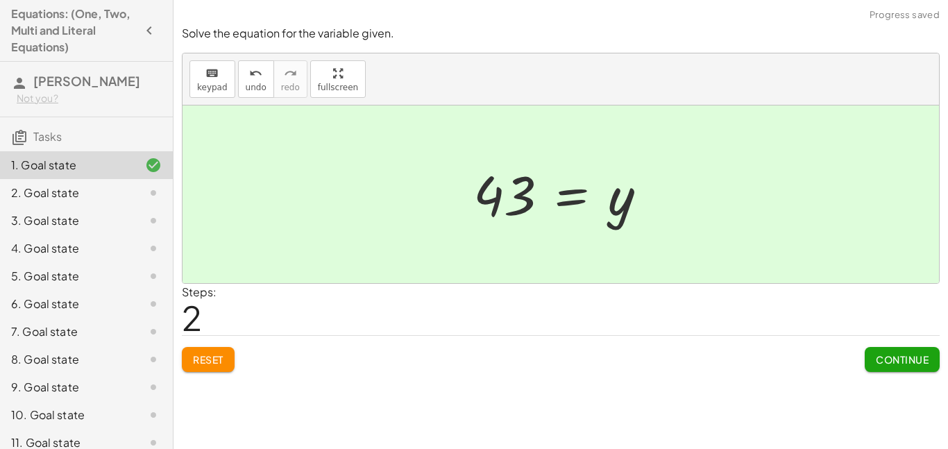
click at [113, 197] on div "2. Goal state" at bounding box center [67, 193] width 112 height 17
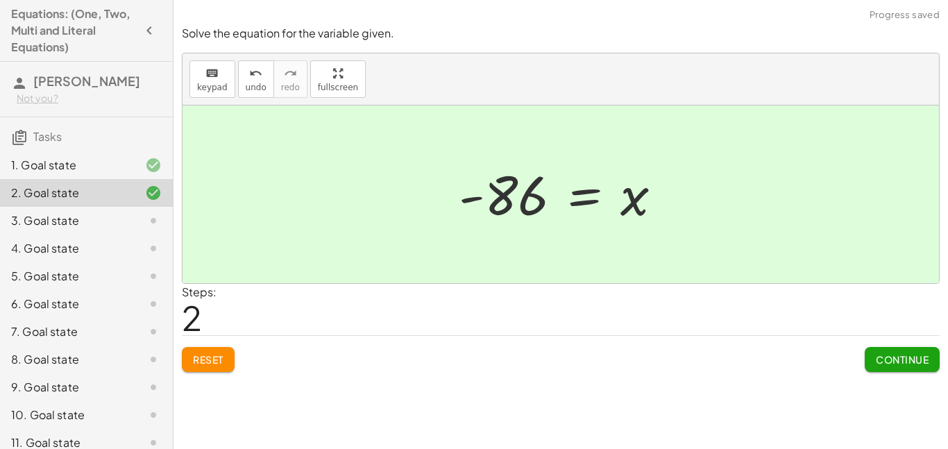
click at [108, 229] on div "3. Goal state" at bounding box center [67, 220] width 112 height 17
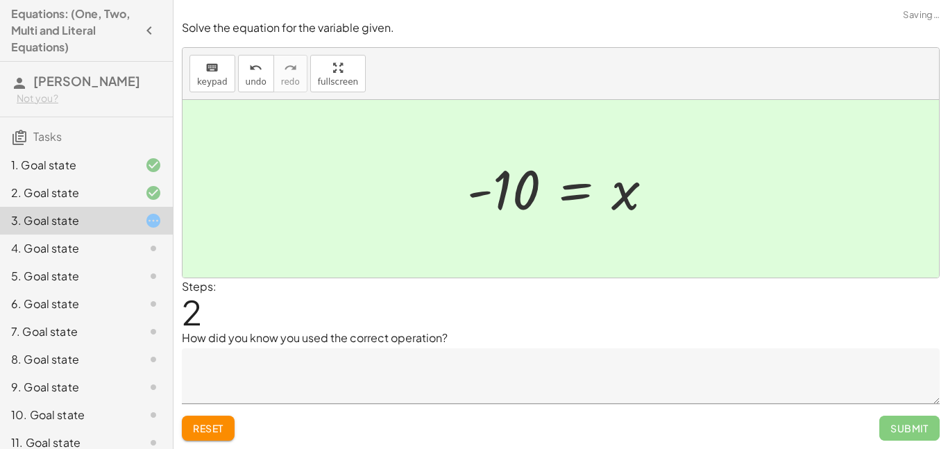
click at [147, 249] on icon at bounding box center [153, 248] width 17 height 17
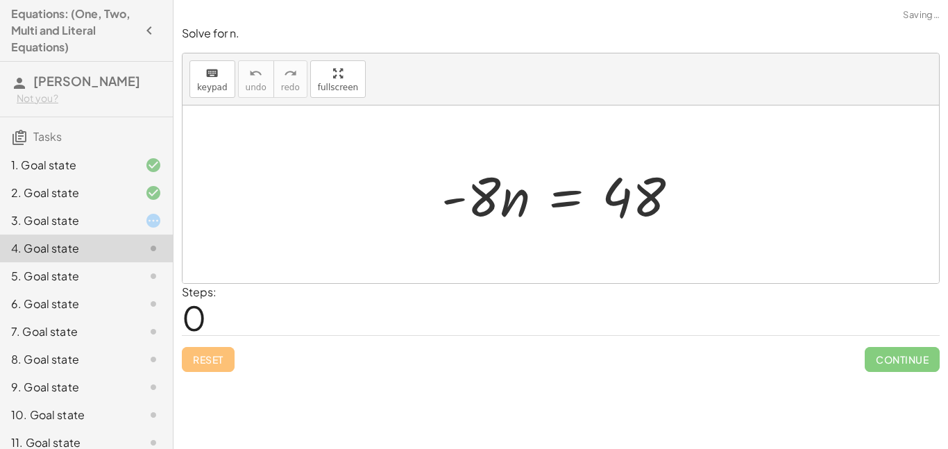
click at [167, 262] on div "3. Goal state" at bounding box center [86, 276] width 173 height 28
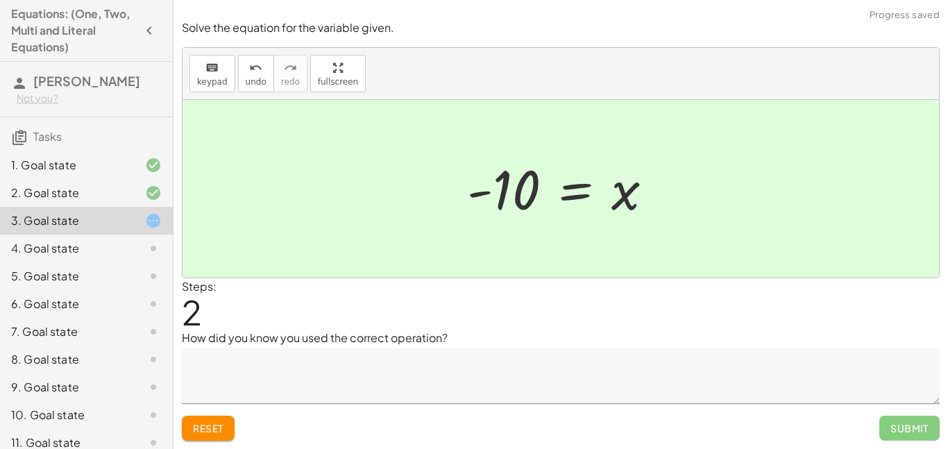
click at [141, 248] on div at bounding box center [142, 248] width 39 height 17
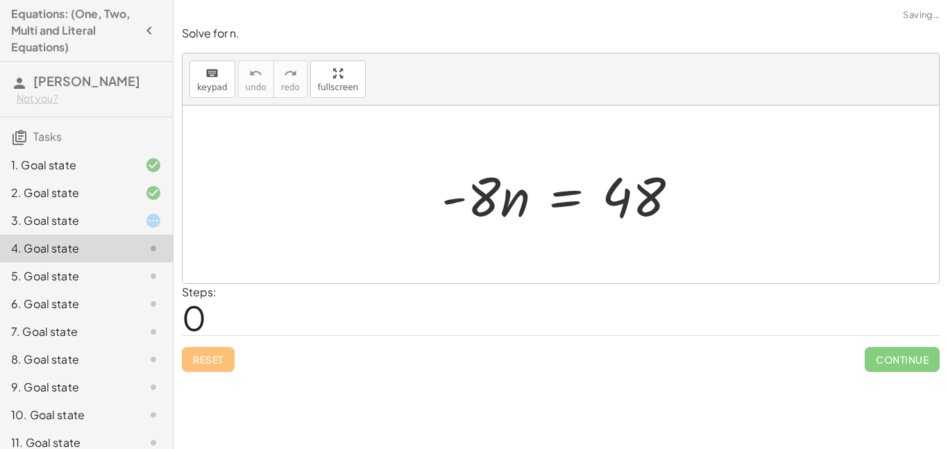
click at [133, 219] on div at bounding box center [142, 220] width 39 height 17
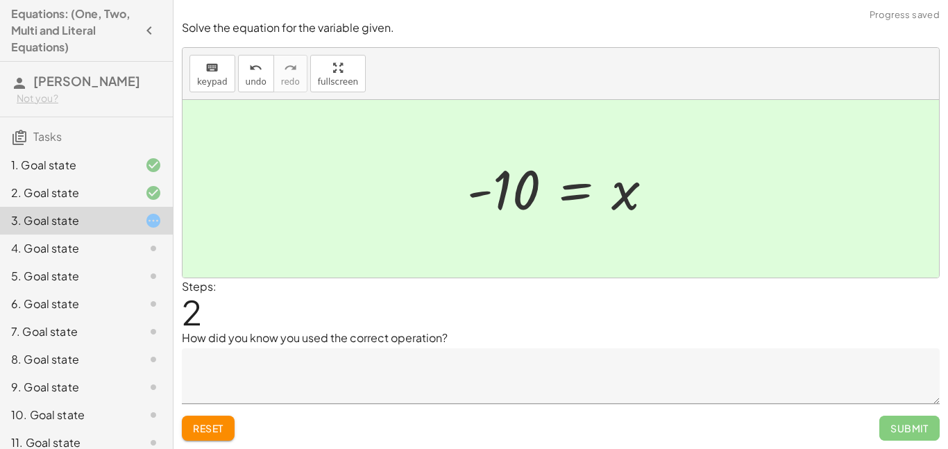
click at [514, 373] on textarea at bounding box center [561, 376] width 758 height 56
